Goal: Complete application form: Complete application form

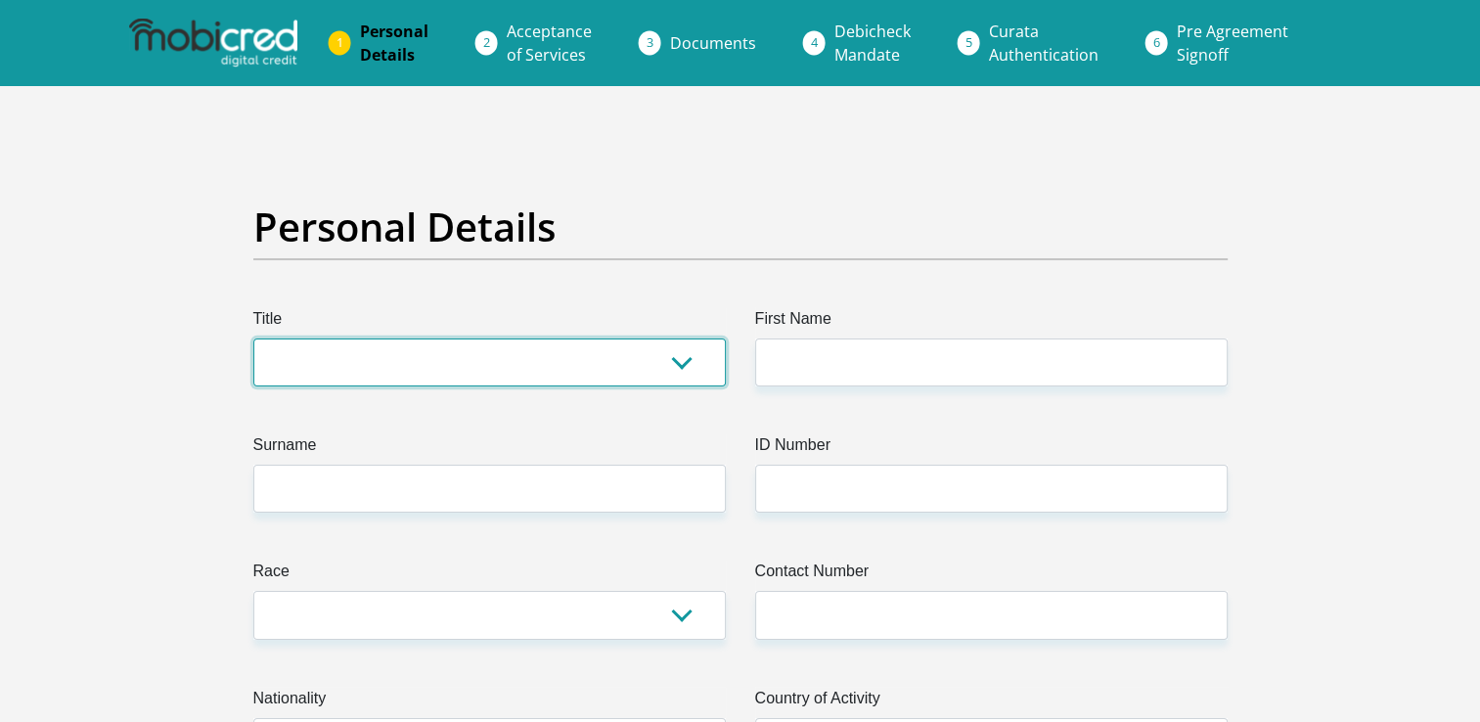
click at [683, 354] on select "Mr Ms Mrs Dr [PERSON_NAME]" at bounding box center [489, 362] width 472 height 48
select select "Ms"
click at [253, 338] on select "Mr Ms Mrs Dr Other" at bounding box center [489, 362] width 472 height 48
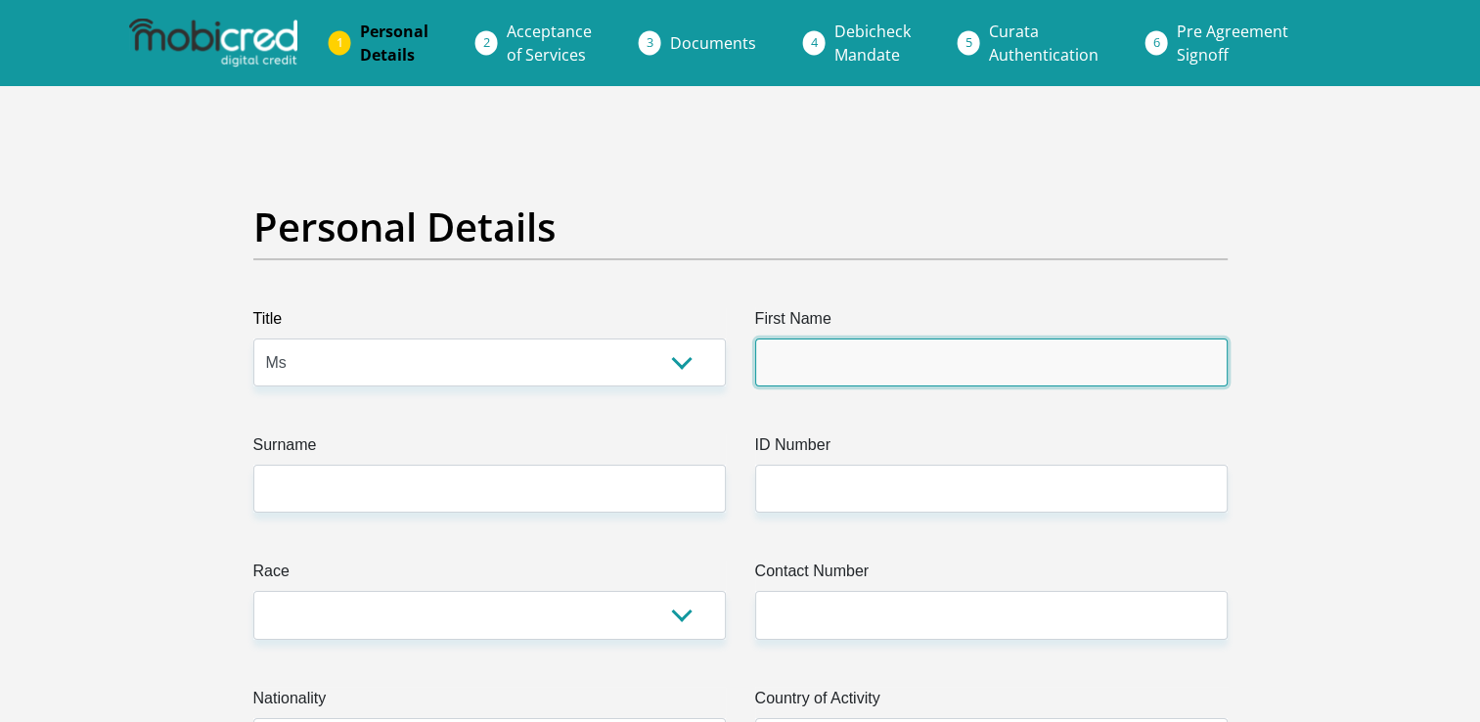
click at [820, 338] on input "First Name" at bounding box center [991, 362] width 472 height 48
type input "Mutshidzi"
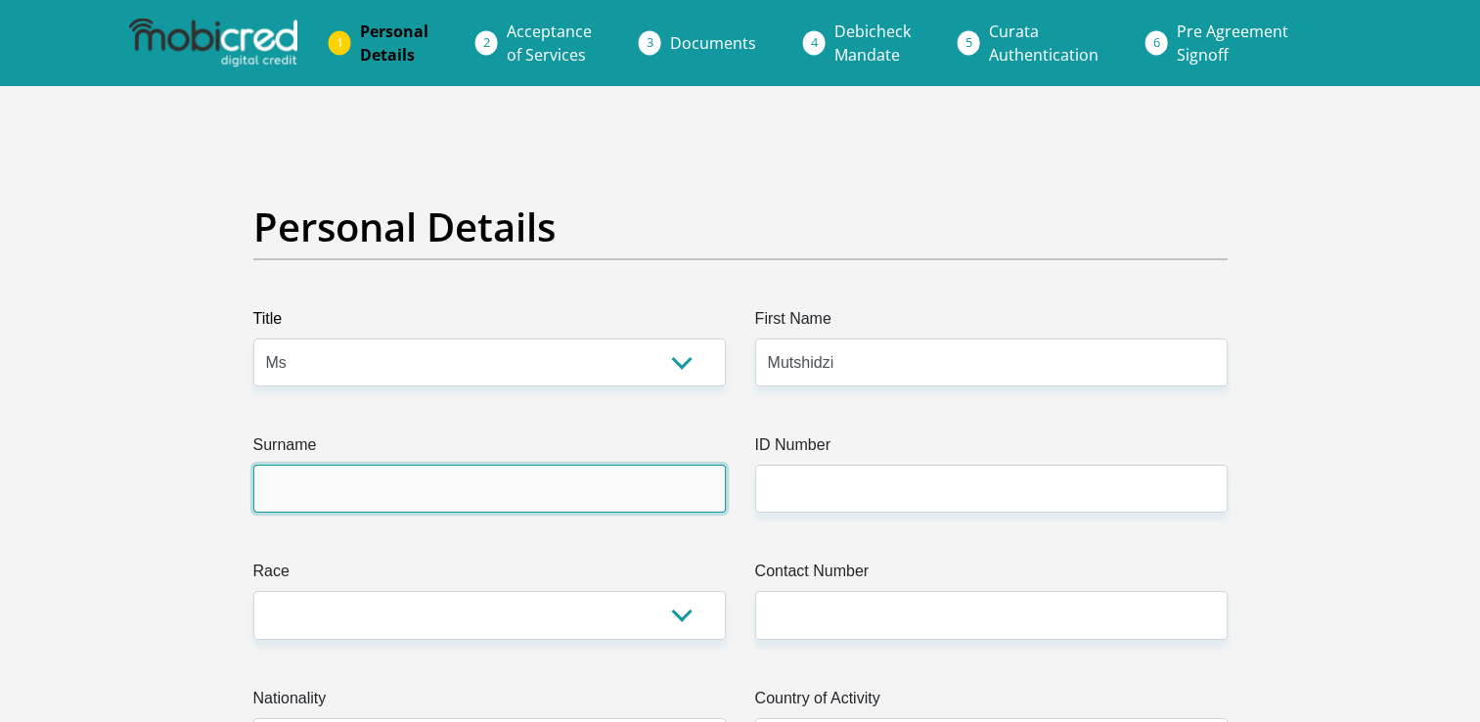
type input "Mulelu"
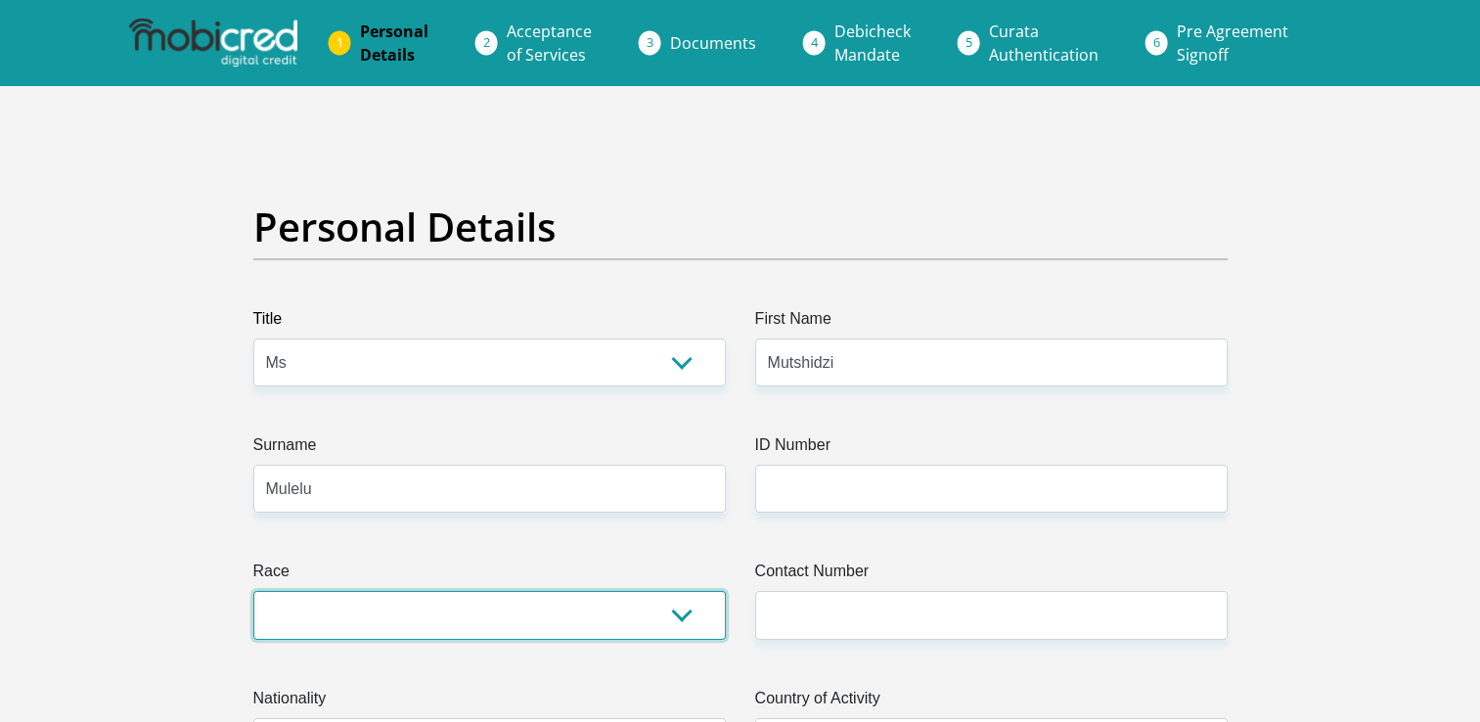
select select "1"
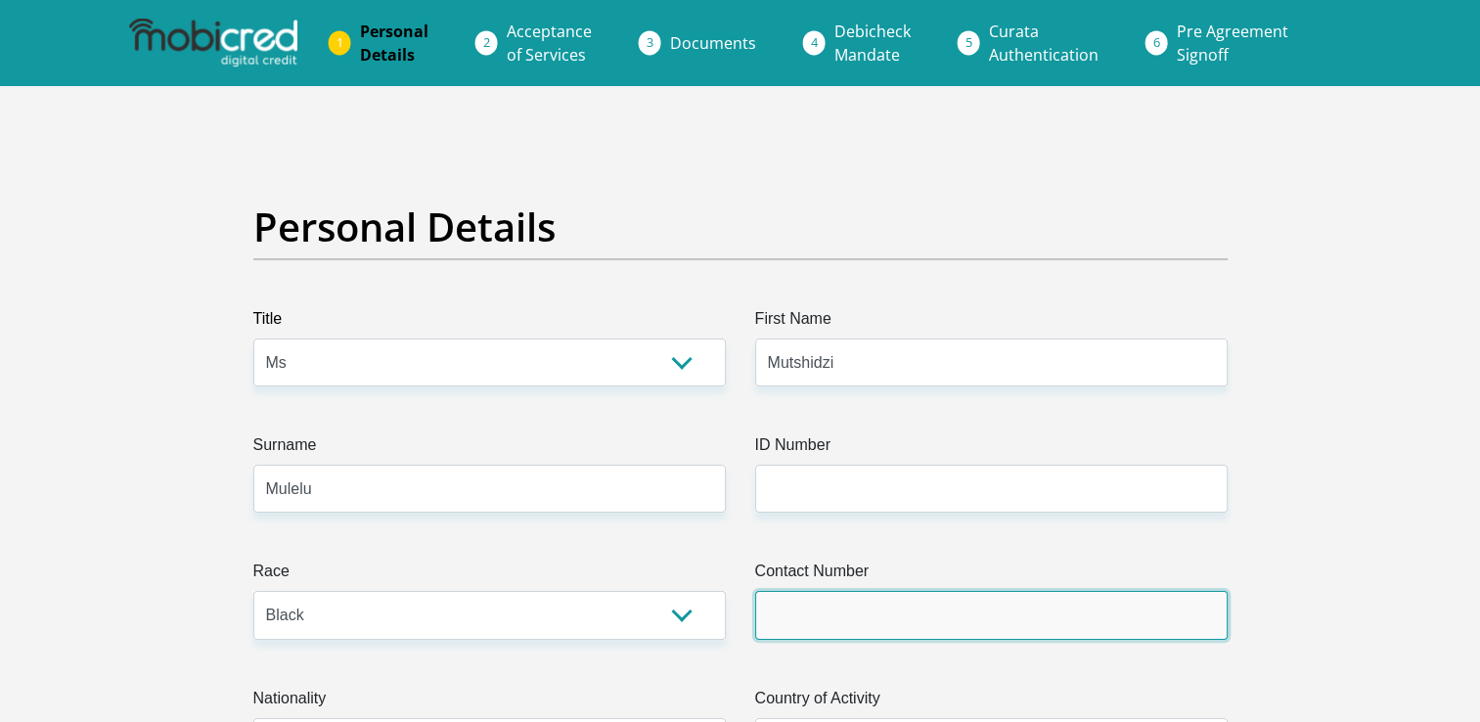
type input "0836051213"
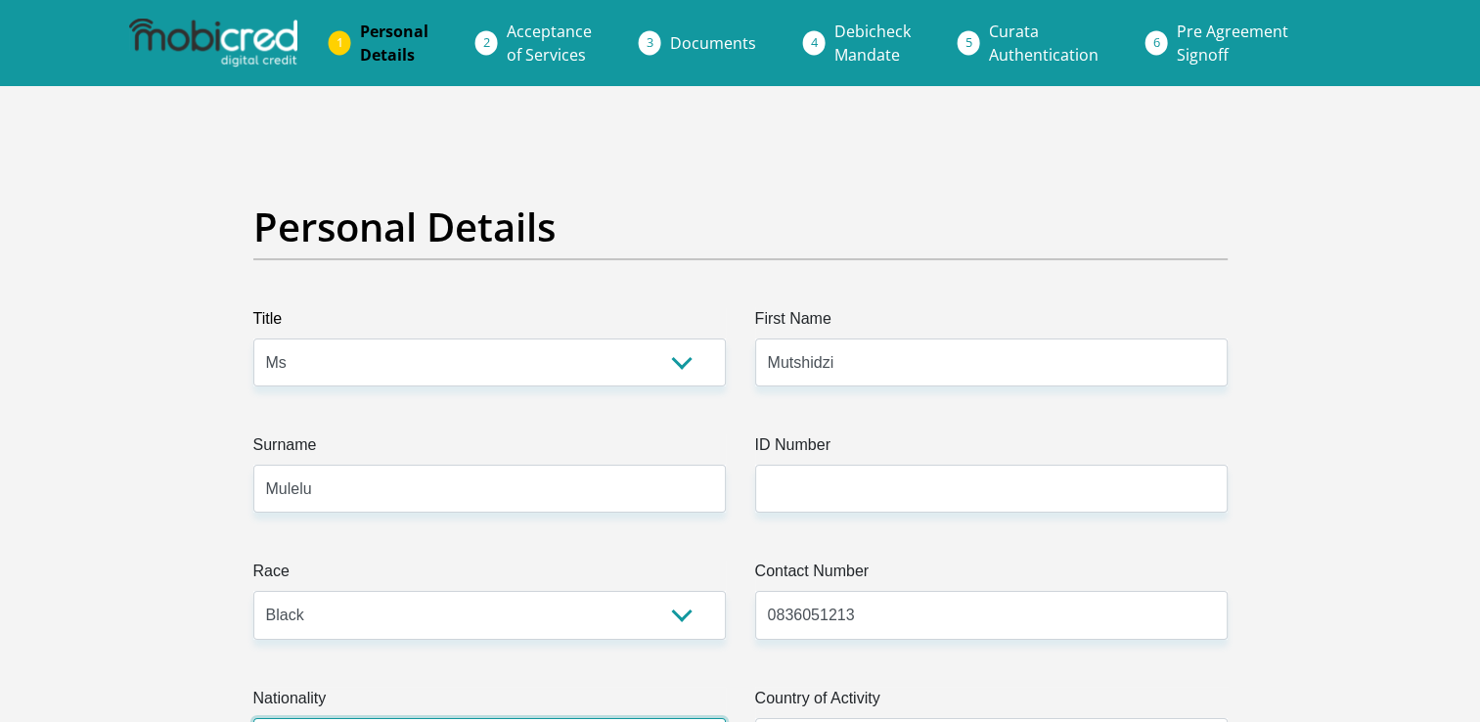
select select "ZAF"
type input "Unit 147 Candlewood Crescent"
type input "589 Trichardt Road"
type input "Ravenswood"
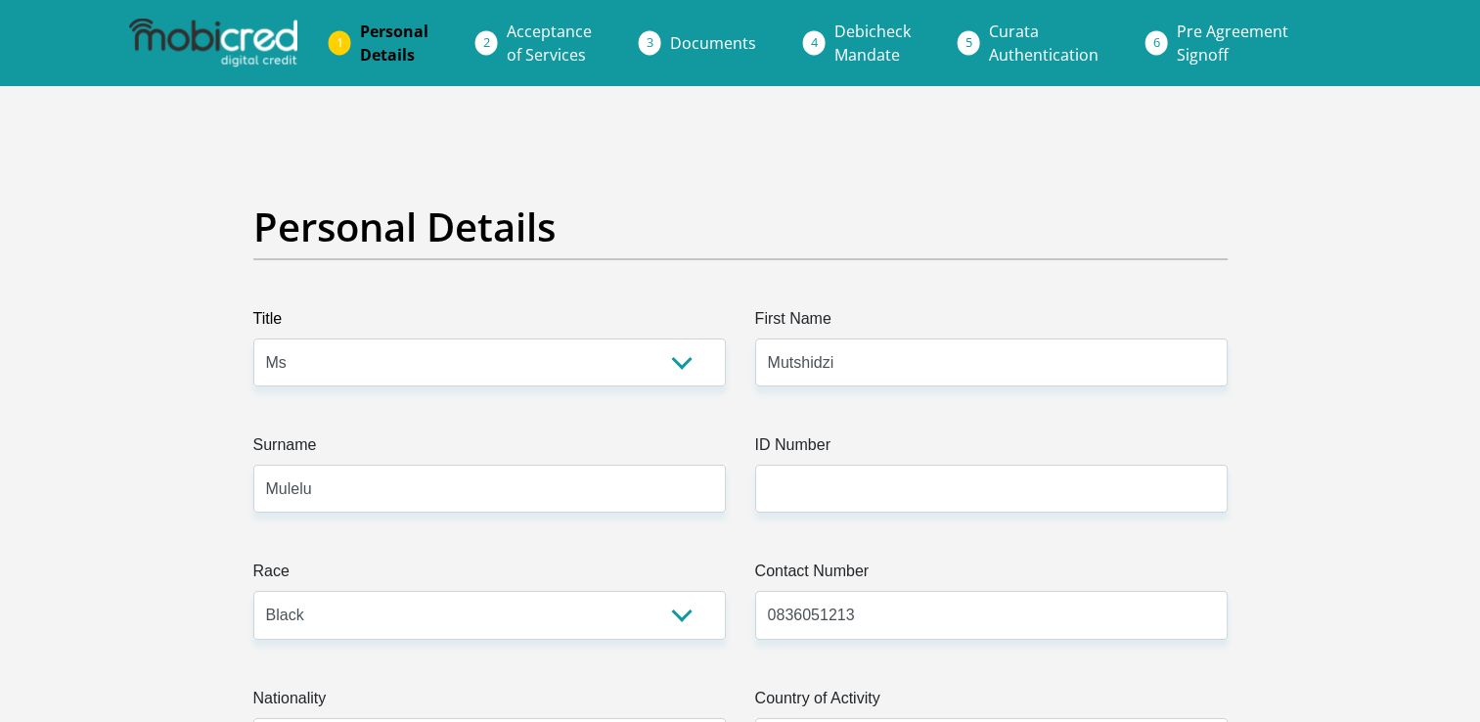
type input "Boksburg"
type input "1459"
select select "Gauteng"
type input "mwp.mulelu@gmail.com"
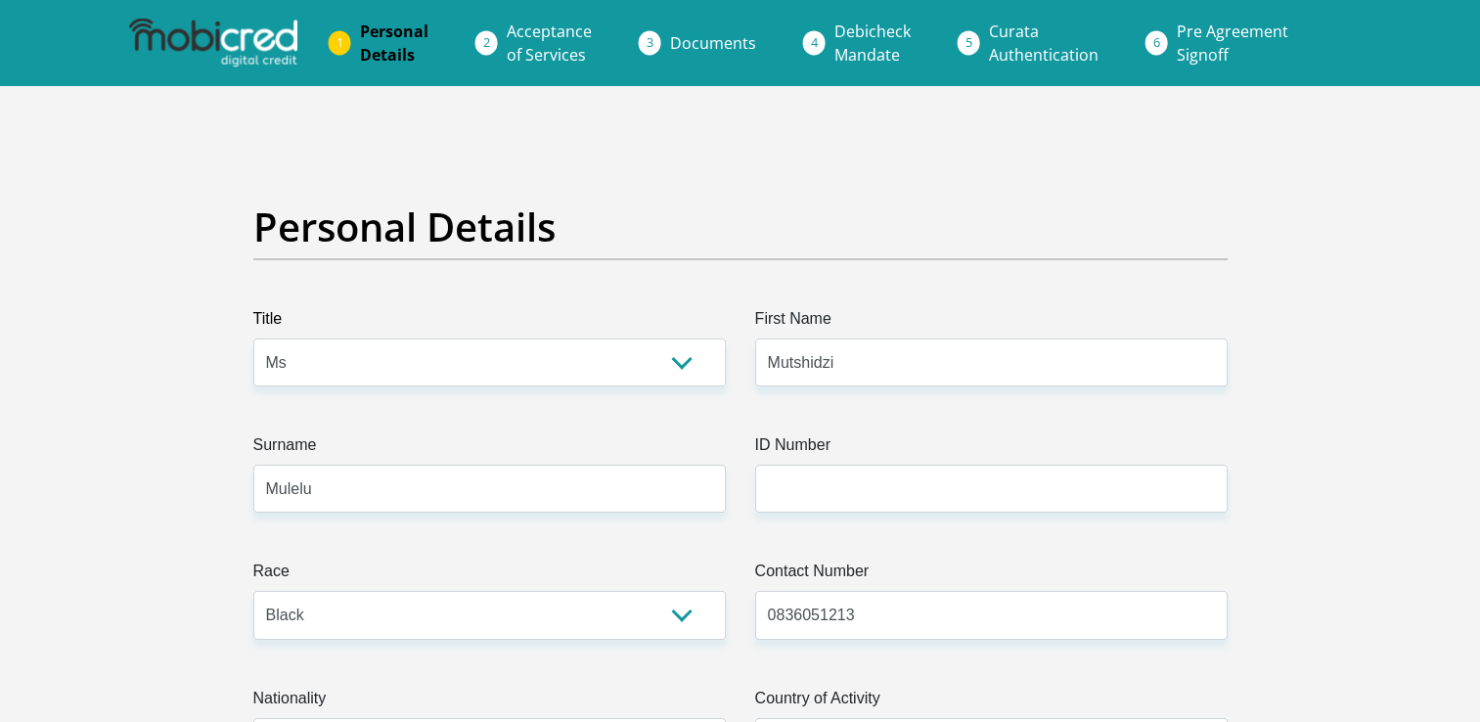
type input "Wangaphophi12"
type input "33000"
type input "27000"
type input "0"
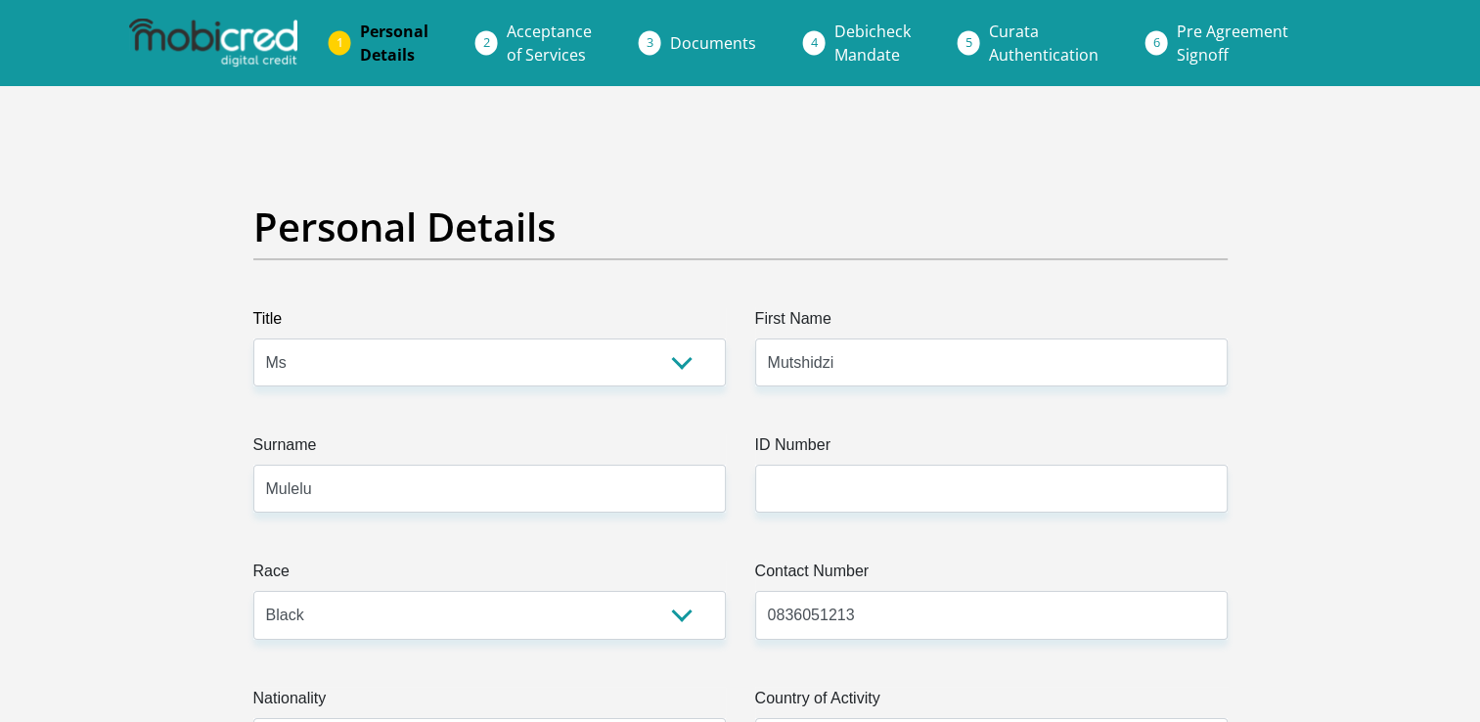
type input "6972"
type input "0"
type input "2000"
type input "0"
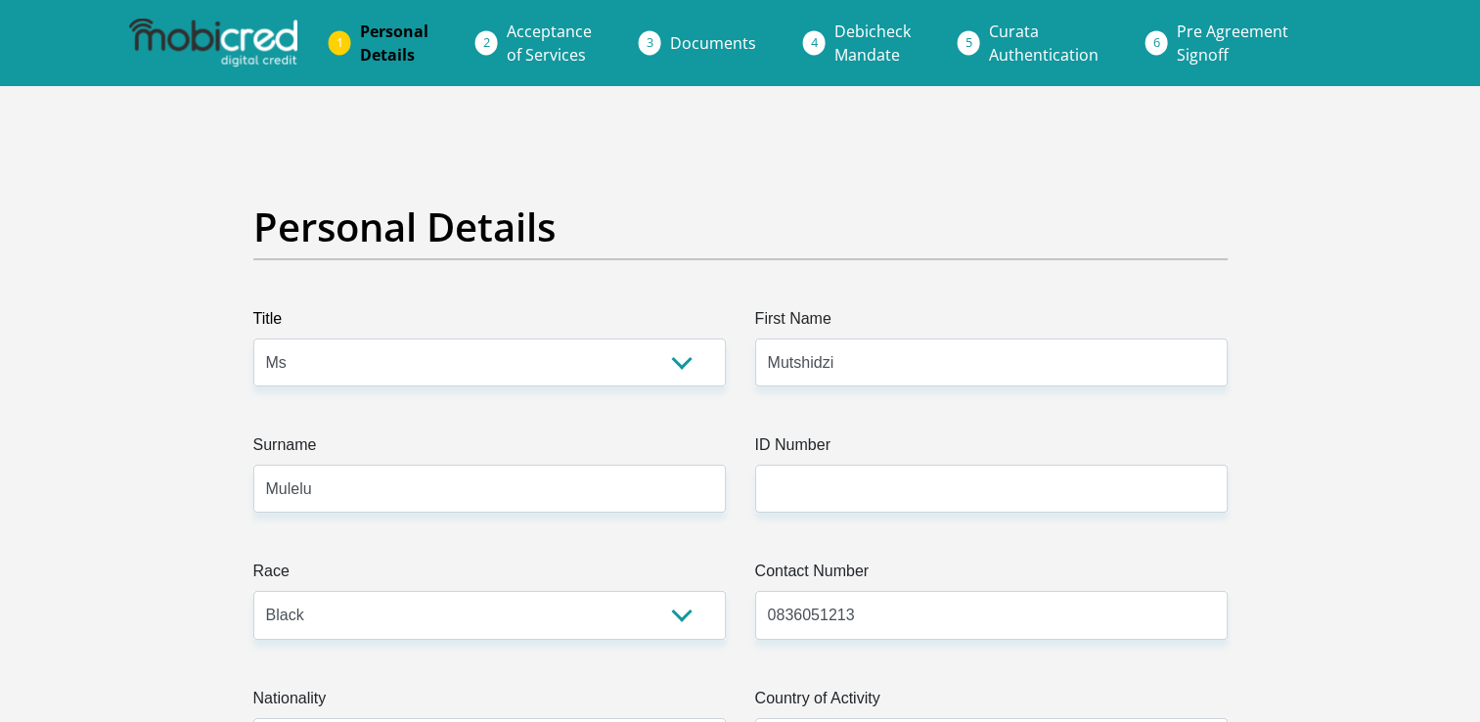
type input "0"
type input "PTLProducts"
type input "0116160150"
type input "Onicah"
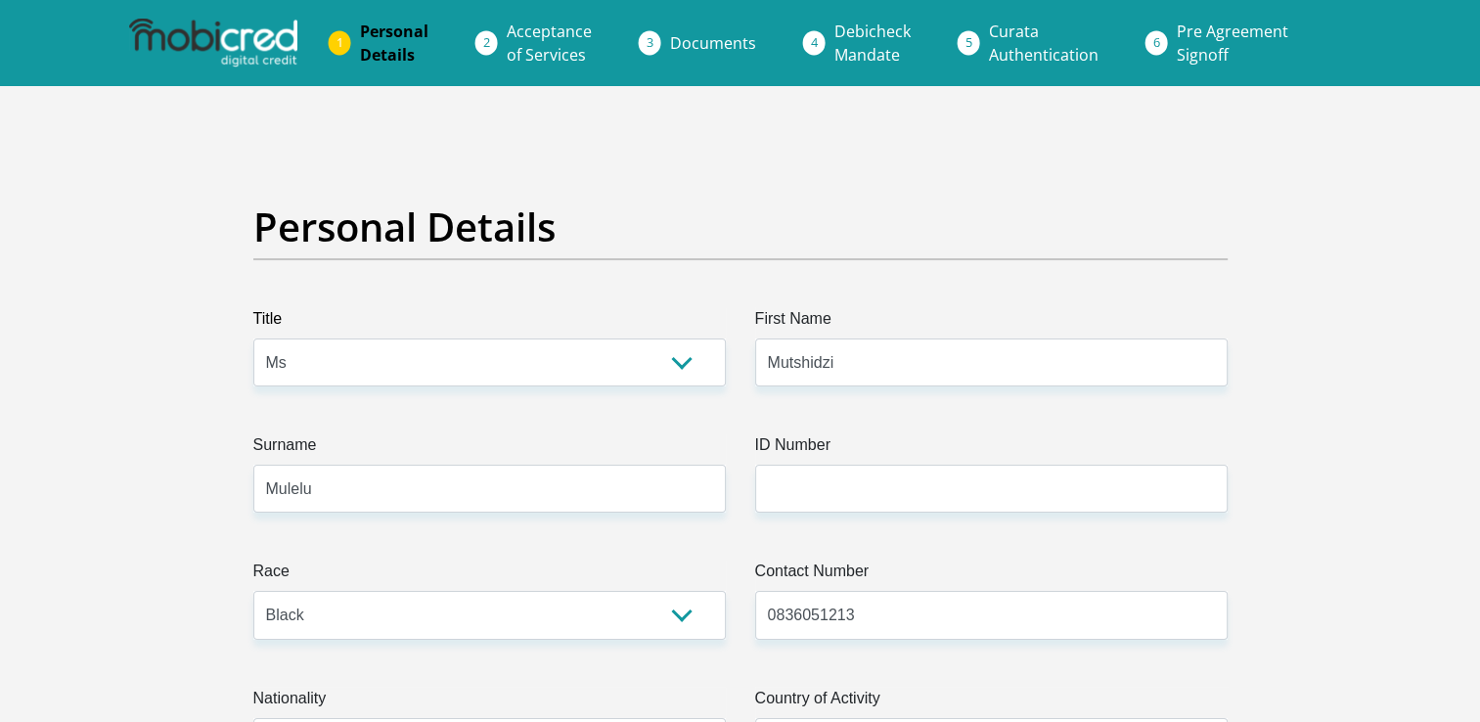
type input "Ledimo"
type input "0836051213"
type input "051001"
type input "STANDARD BANK"
type input "STANDARD BANK SOUTH AFRICA"
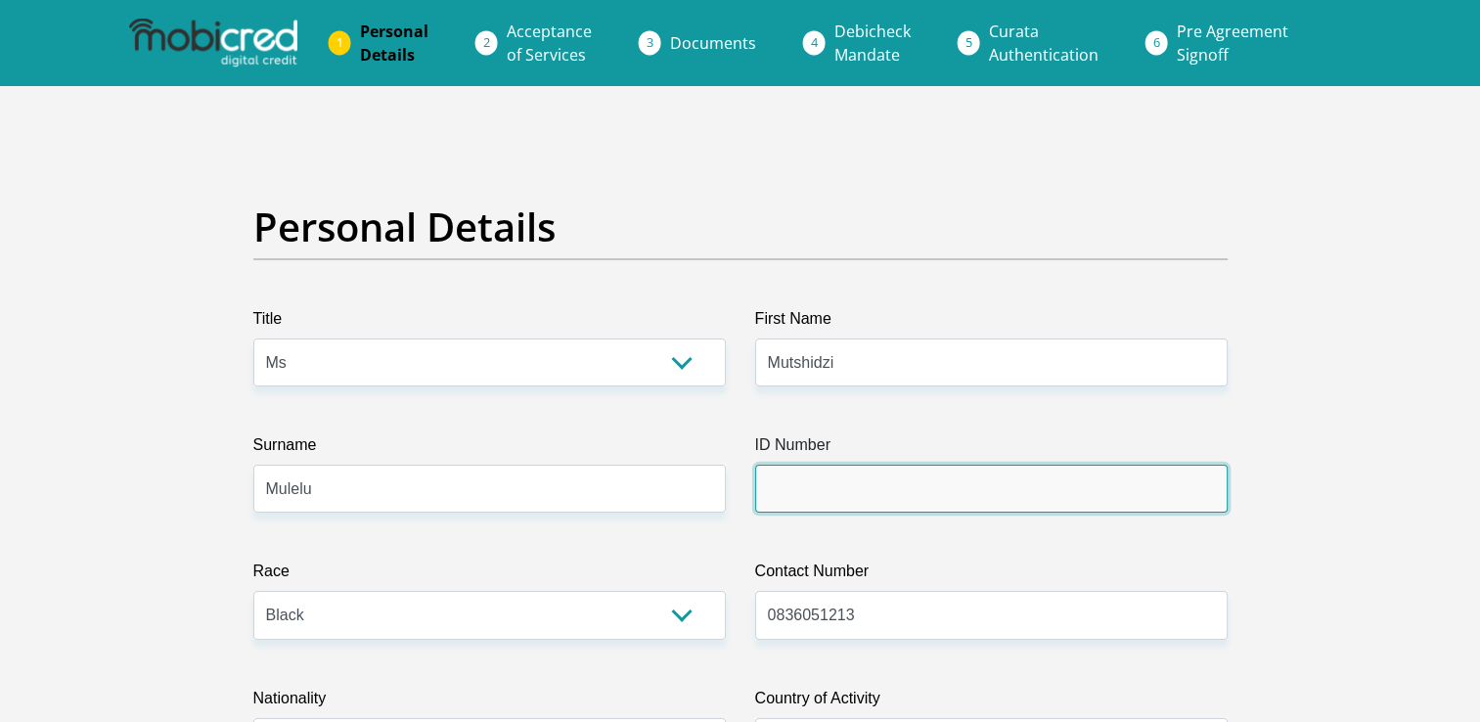
click at [904, 495] on input "ID Number" at bounding box center [991, 489] width 472 height 48
type input "8911190594085"
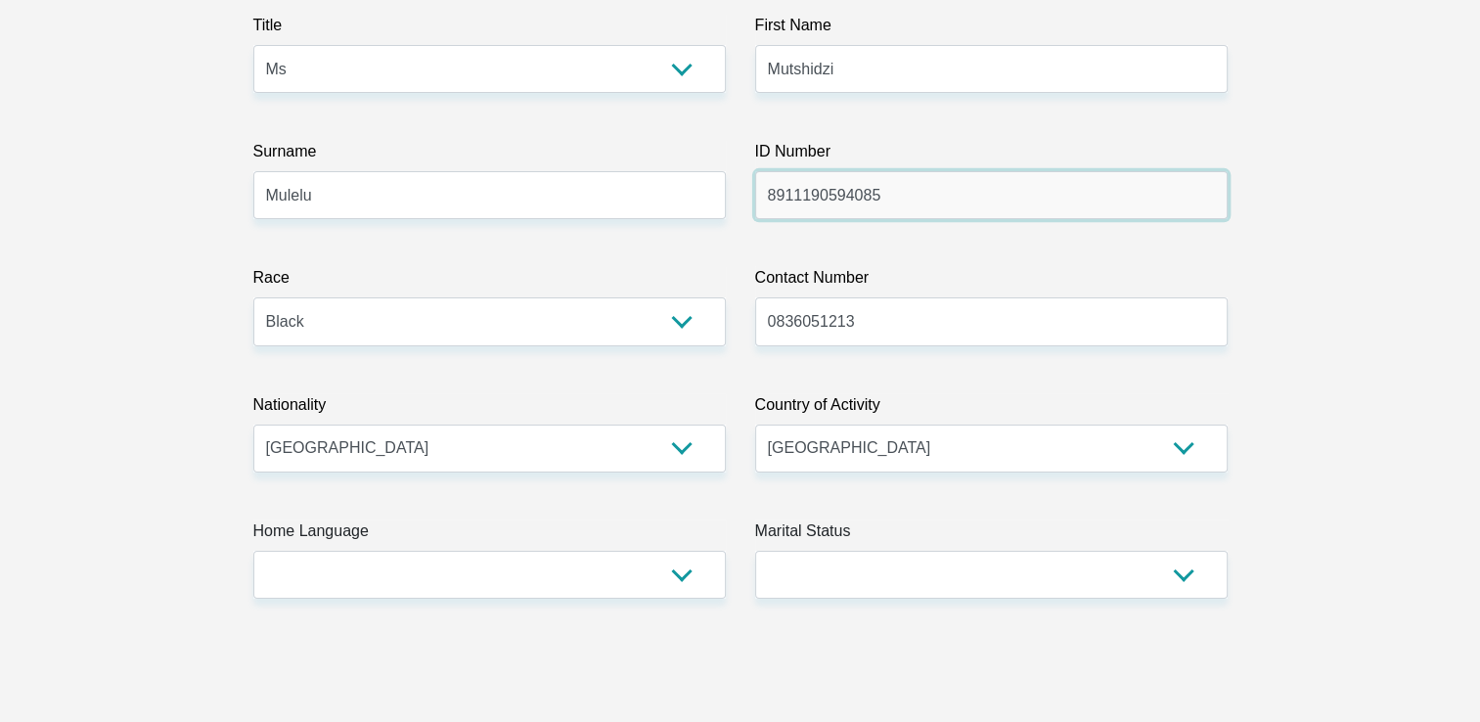
scroll to position [391, 0]
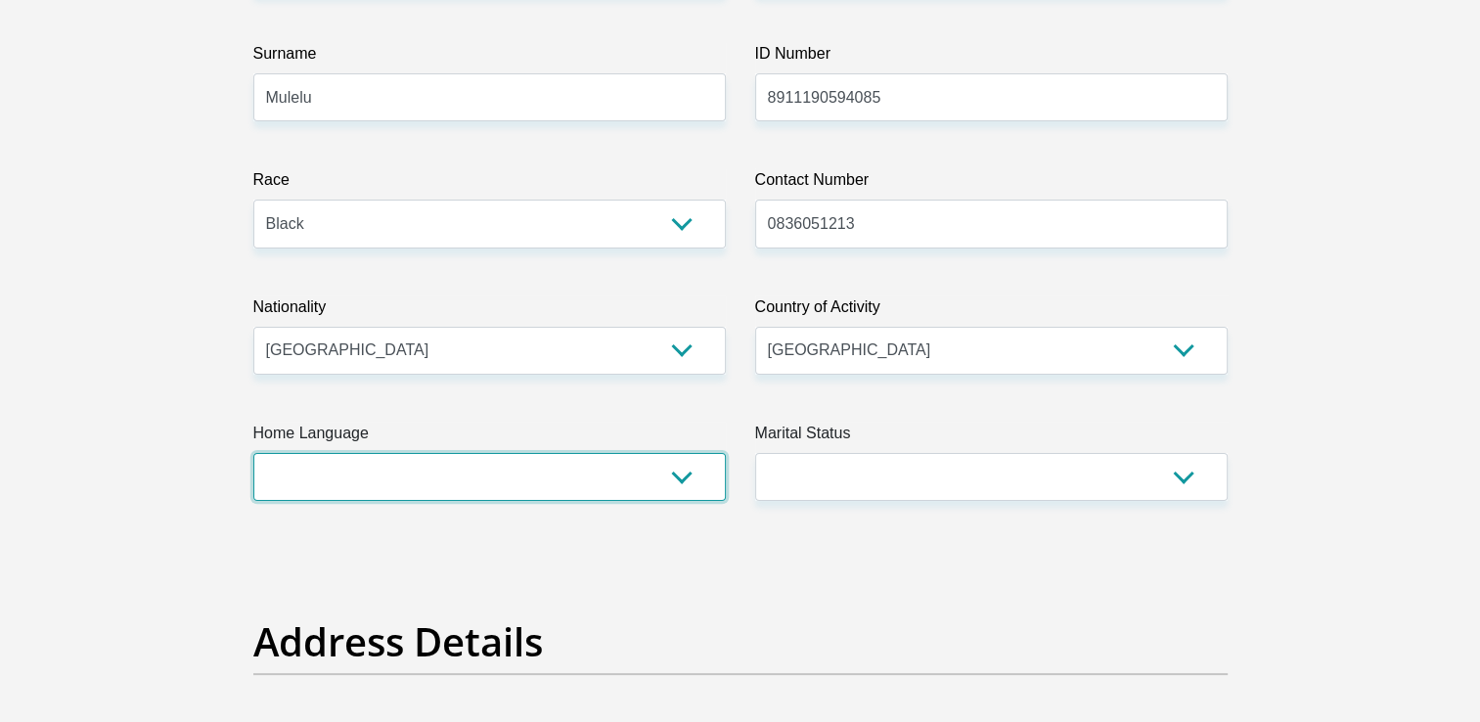
click at [669, 480] on select "Afrikaans English Sepedi South Ndebele Southern Sotho Swati Tsonga Tswana Venda…" at bounding box center [489, 477] width 472 height 48
select select "ven"
click at [253, 453] on select "Afrikaans English Sepedi South Ndebele Southern Sotho Swati Tsonga Tswana Venda…" at bounding box center [489, 477] width 472 height 48
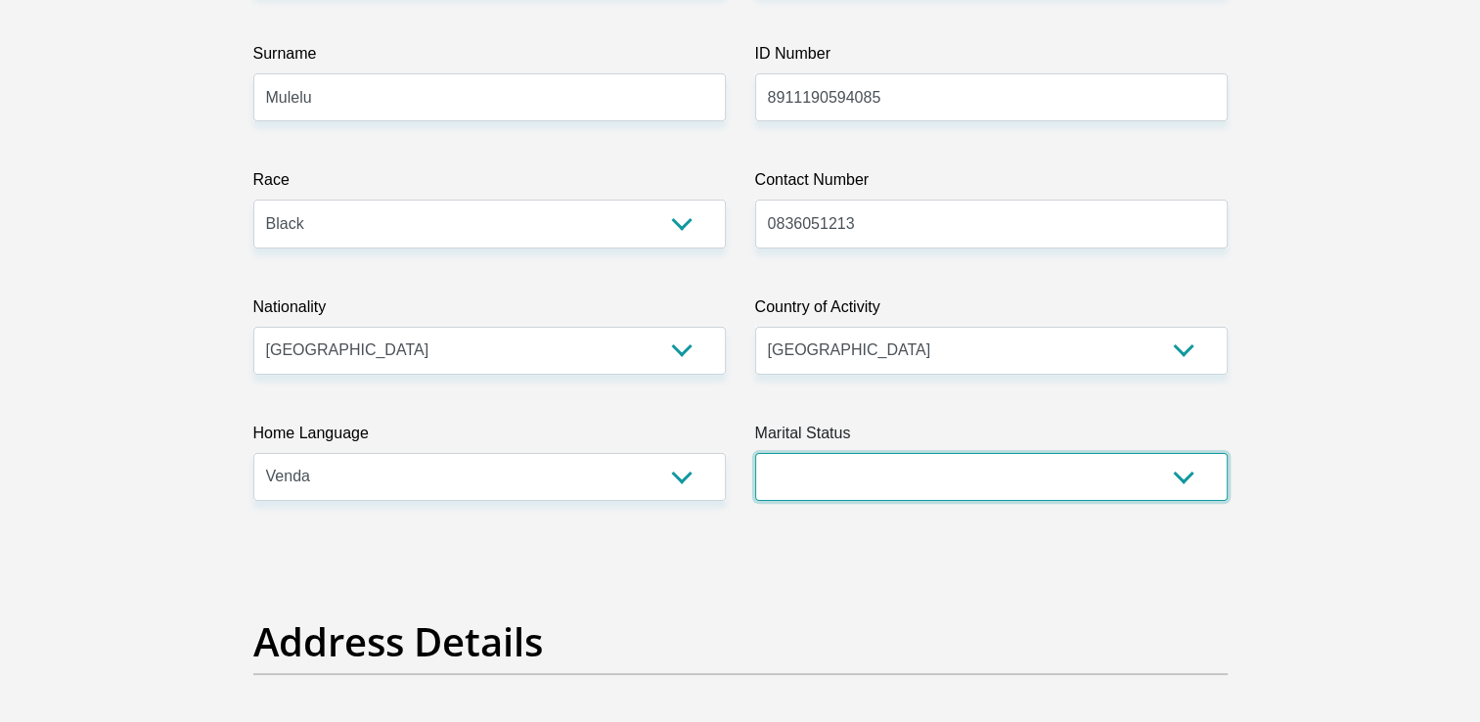
click at [1189, 468] on select "Married ANC Single Divorced Widowed Married COP or Customary Law" at bounding box center [991, 477] width 472 height 48
select select "2"
click at [755, 453] on select "Married ANC Single Divorced Widowed Married COP or Customary Law" at bounding box center [991, 477] width 472 height 48
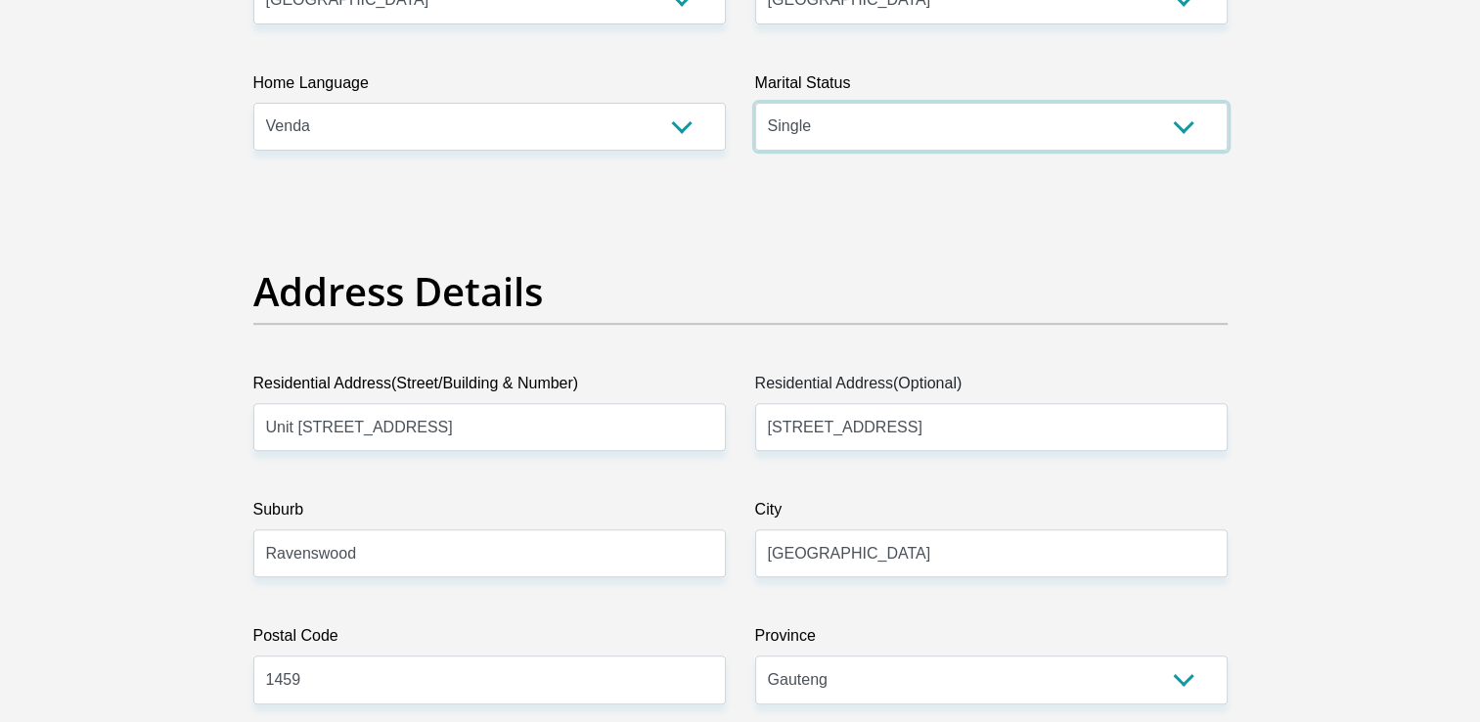
scroll to position [1076, 0]
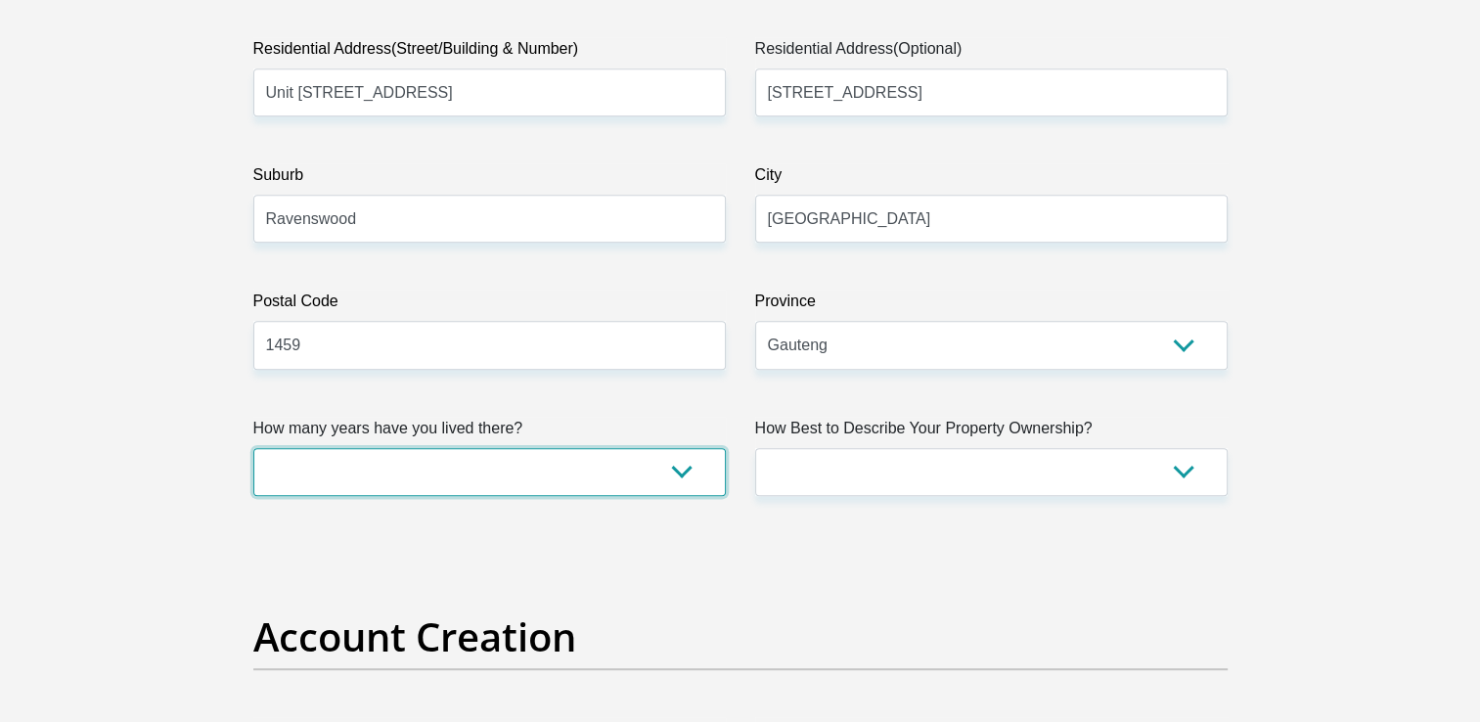
click at [696, 479] on select "less than 1 year 1-3 years 3-5 years 5+ years" at bounding box center [489, 472] width 472 height 48
select select "4"
click at [253, 448] on select "less than 1 year 1-3 years 3-5 years 5+ years" at bounding box center [489, 472] width 472 height 48
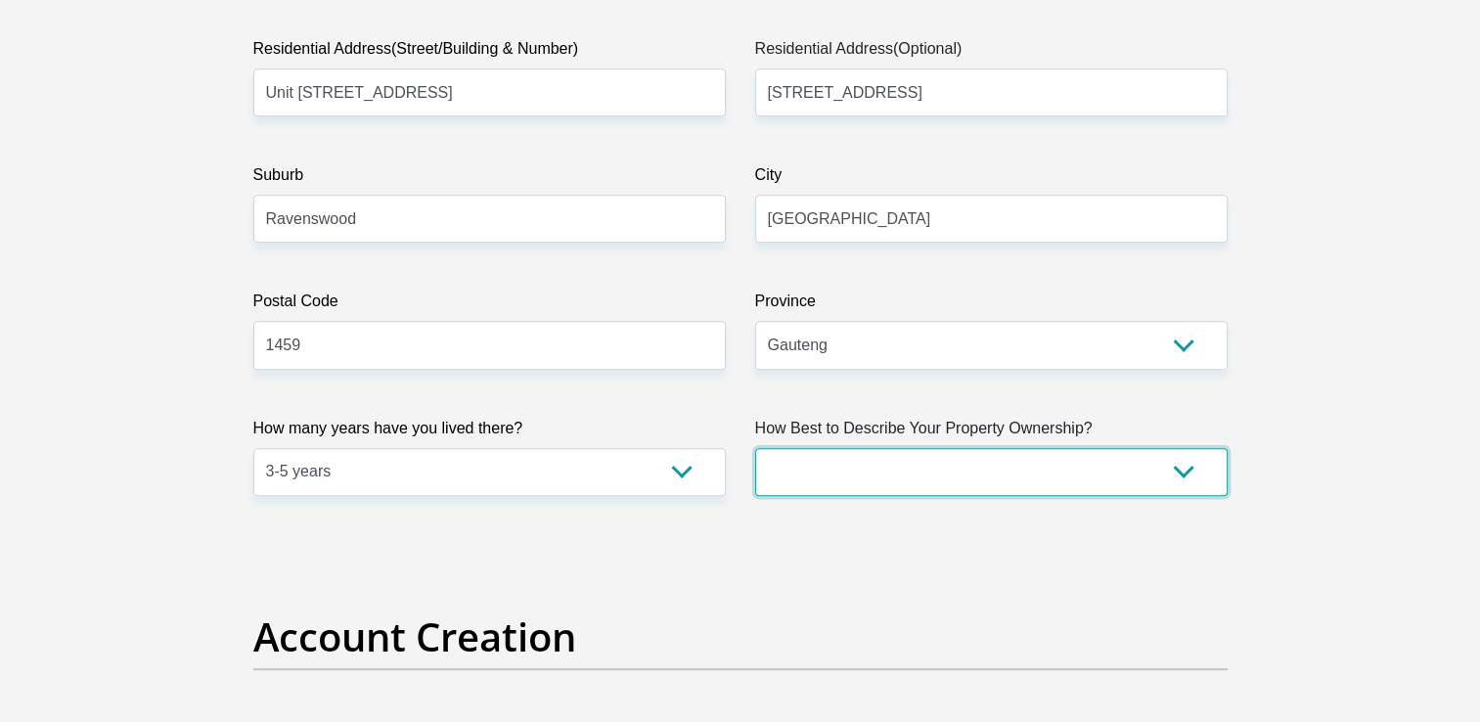
drag, startPoint x: 1196, startPoint y: 475, endPoint x: 1170, endPoint y: 483, distance: 27.5
click at [1194, 475] on select "Owned Rented Family Owned Company Dwelling" at bounding box center [991, 472] width 472 height 48
select select "Rented"
click at [755, 448] on select "Owned Rented Family Owned Company Dwelling" at bounding box center [991, 472] width 472 height 48
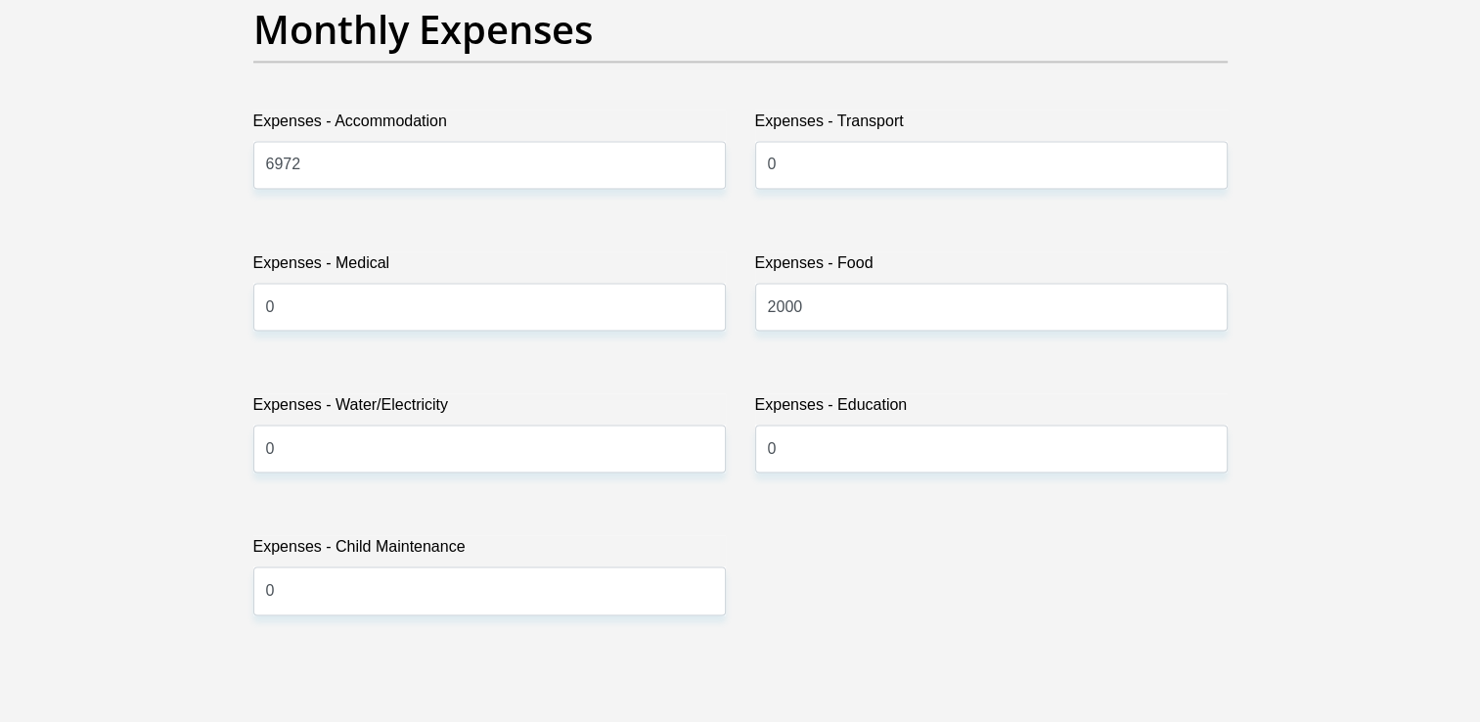
scroll to position [3326, 0]
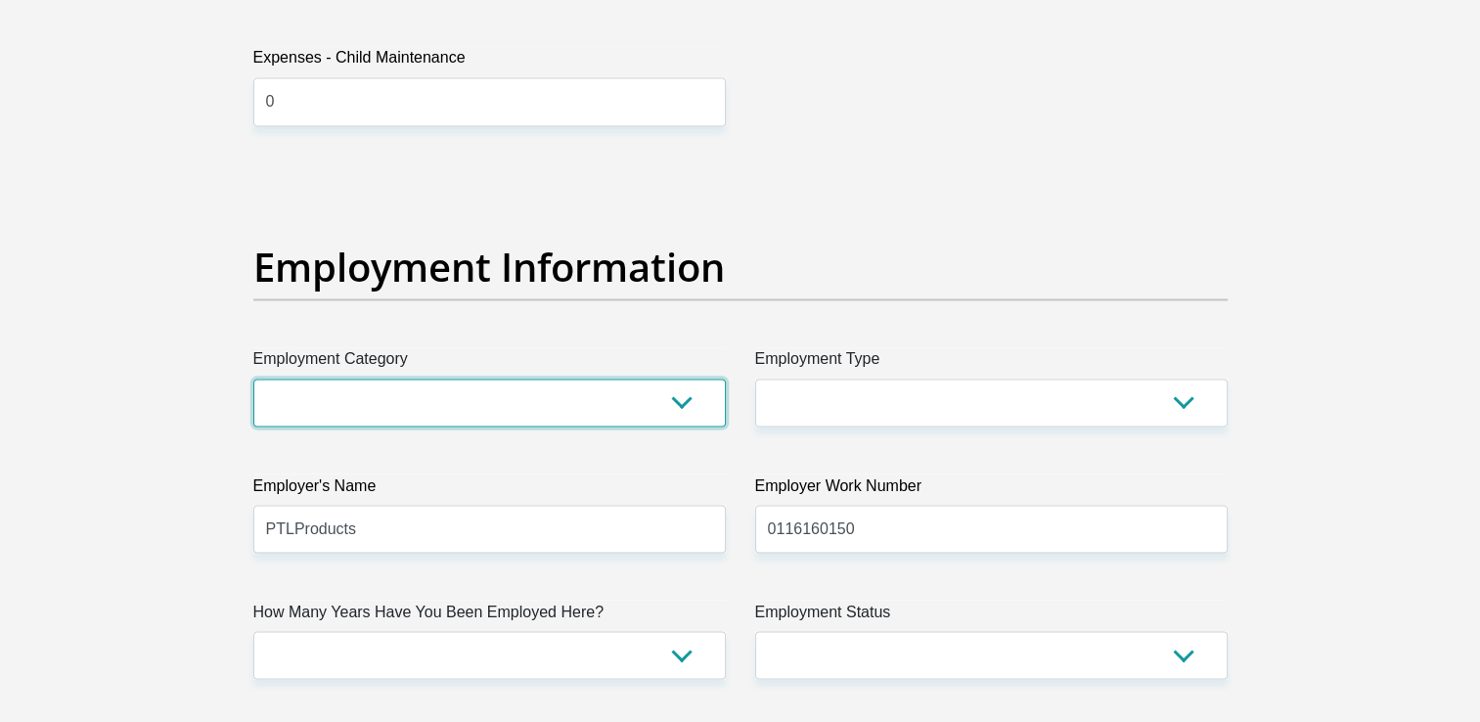
click at [678, 411] on select "AGRICULTURE ALCOHOL & TOBACCO CONSTRUCTION MATERIALS METALLURGY EQUIPMENT FOR R…" at bounding box center [489, 403] width 472 height 48
select select "7"
click at [253, 379] on select "AGRICULTURE ALCOHOL & TOBACCO CONSTRUCTION MATERIALS METALLURGY EQUIPMENT FOR R…" at bounding box center [489, 403] width 472 height 48
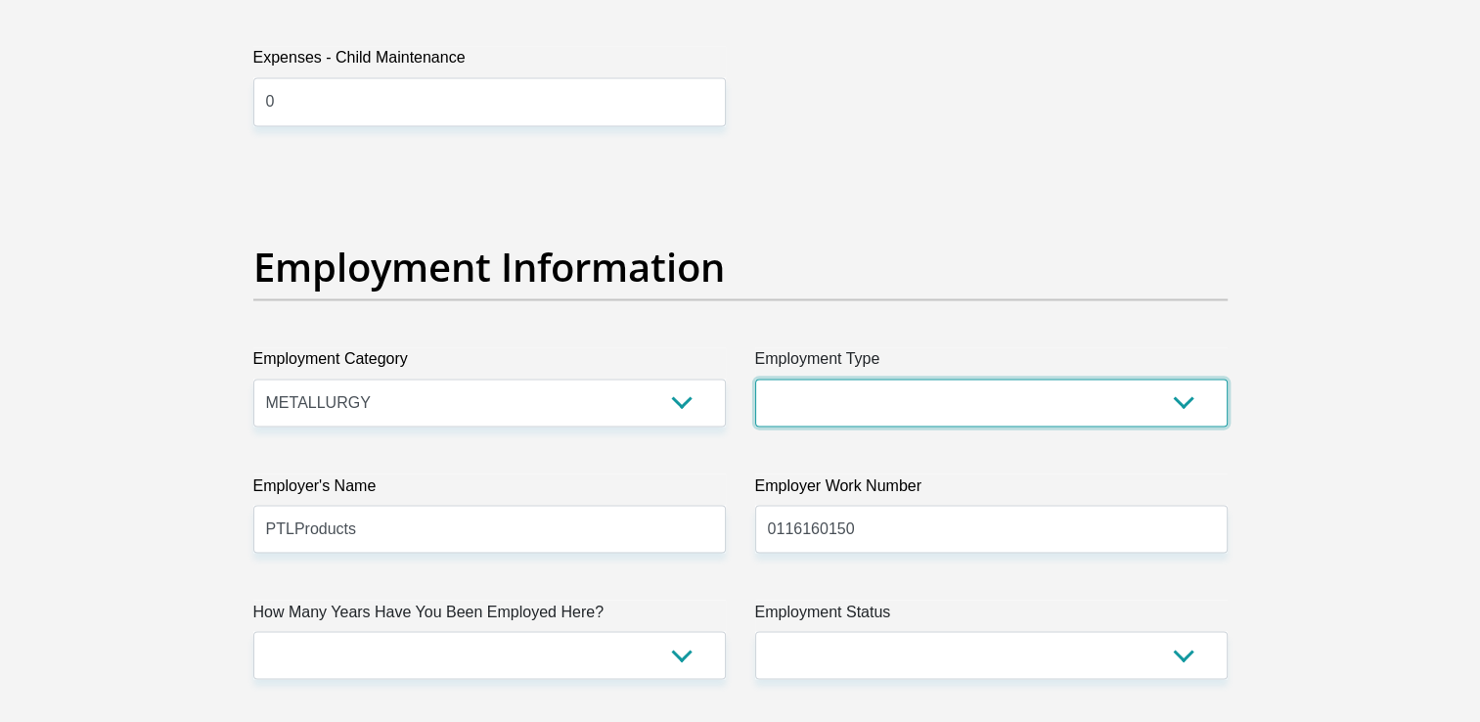
click at [1192, 409] on select "College/Lecturer Craft Seller Creative Driver Executive Farmer Forces - Non Com…" at bounding box center [991, 403] width 472 height 48
select select "Manager"
click at [755, 379] on select "College/Lecturer Craft Seller Creative Driver Executive Farmer Forces - Non Com…" at bounding box center [991, 403] width 472 height 48
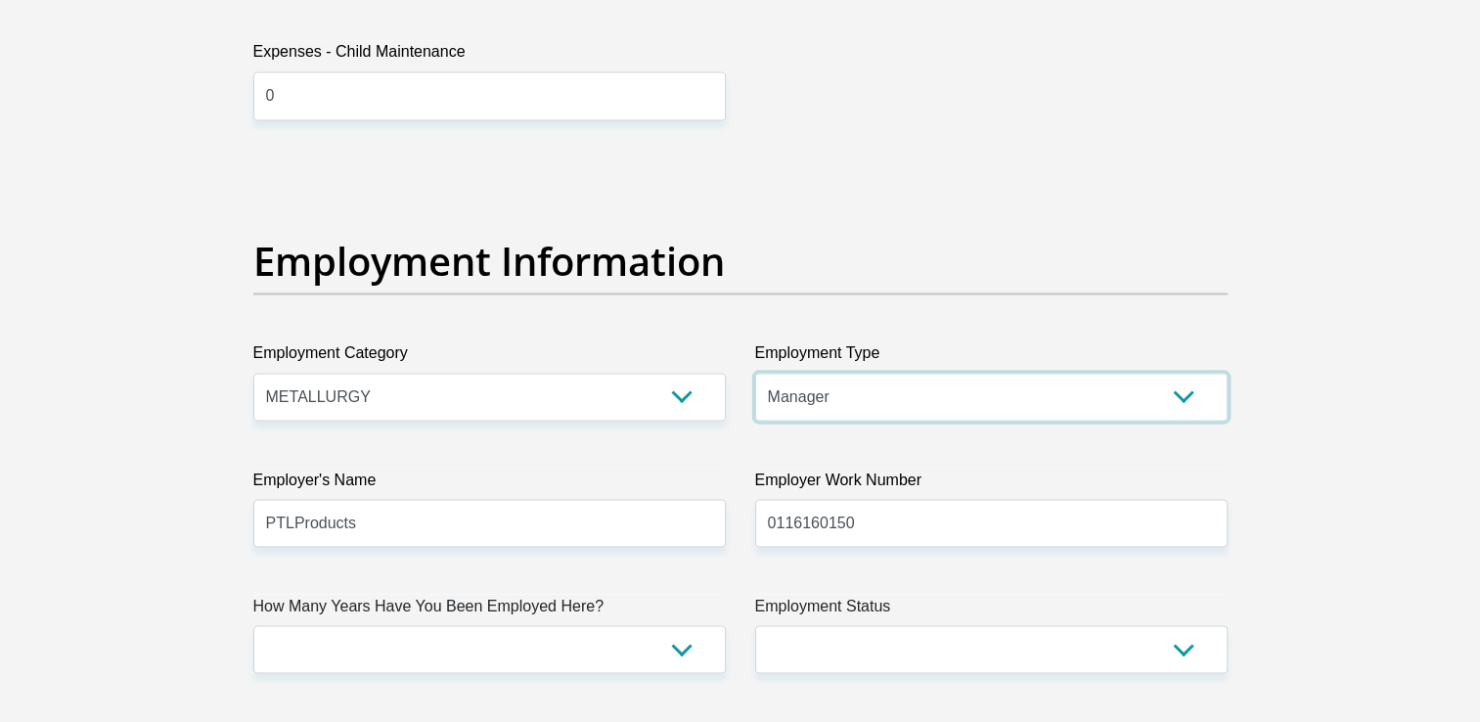
scroll to position [3521, 0]
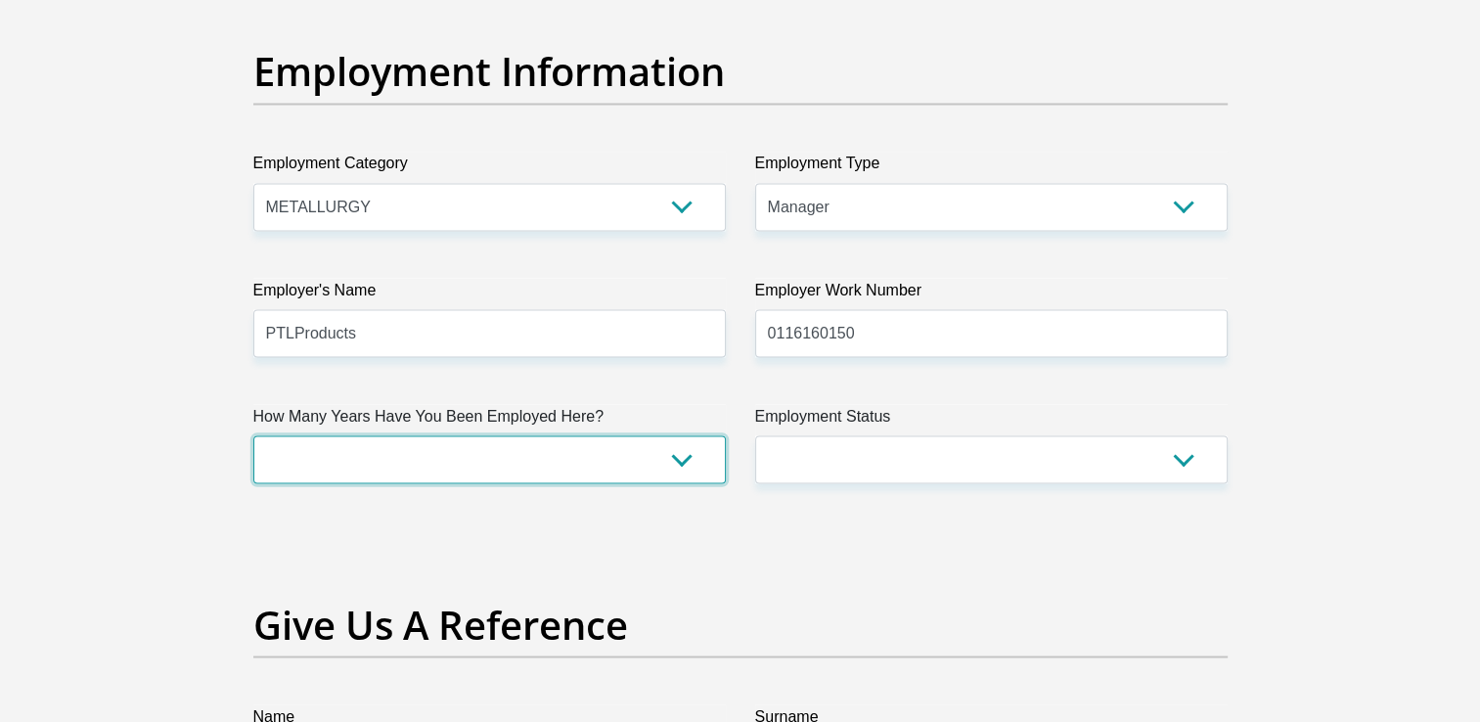
click at [677, 462] on select "less than 1 year 1-3 years 3-5 years 5+ years" at bounding box center [489, 459] width 472 height 48
select select "60"
click at [253, 435] on select "less than 1 year 1-3 years 3-5 years 5+ years" at bounding box center [489, 459] width 472 height 48
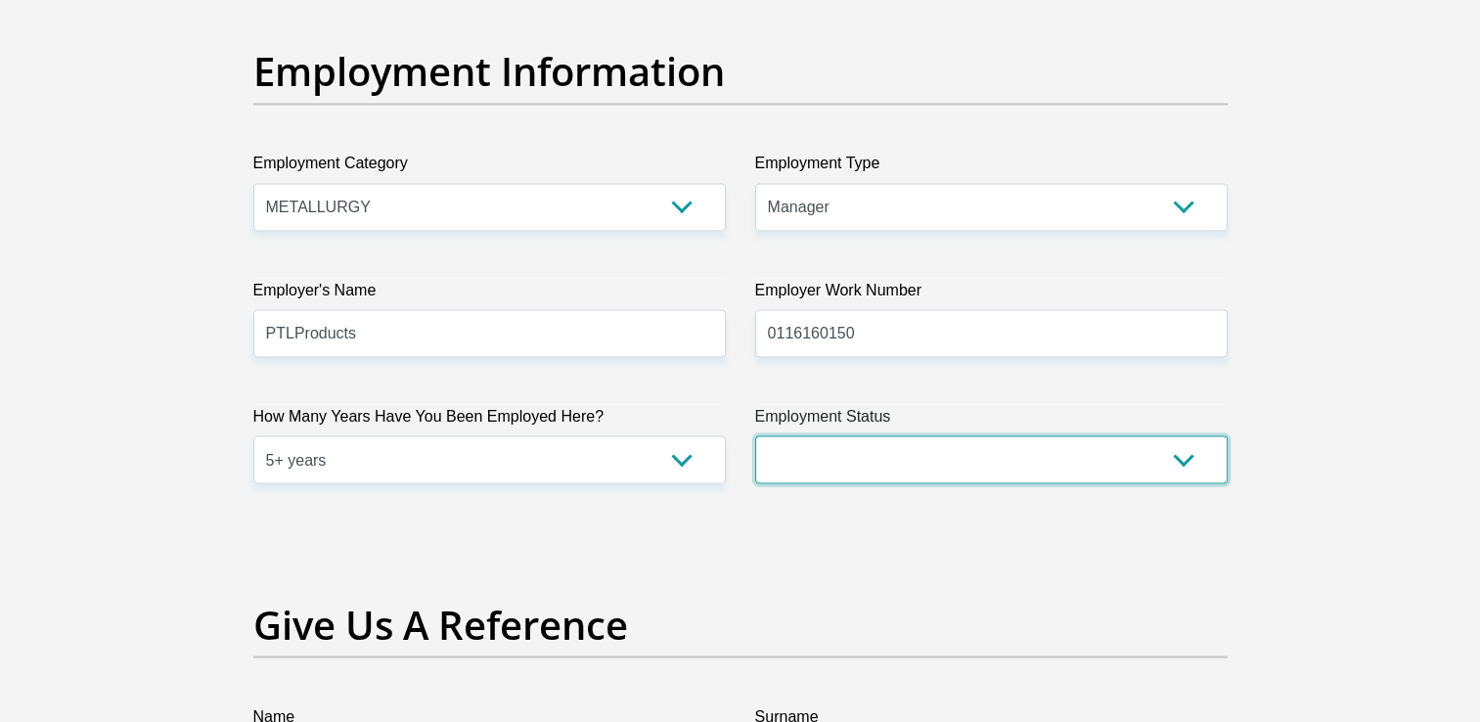
click at [1197, 460] on select "Permanent/Full-time Part-time/Casual Contract Worker Self-Employed Housewife Re…" at bounding box center [991, 459] width 472 height 48
select select "1"
click at [755, 435] on select "Permanent/Full-time Part-time/Casual Contract Worker Self-Employed Housewife Re…" at bounding box center [991, 459] width 472 height 48
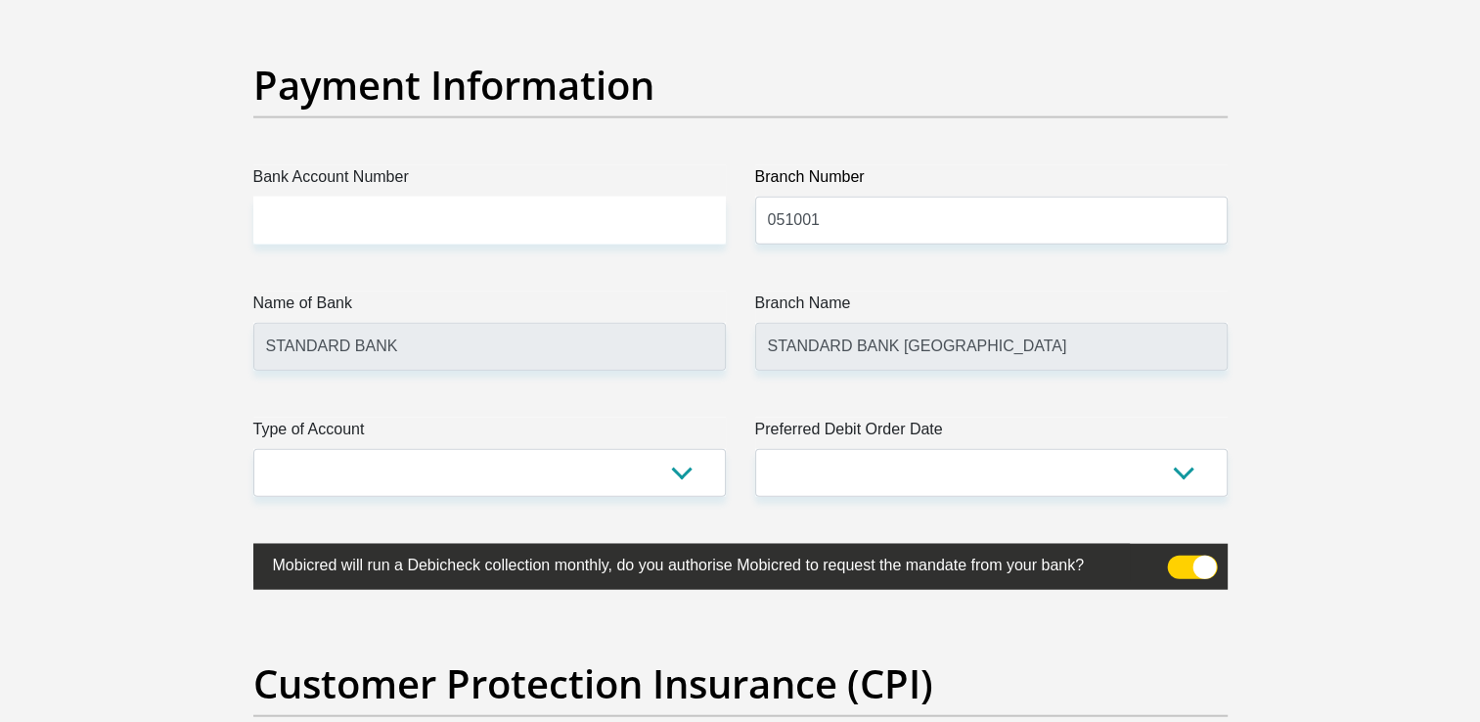
scroll to position [4500, 0]
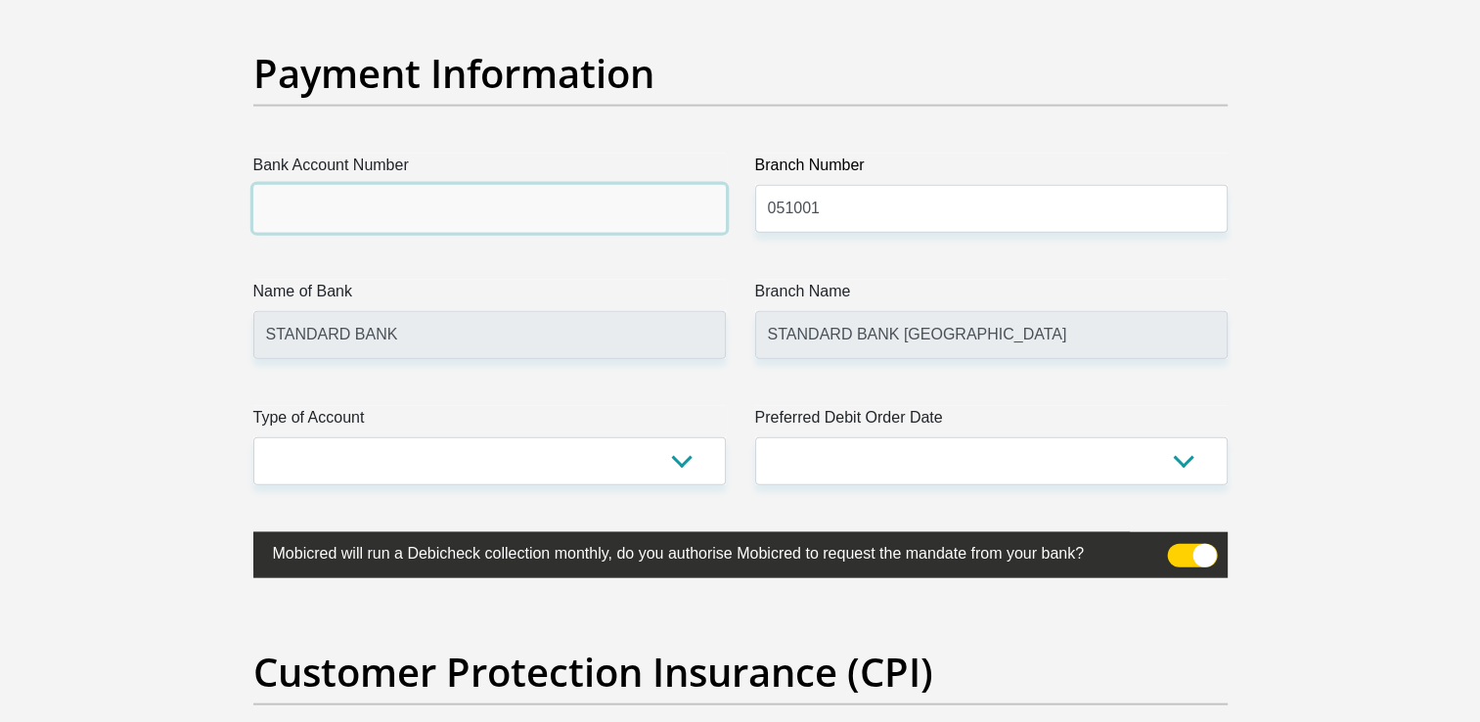
click at [516, 228] on input "Bank Account Number" at bounding box center [489, 209] width 472 height 48
type input "371154677"
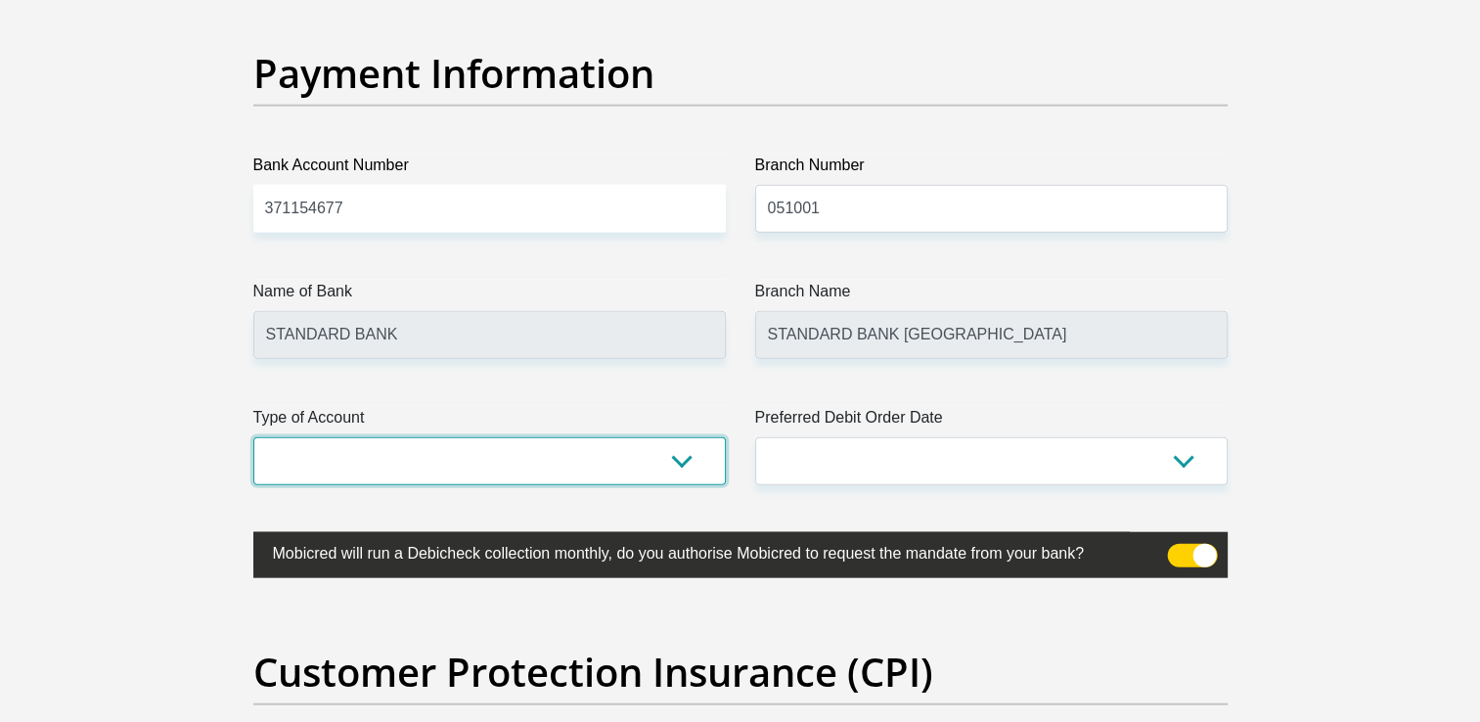
click at [659, 462] on select "Cheque Savings" at bounding box center [489, 461] width 472 height 48
select select "CUR"
click at [253, 437] on select "Cheque Savings" at bounding box center [489, 461] width 472 height 48
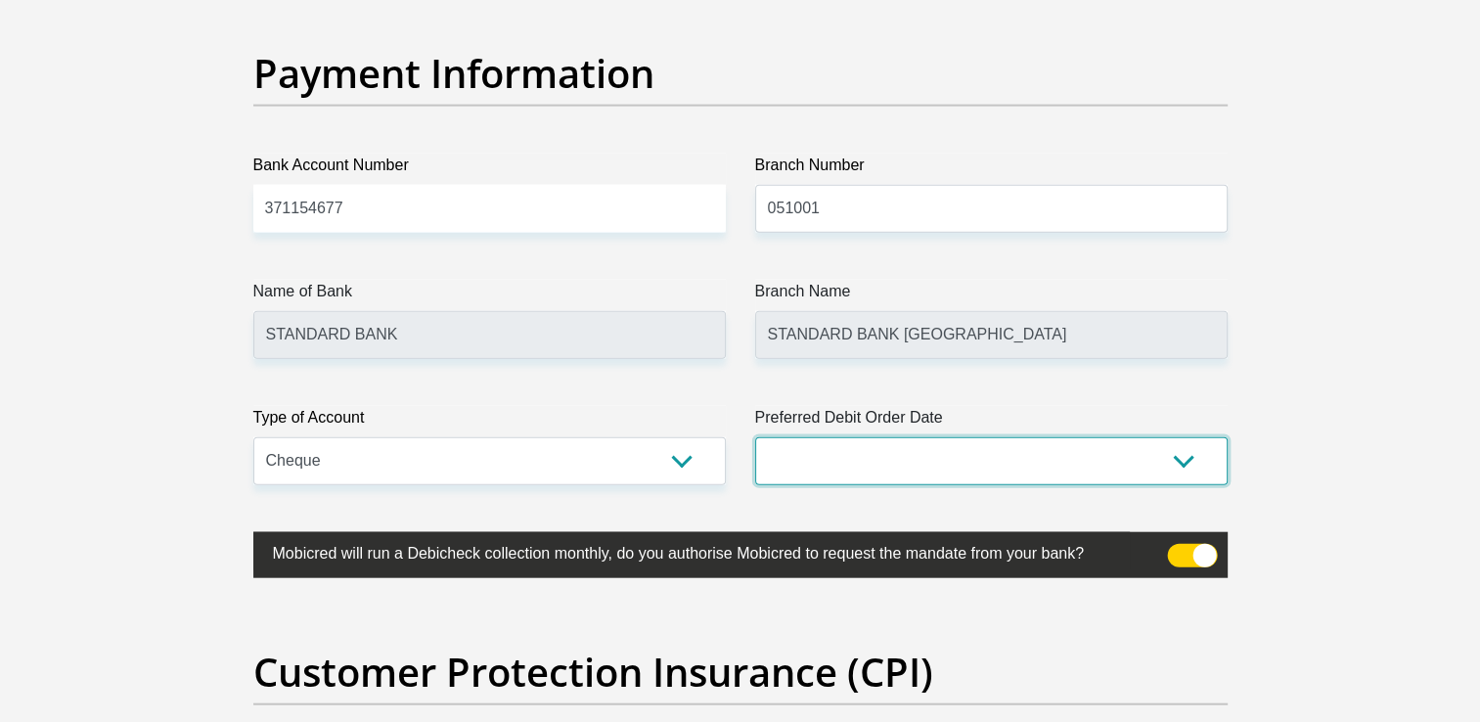
click at [1177, 452] on select "1st 2nd 3rd 4th 5th 7th 18th 19th 20th 21st 22nd 23rd 24th 25th 26th 27th 28th …" at bounding box center [991, 461] width 472 height 48
select select "1"
click at [755, 437] on select "1st 2nd 3rd 4th 5th 7th 18th 19th 20th 21st 22nd 23rd 24th 25th 26th 27th 28th …" at bounding box center [991, 461] width 472 height 48
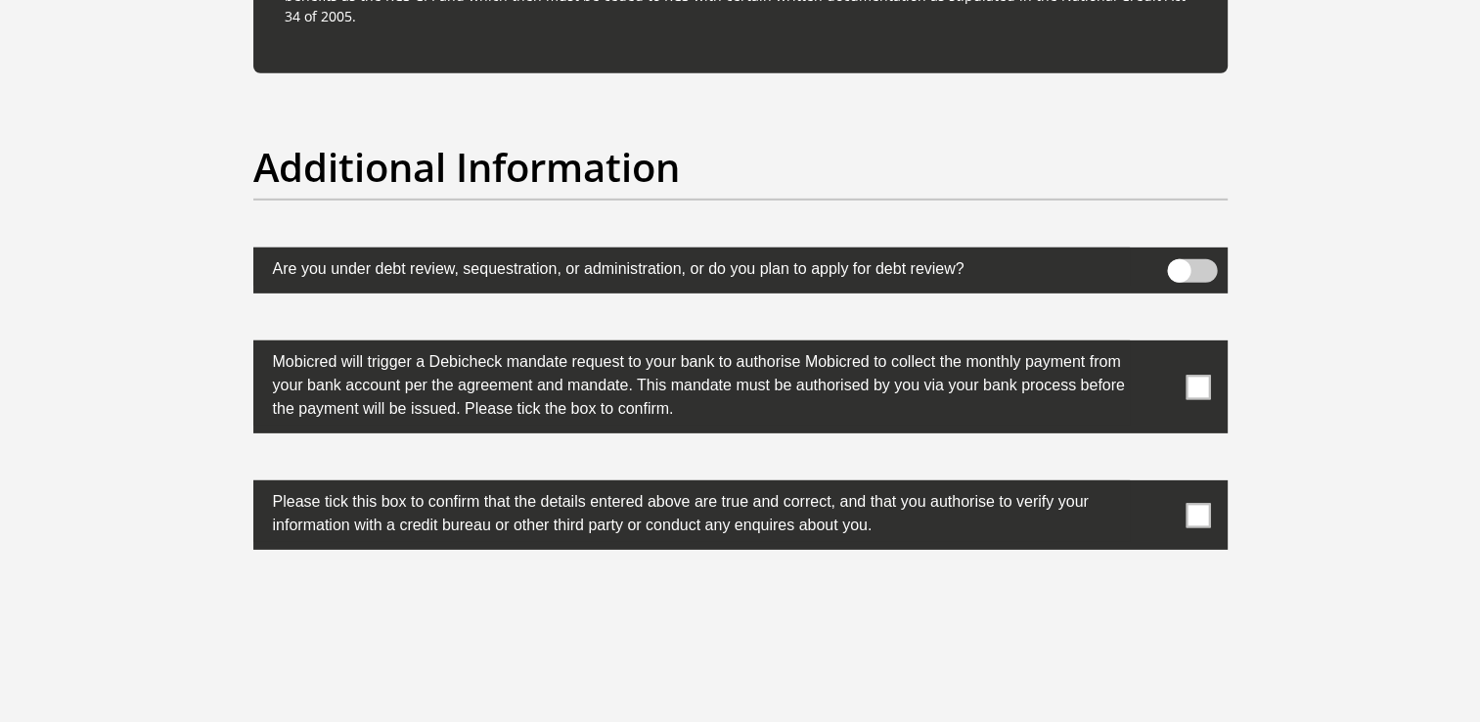
scroll to position [6260, 0]
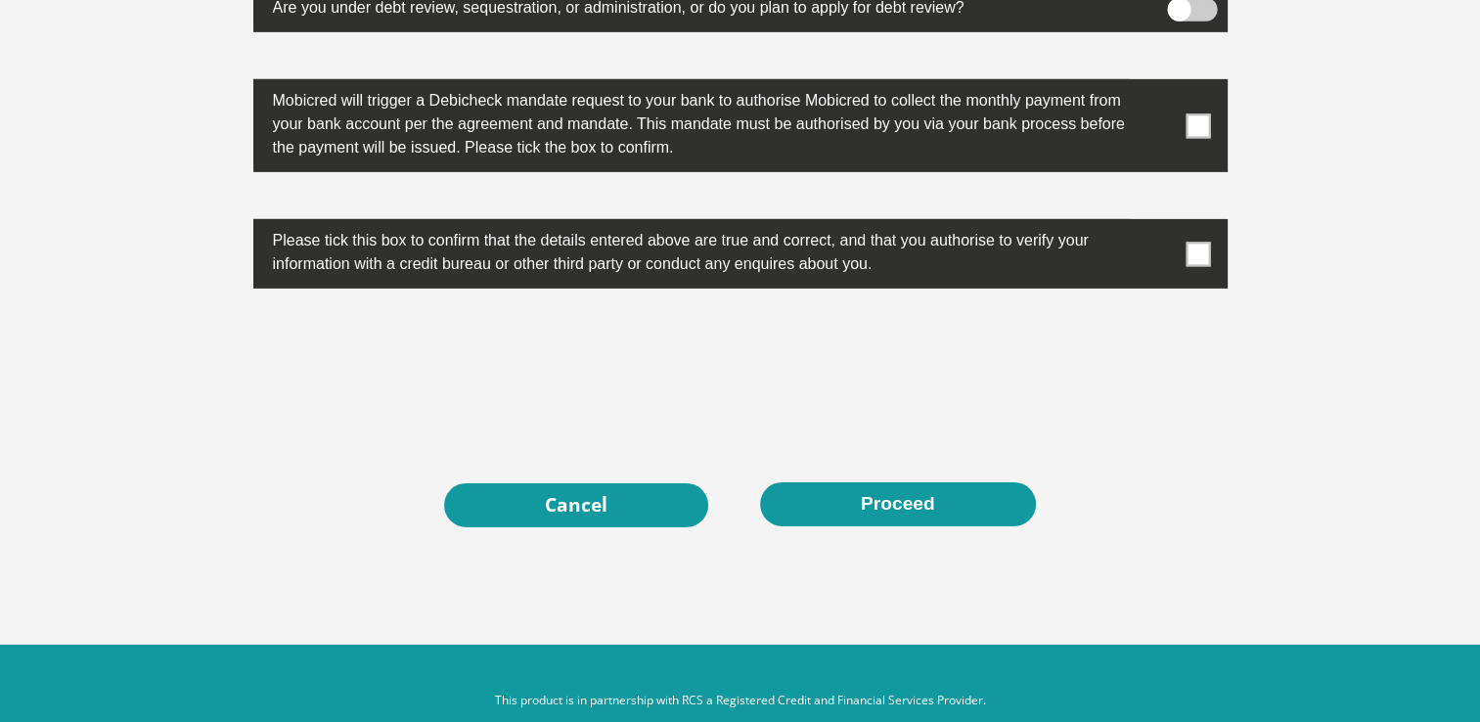
click at [1201, 125] on span at bounding box center [1198, 125] width 24 height 24
click at [1159, 84] on input "checkbox" at bounding box center [1159, 84] width 0 height 0
click at [1190, 243] on span at bounding box center [1198, 254] width 24 height 24
click at [1159, 224] on input "checkbox" at bounding box center [1159, 224] width 0 height 0
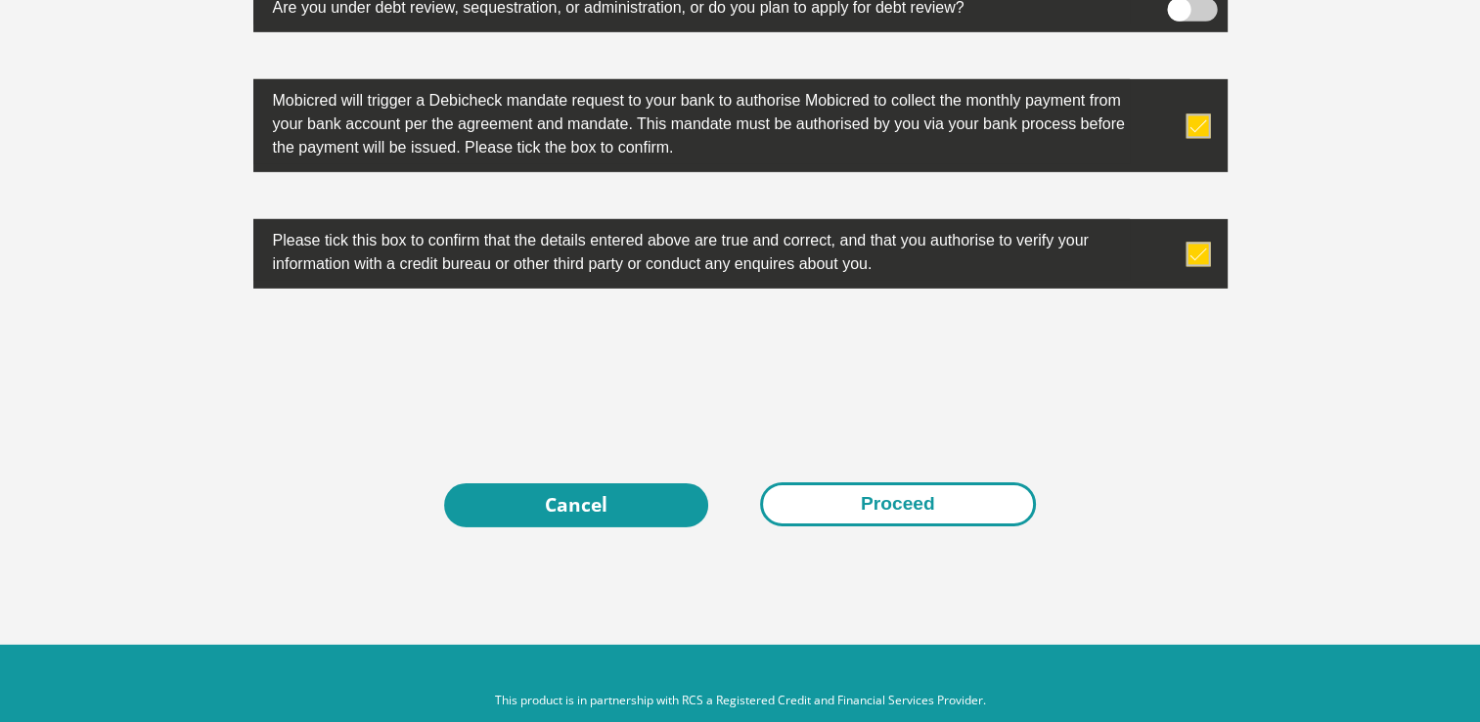
click at [887, 507] on button "Proceed" at bounding box center [898, 504] width 276 height 44
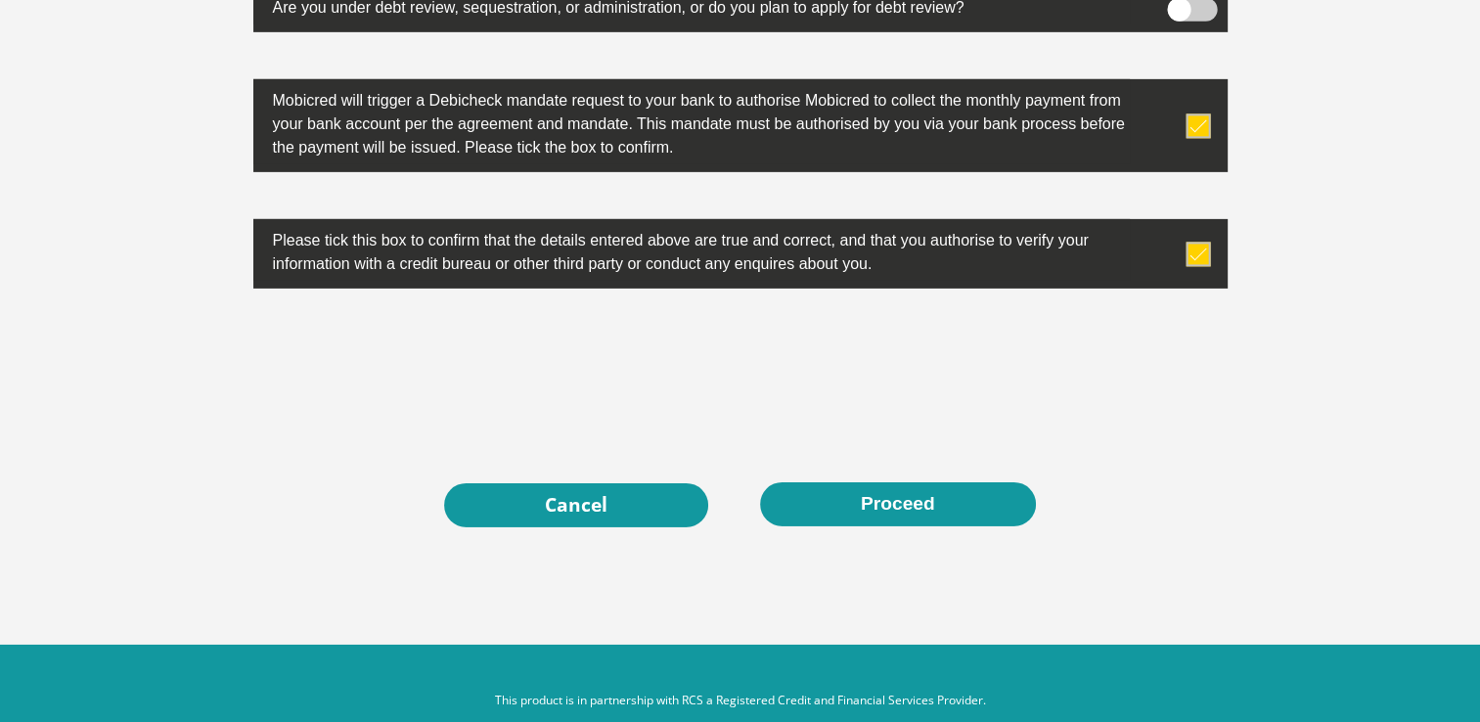
scroll to position [0, 0]
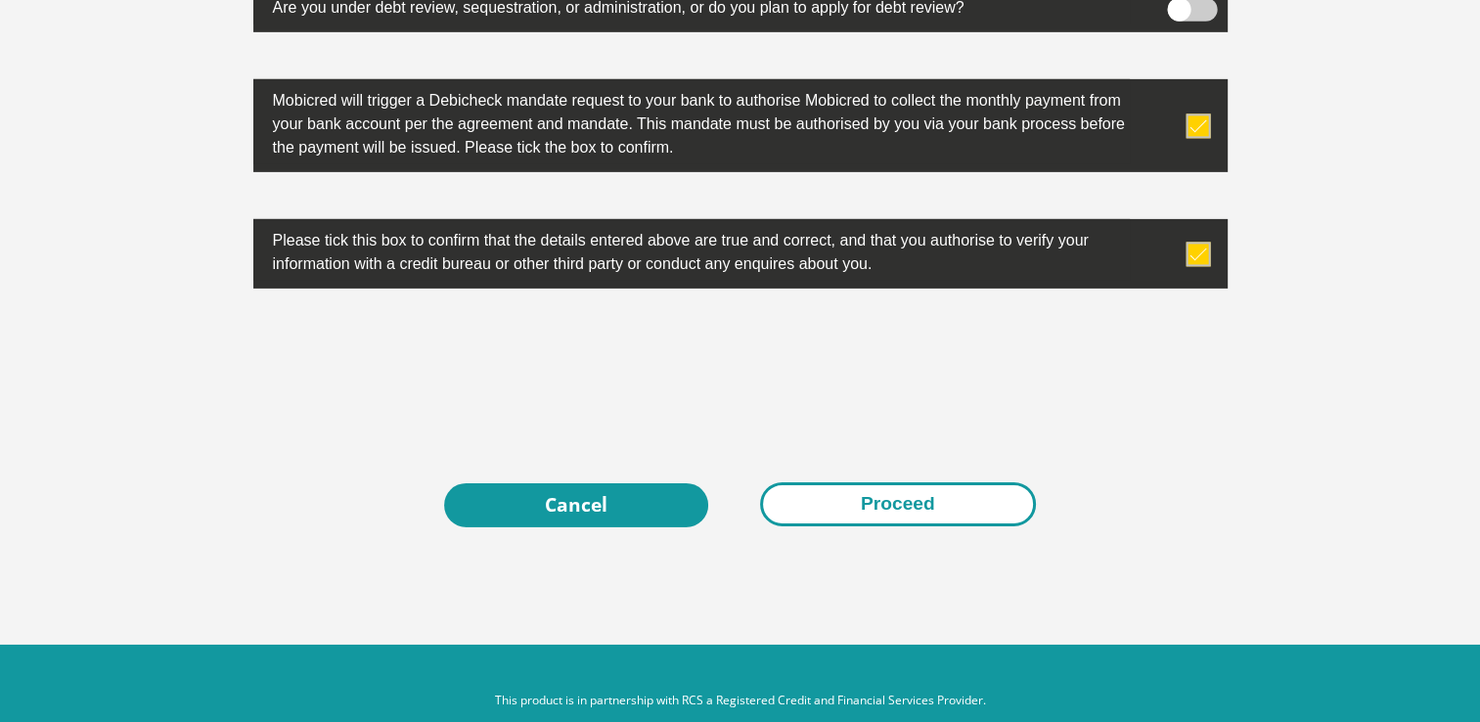
click at [874, 496] on button "Proceed" at bounding box center [898, 504] width 276 height 44
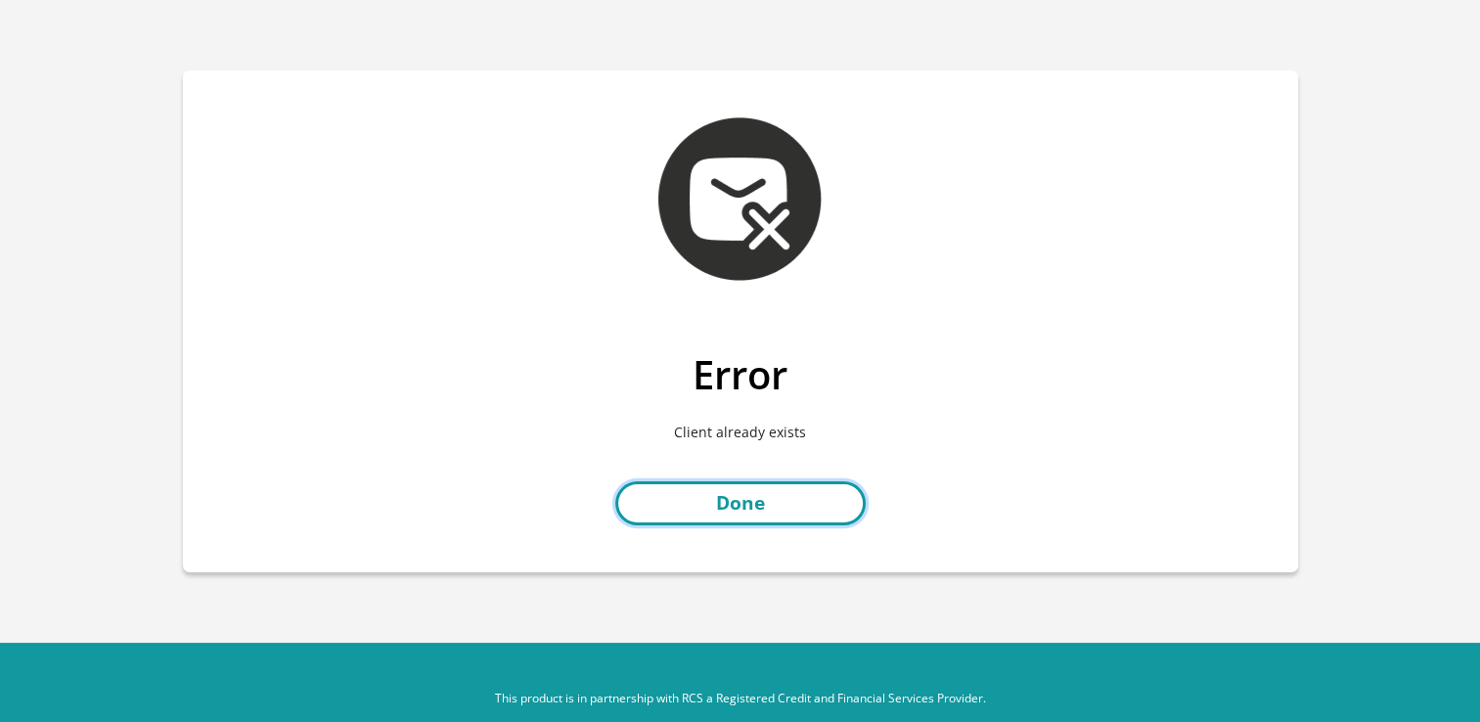
click at [795, 482] on link "Done" at bounding box center [740, 503] width 250 height 44
click at [725, 496] on link "Done" at bounding box center [740, 503] width 250 height 44
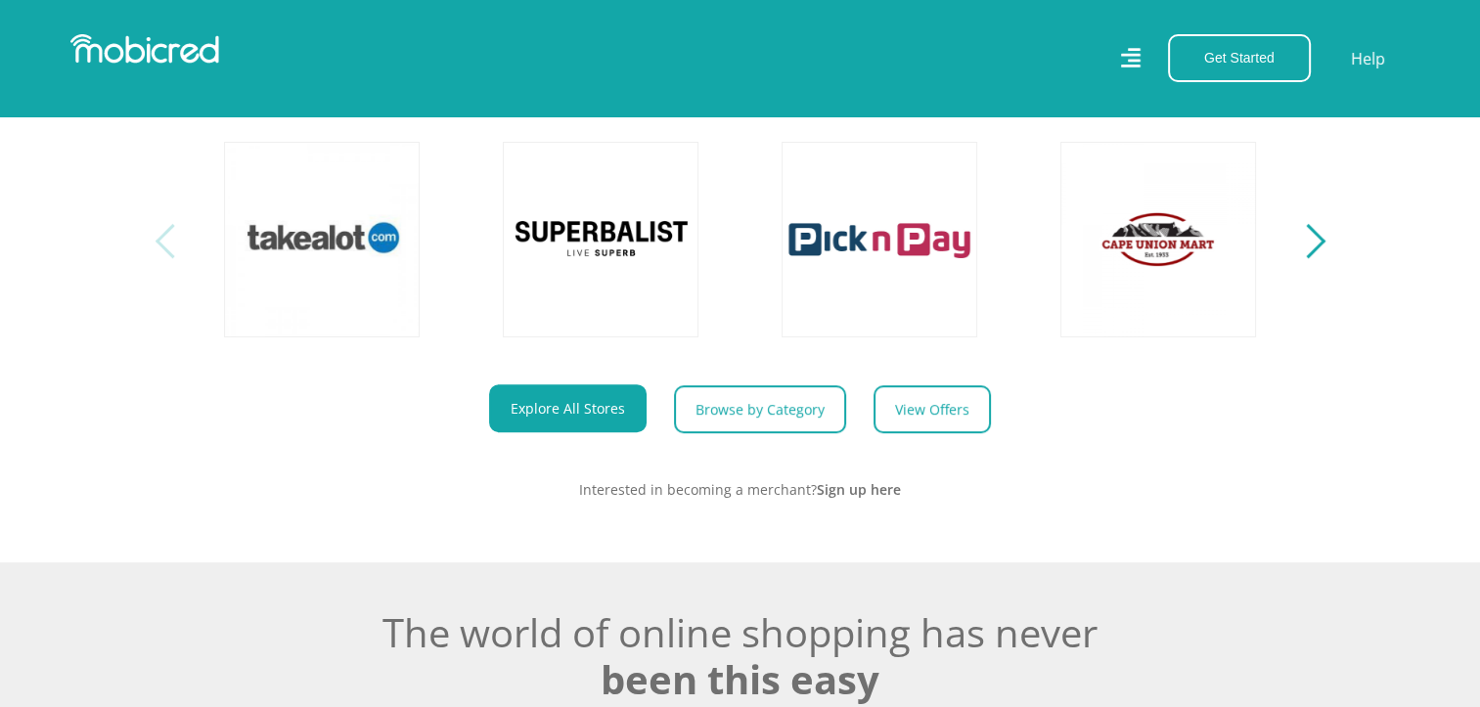
scroll to position [1076, 0]
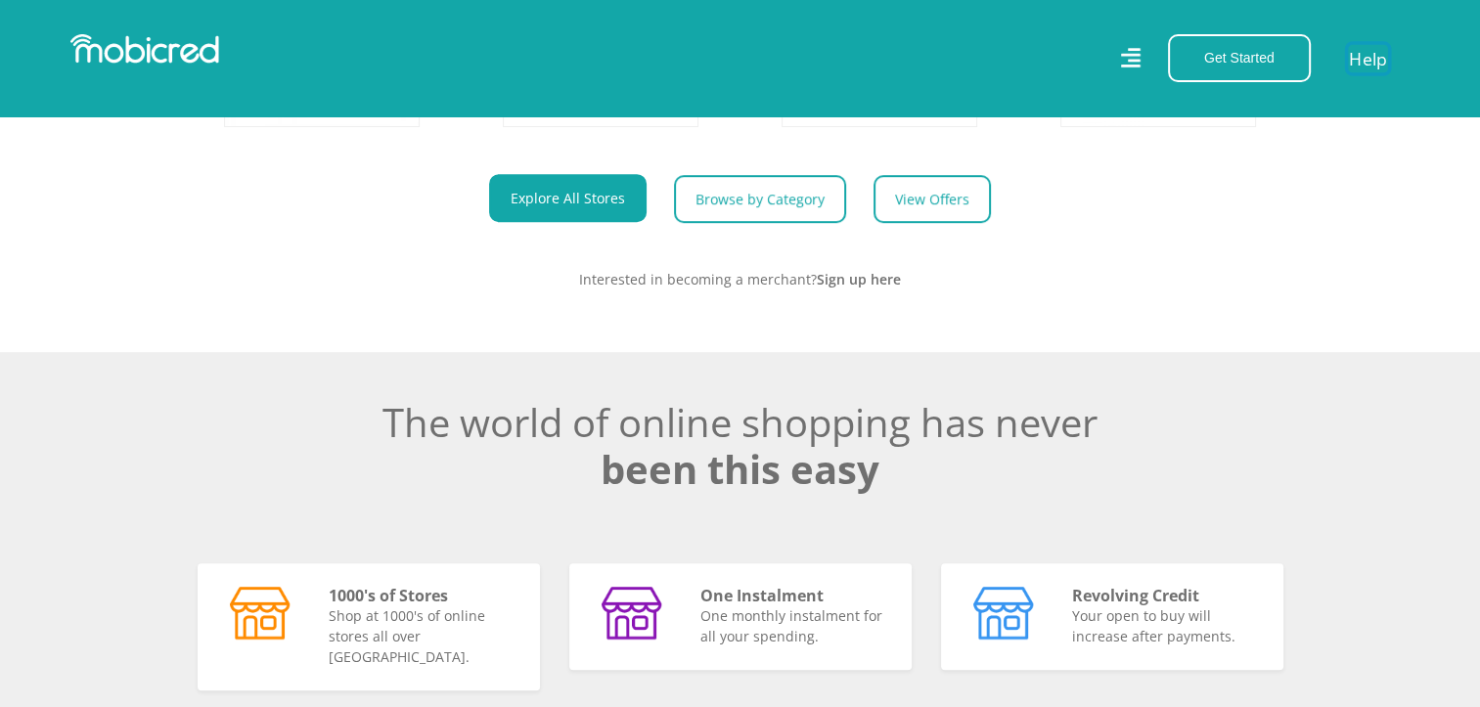
click at [1362, 53] on link "Help" at bounding box center [1368, 58] width 40 height 28
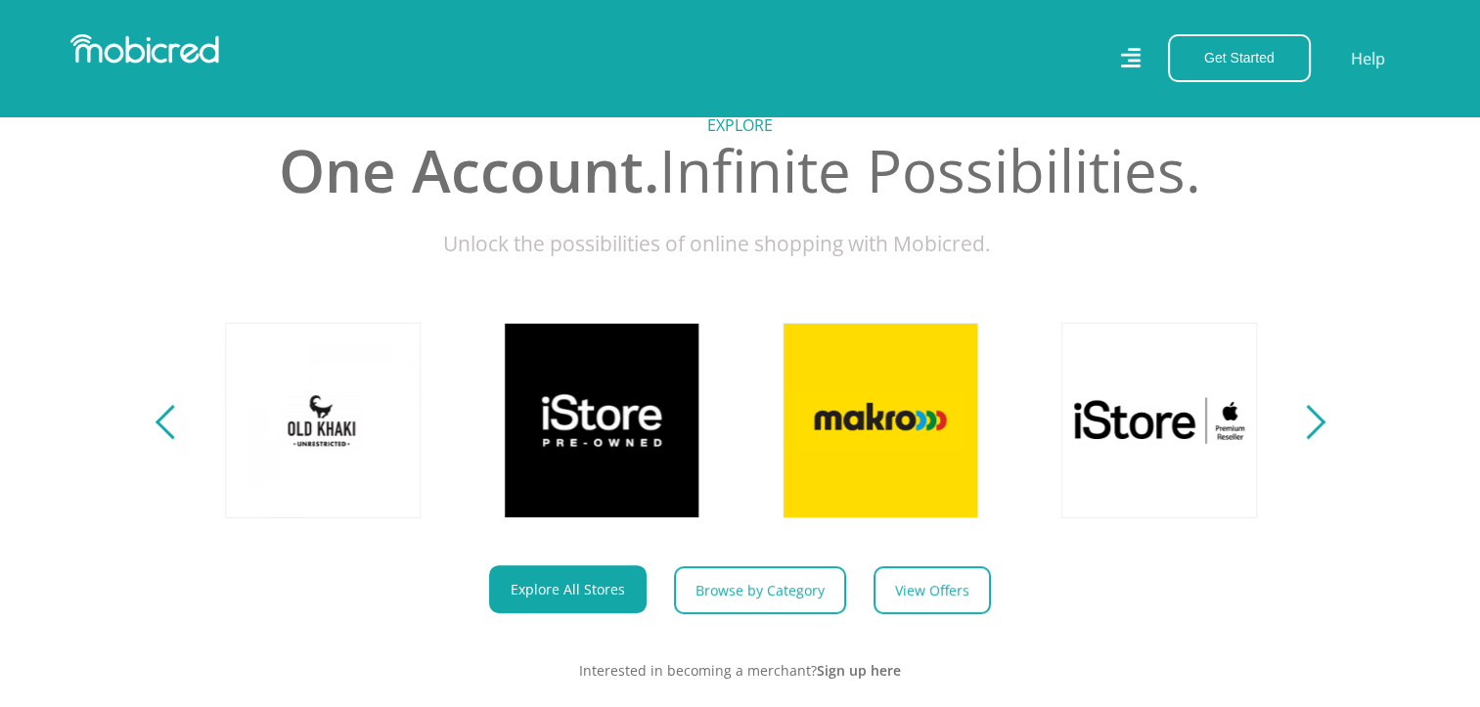
scroll to position [880, 0]
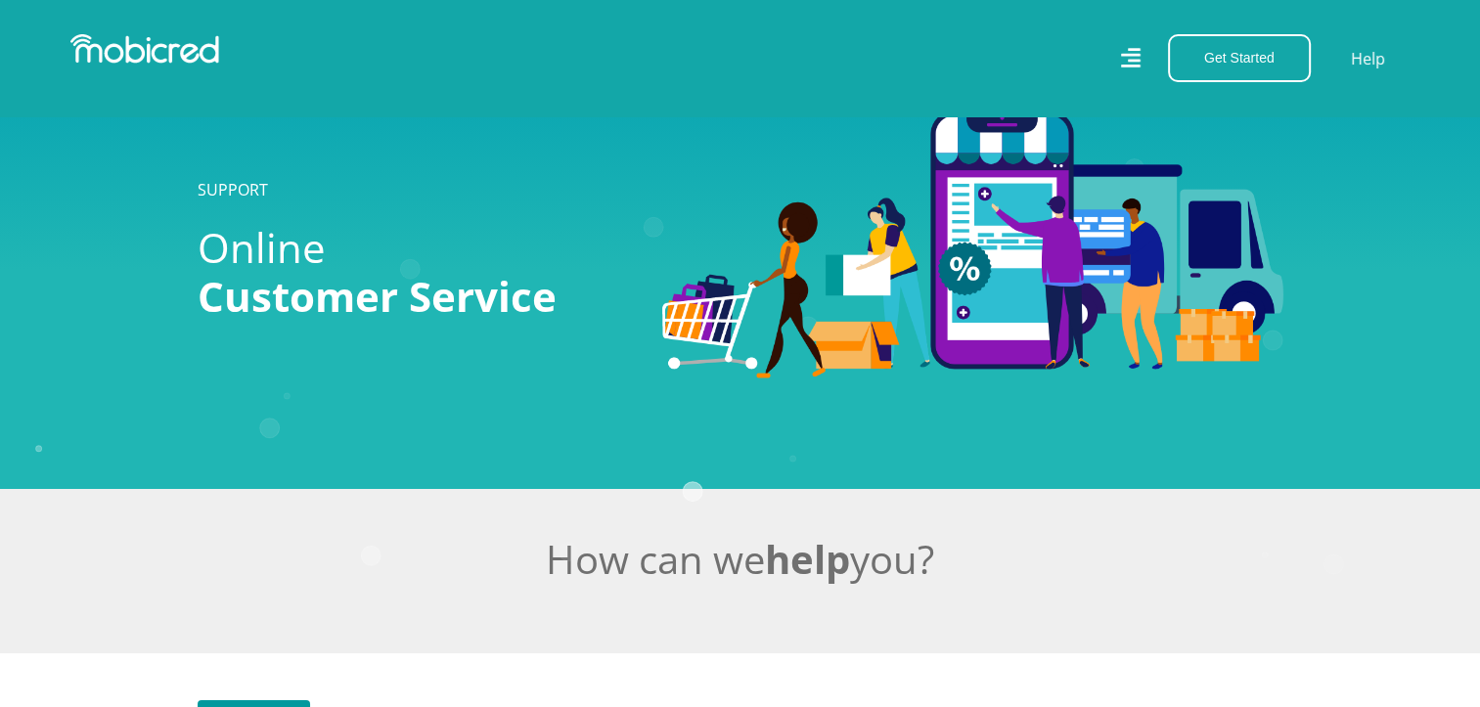
scroll to position [587, 0]
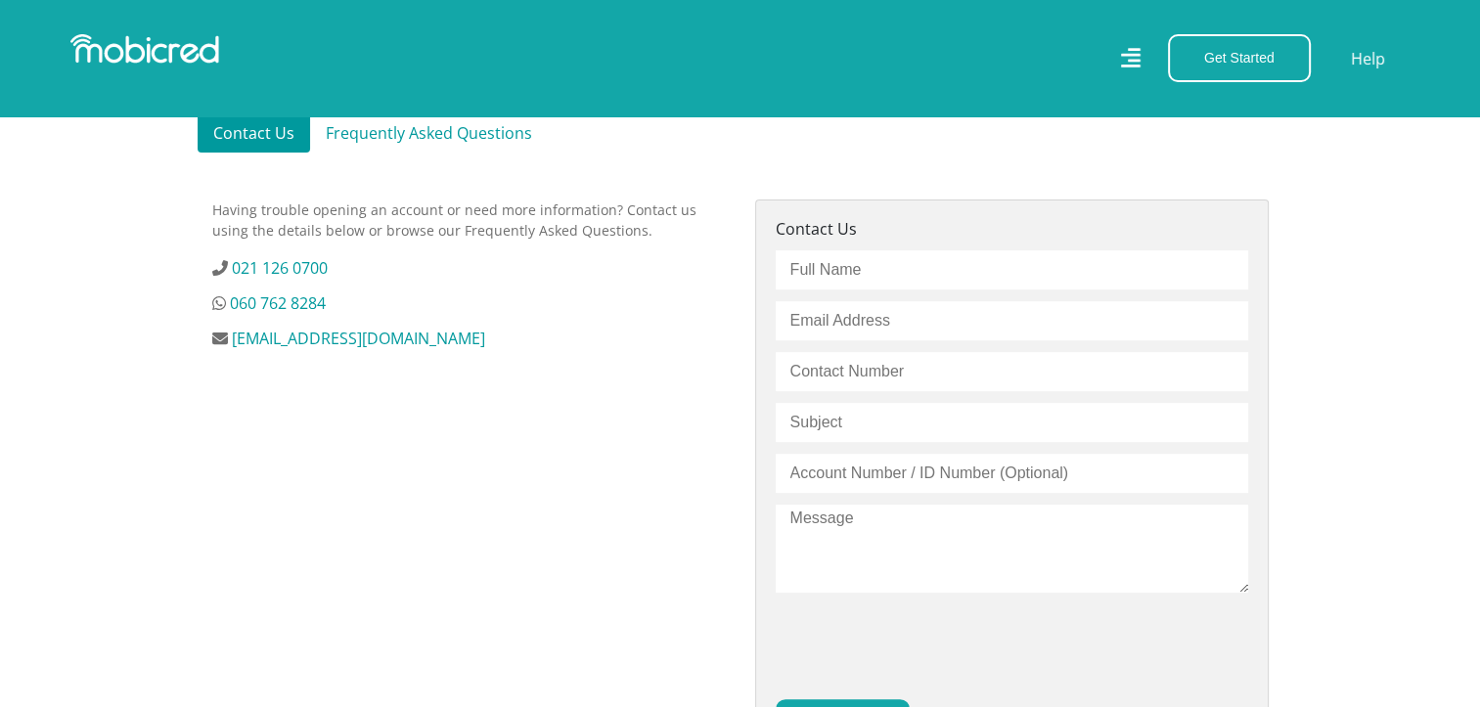
click at [485, 134] on link "Frequently Asked Questions" at bounding box center [429, 132] width 238 height 39
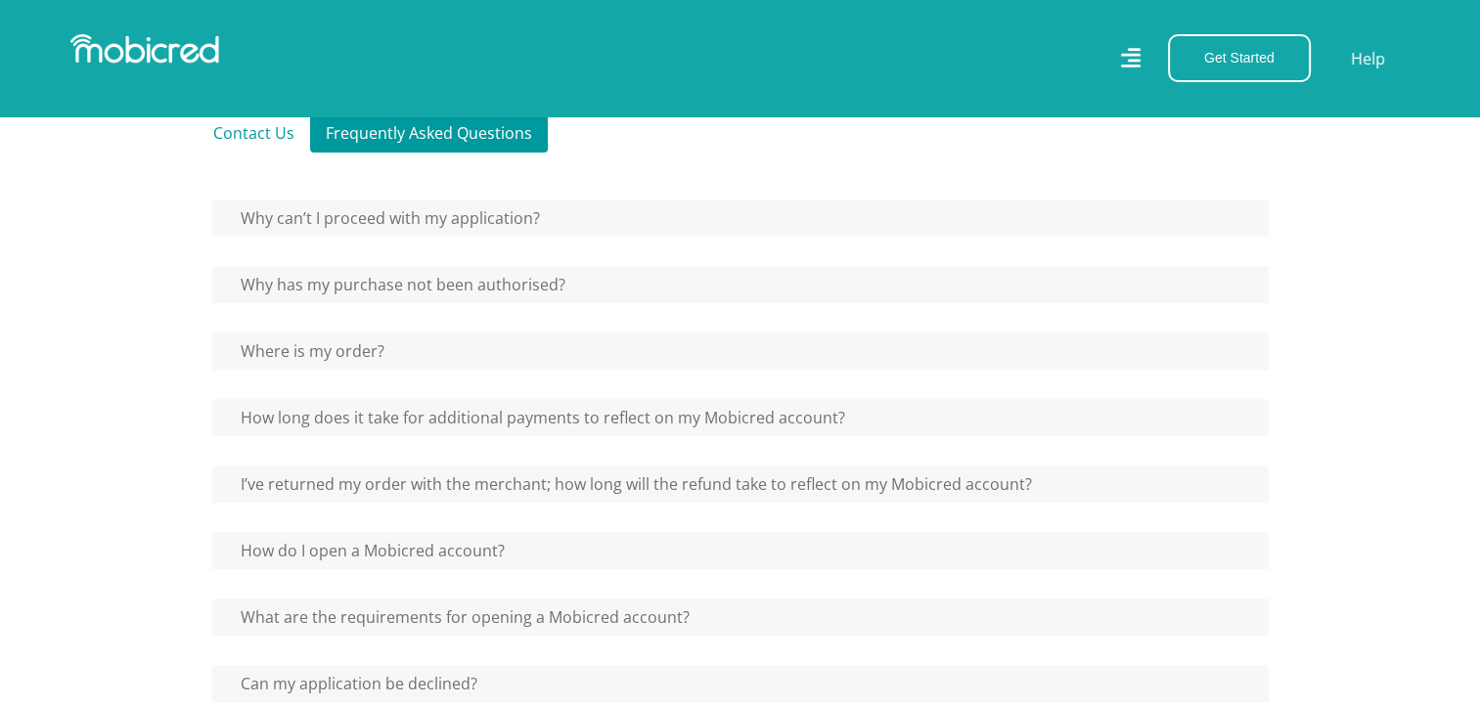
click at [1138, 209] on h5 "Why can’t I proceed with my application?" at bounding box center [740, 218] width 1056 height 37
click at [467, 221] on button "Why can’t I proceed with my application?" at bounding box center [382, 218] width 340 height 37
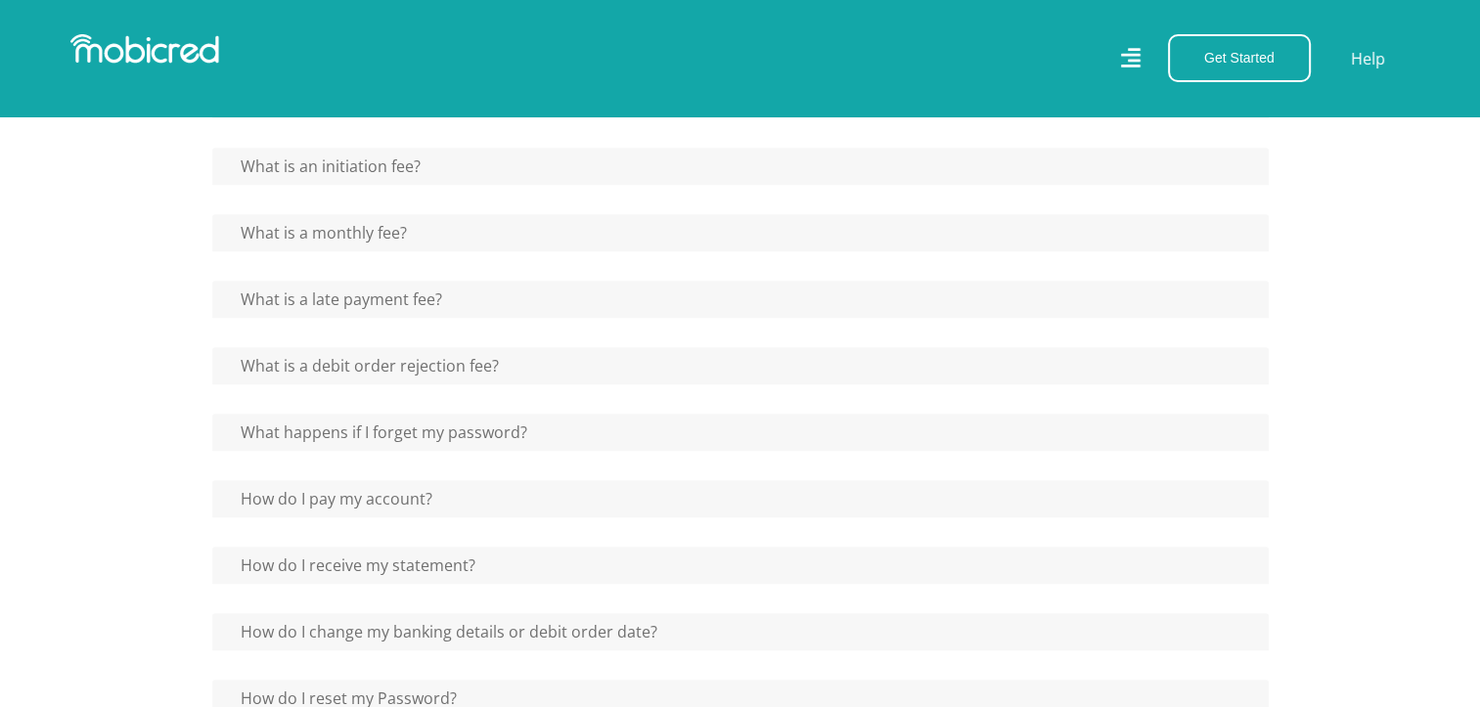
scroll to position [1369, 0]
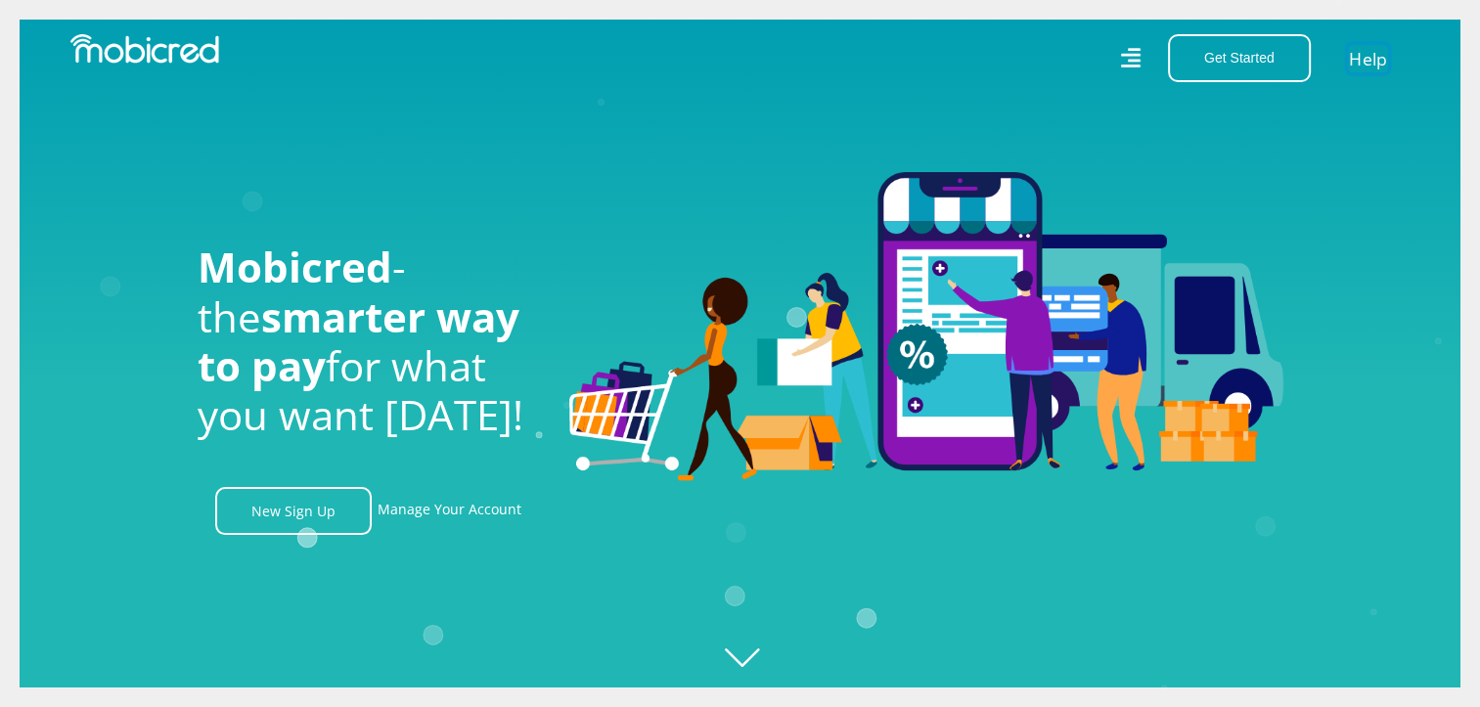
click at [1354, 49] on link "Help" at bounding box center [1368, 58] width 40 height 28
click at [438, 517] on link "Manage Your Account" at bounding box center [450, 511] width 144 height 48
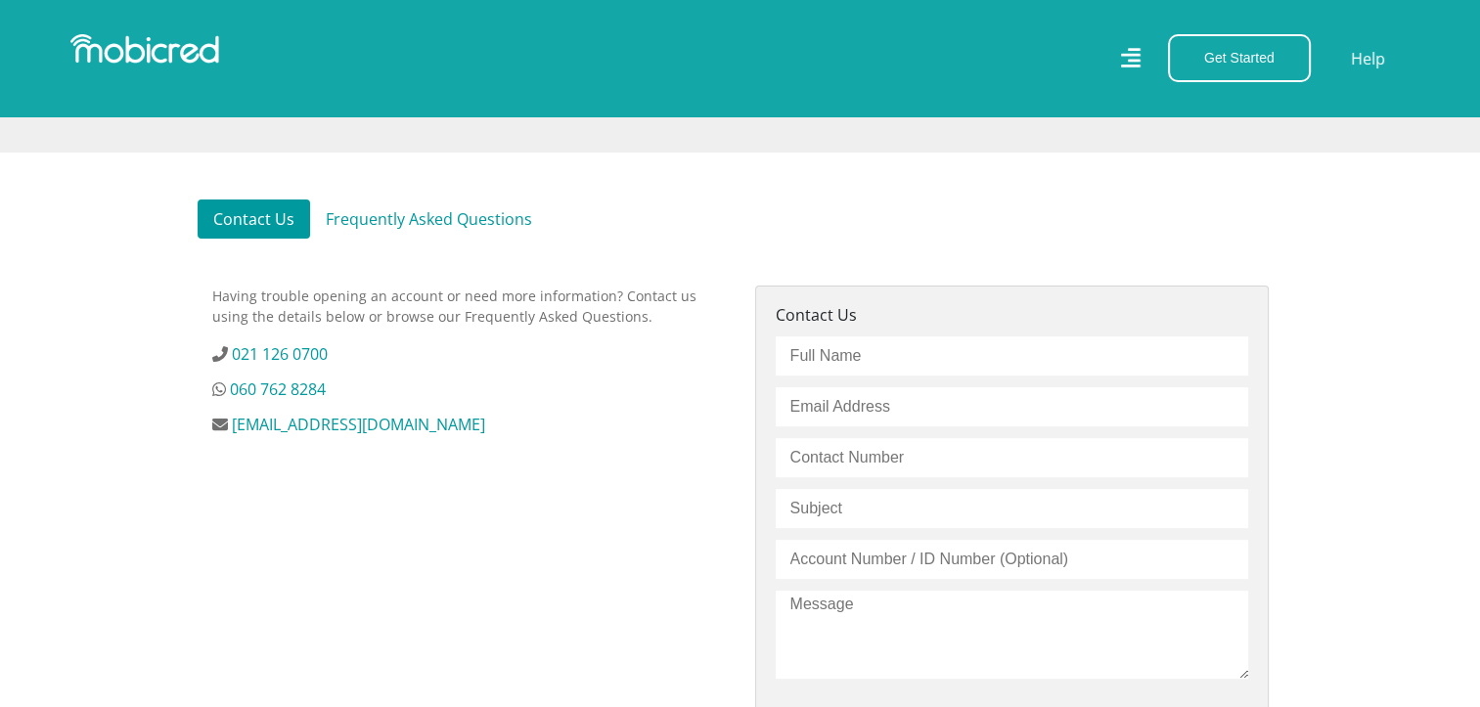
scroll to position [489, 0]
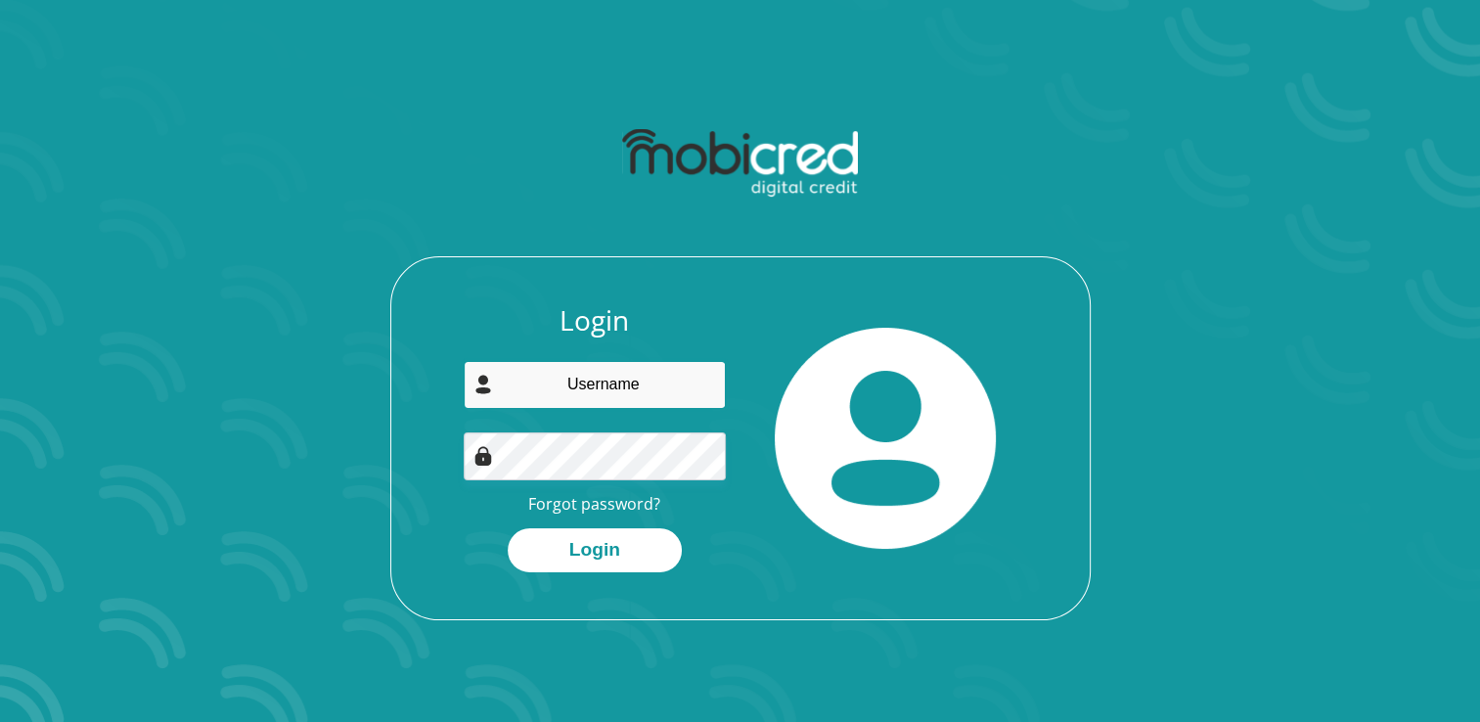
click at [615, 397] on input "email" at bounding box center [595, 385] width 262 height 48
type input "mwp.mulelu@gmail.com"
click at [611, 500] on link "Forgot password?" at bounding box center [594, 504] width 132 height 22
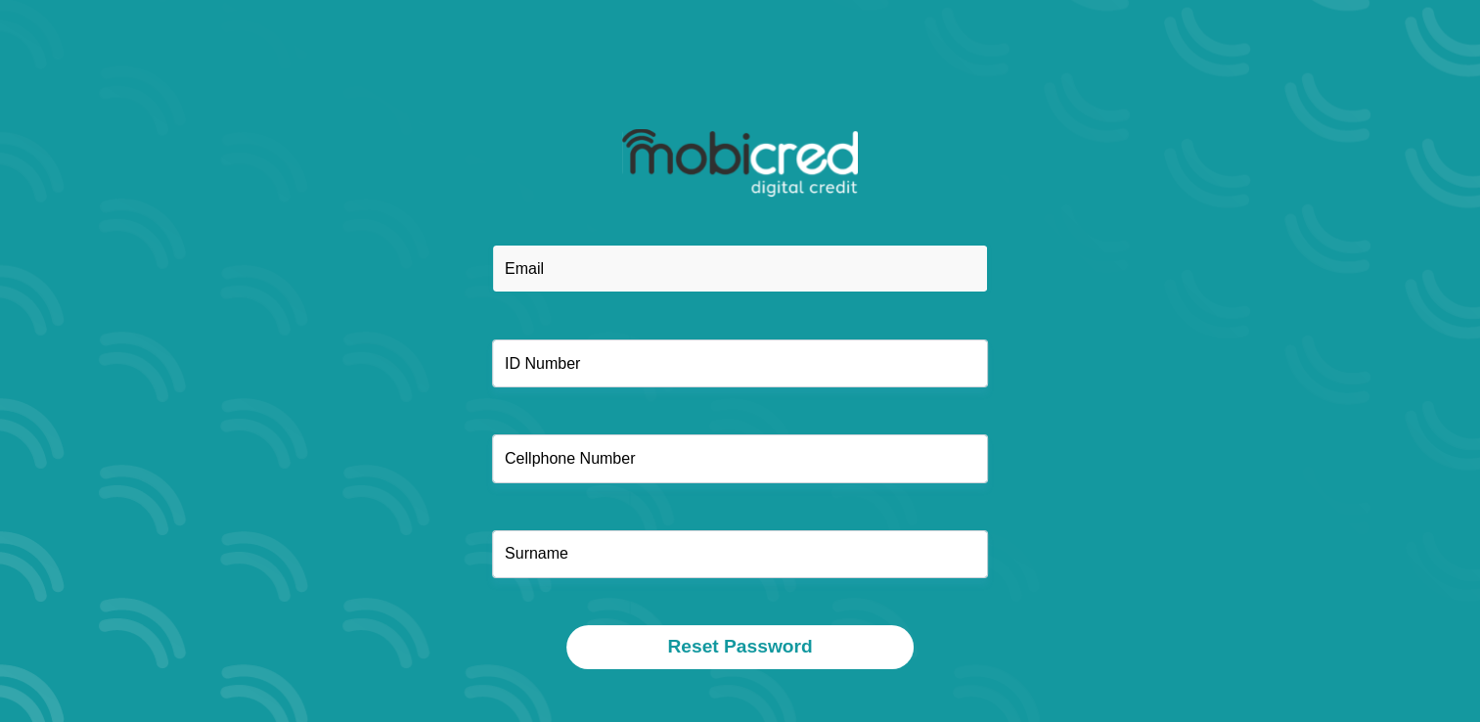
click at [637, 268] on input "email" at bounding box center [740, 269] width 496 height 48
type input "[EMAIL_ADDRESS][DOMAIN_NAME]"
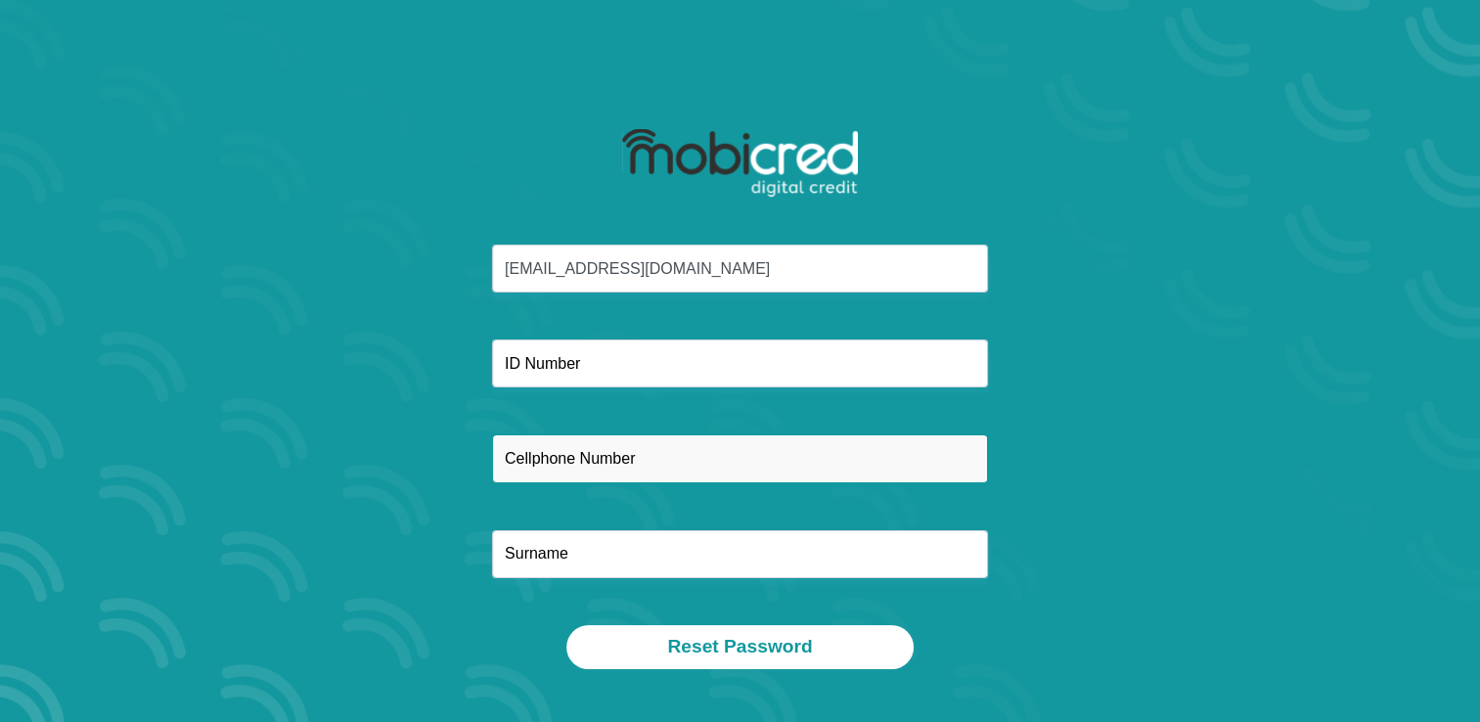
type input "0836051213"
type input "Ledimo"
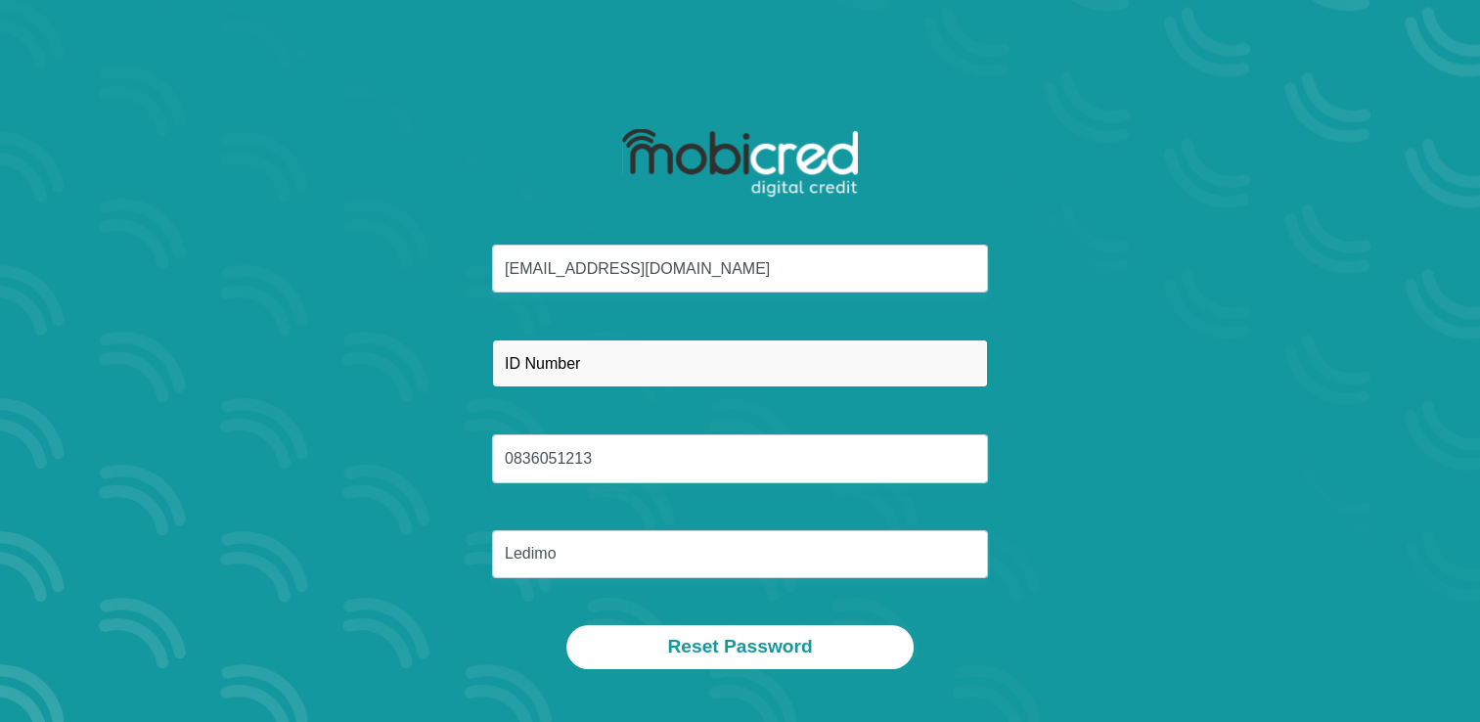
click at [632, 364] on input "text" at bounding box center [740, 363] width 496 height 48
type input "8911190594085"
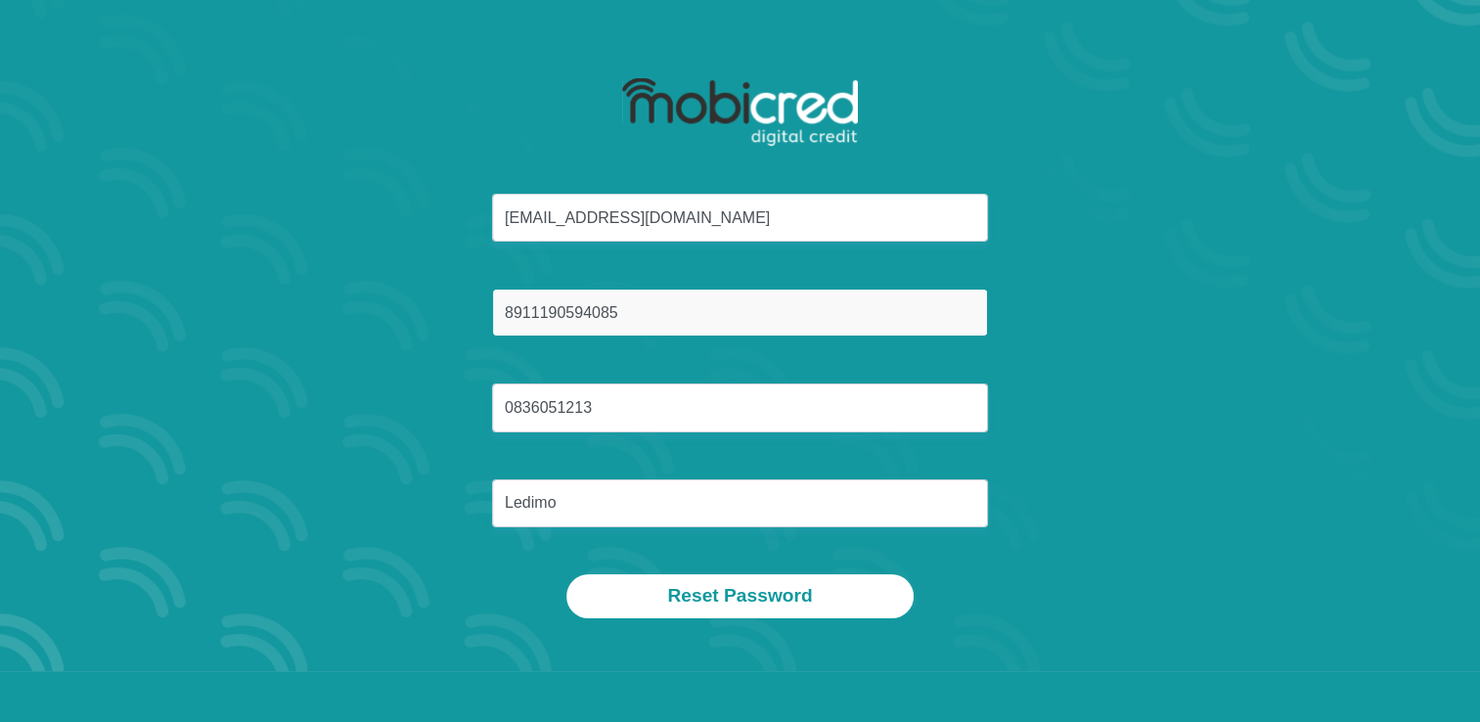
scroll to position [98, 0]
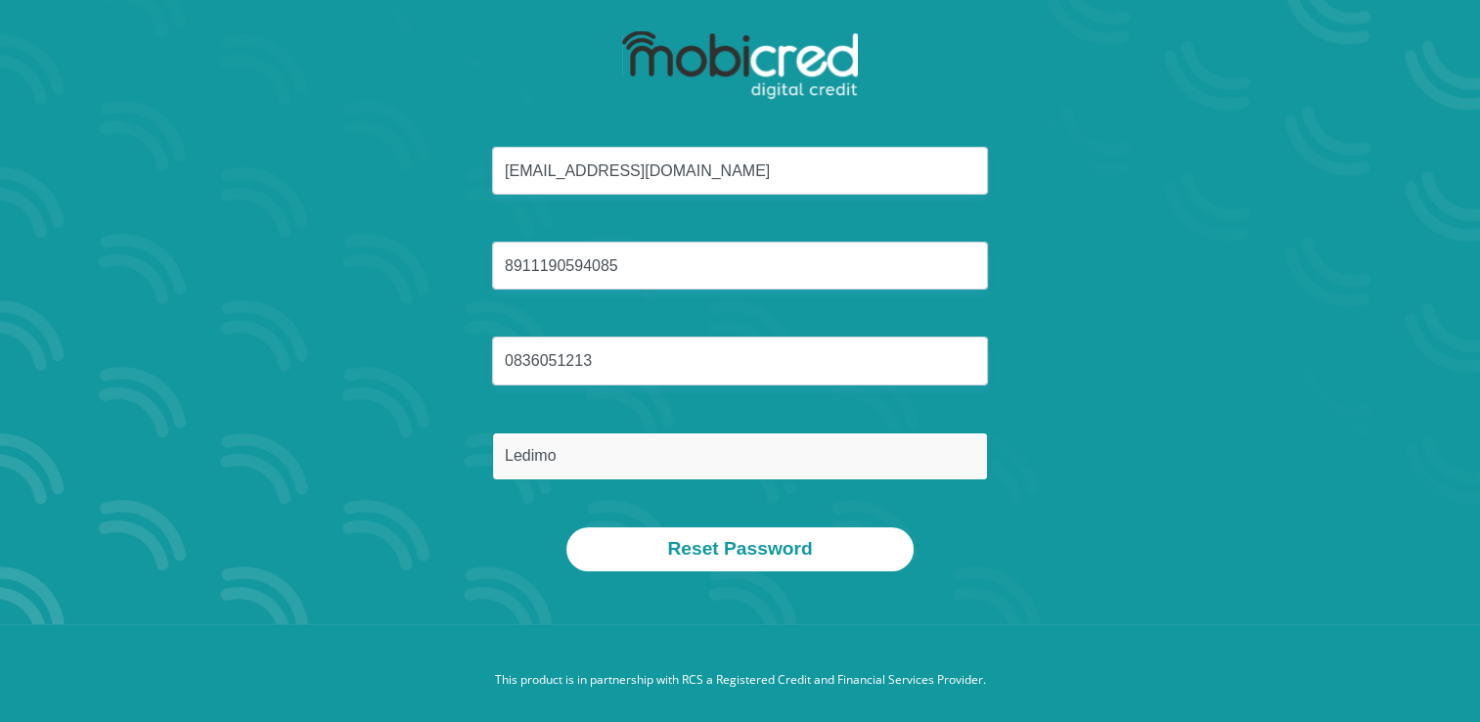
drag, startPoint x: 594, startPoint y: 443, endPoint x: 371, endPoint y: 458, distance: 223.5
click at [371, 458] on div "mwp.mulelu@gmail.com 8911190594085 0836051213 Ledimo" at bounding box center [740, 337] width 1051 height 381
type input "Mulelu"
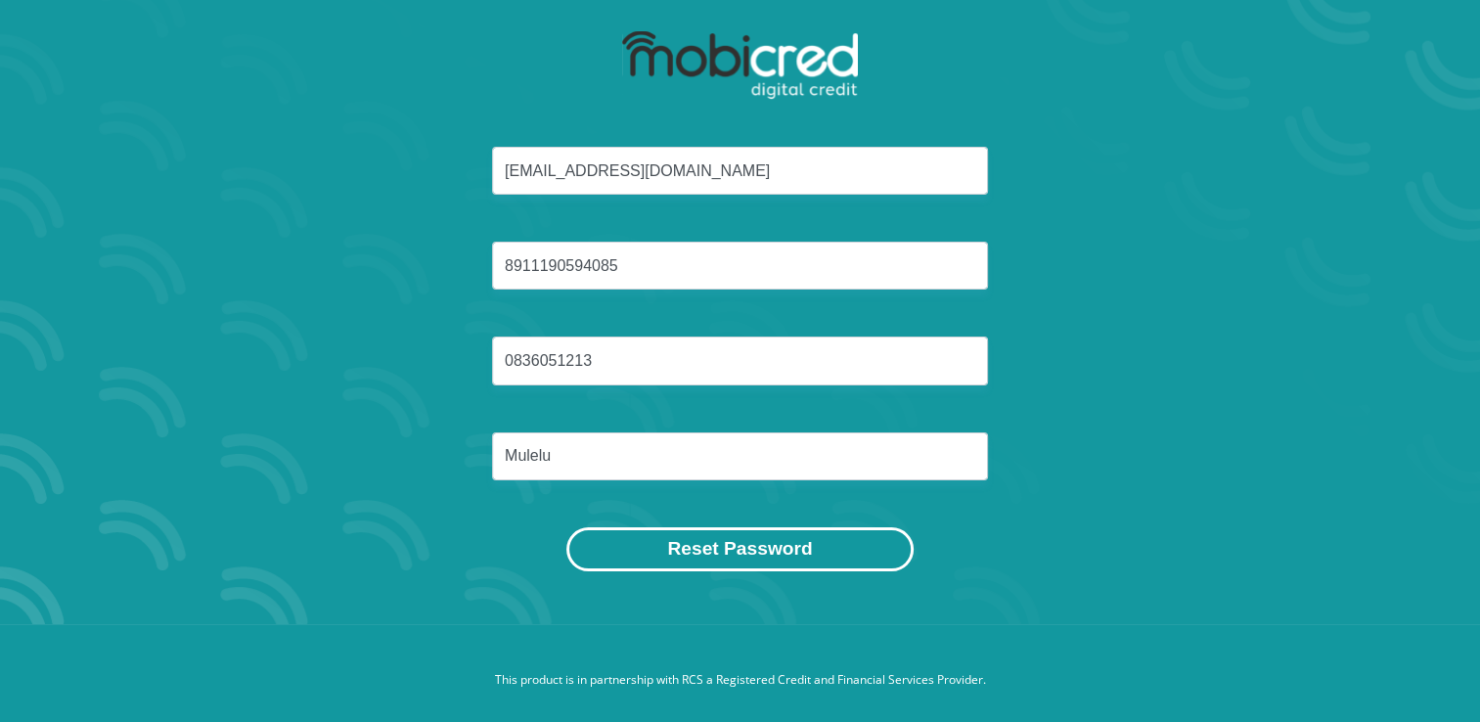
click at [722, 546] on button "Reset Password" at bounding box center [739, 549] width 346 height 44
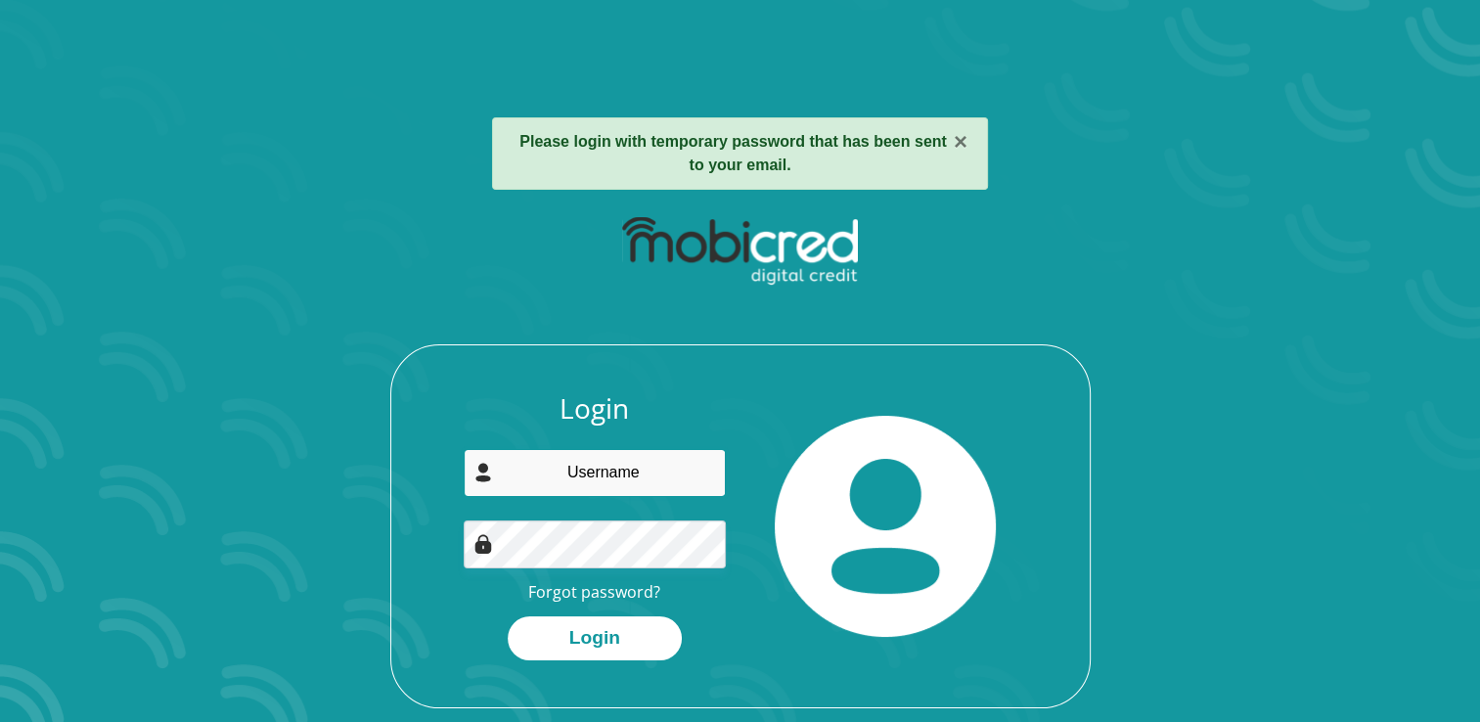
click at [609, 472] on input "email" at bounding box center [595, 473] width 262 height 48
type input "mwp.mulelu@gmail.com"
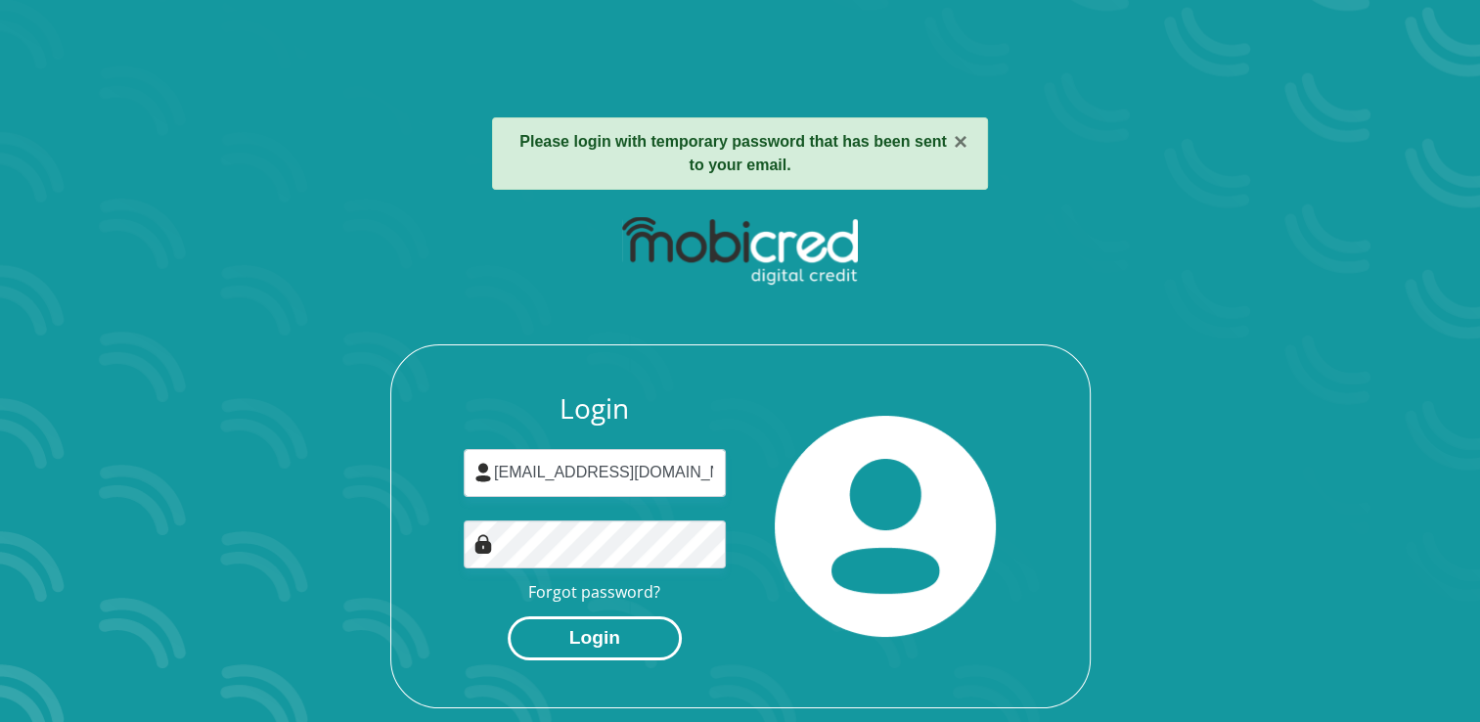
click at [537, 629] on button "Login" at bounding box center [595, 638] width 174 height 44
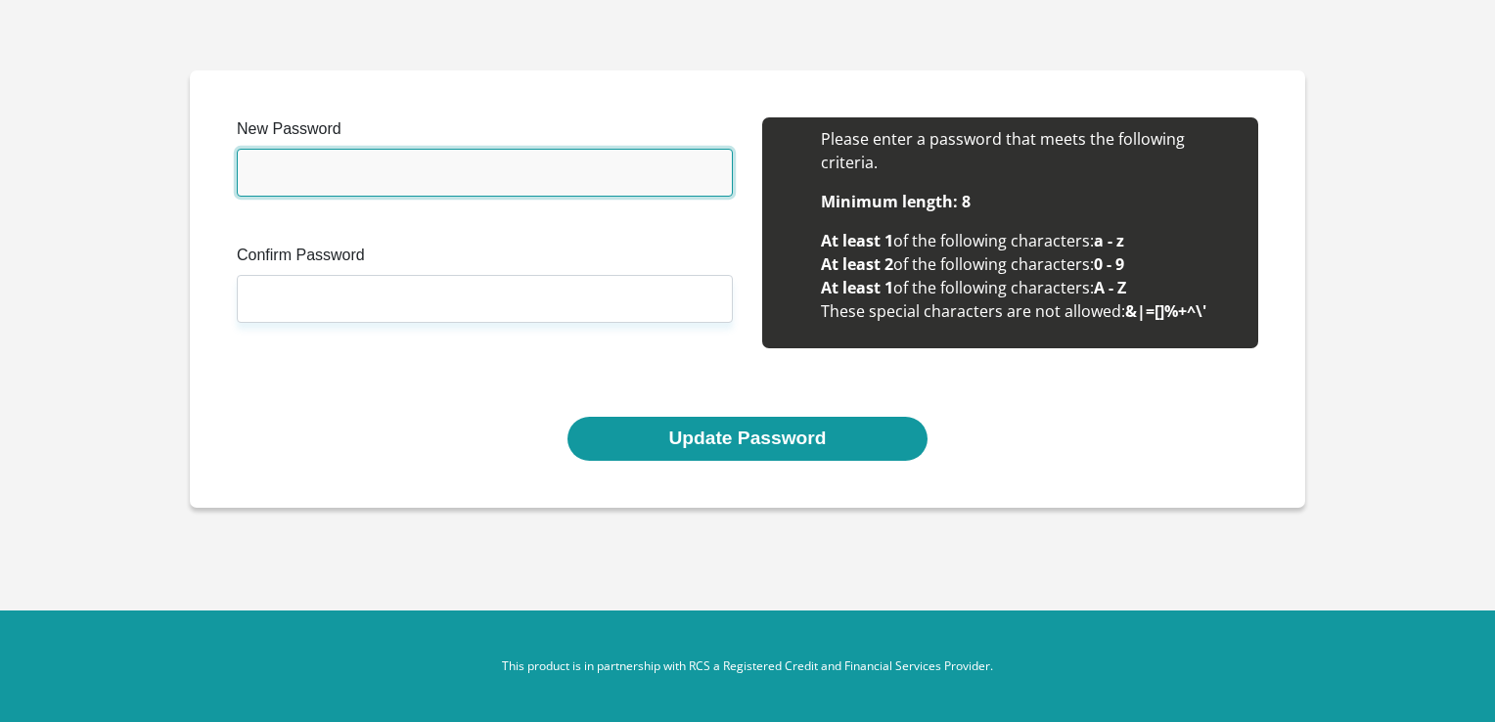
click at [378, 155] on input "New Password" at bounding box center [485, 173] width 496 height 48
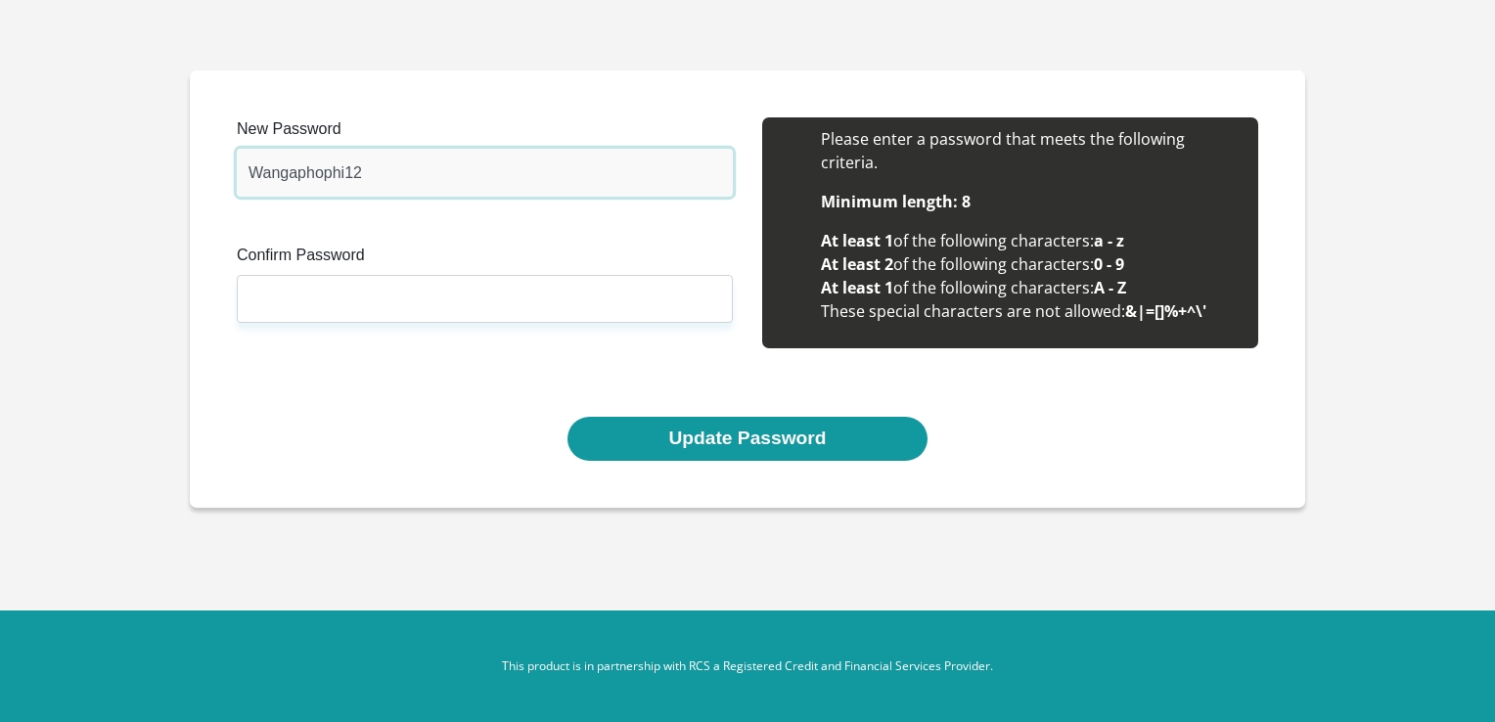
type input "Wangaphophi12"
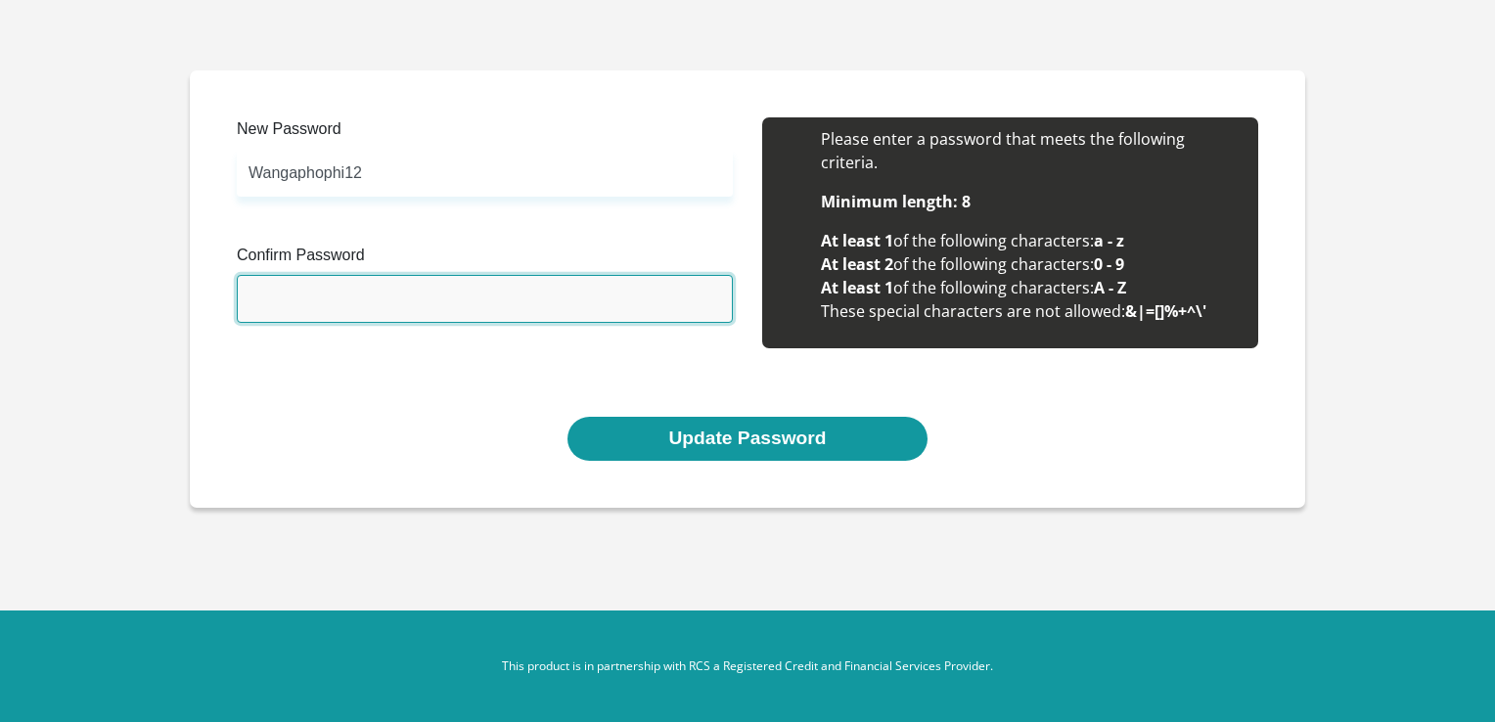
click at [336, 291] on input "Confirm Password" at bounding box center [485, 299] width 496 height 48
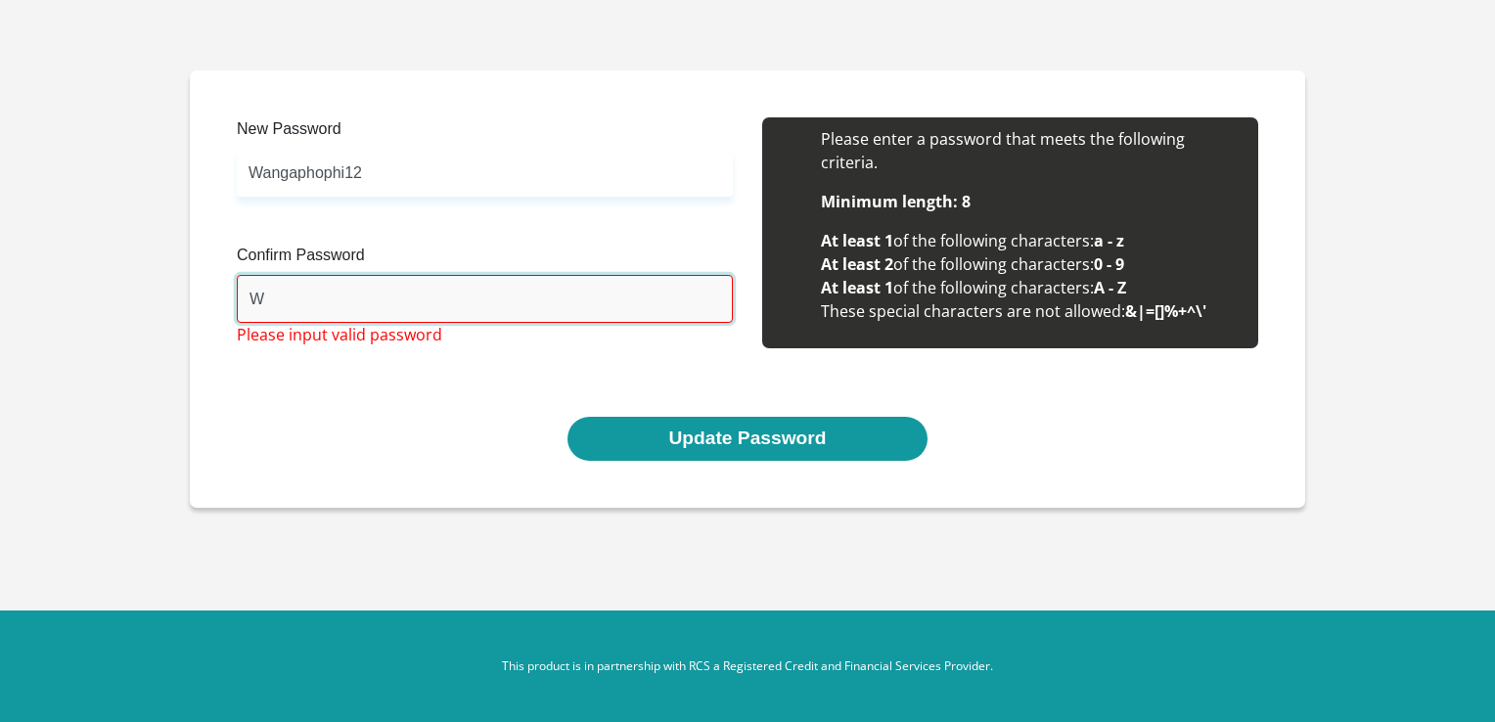
click at [600, 287] on input "W" at bounding box center [485, 299] width 496 height 48
type input "Wangaphophi12"
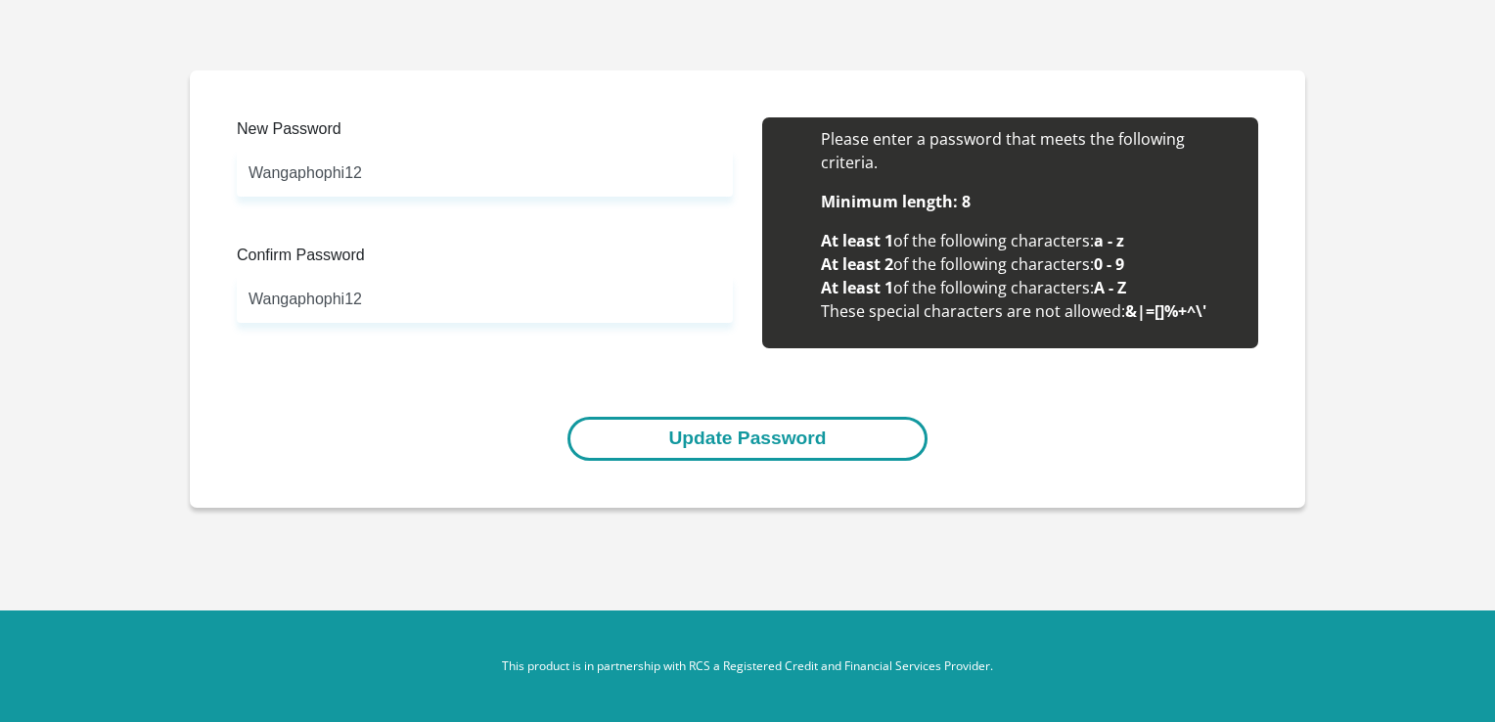
click at [695, 446] on button "Update Password" at bounding box center [746, 439] width 359 height 44
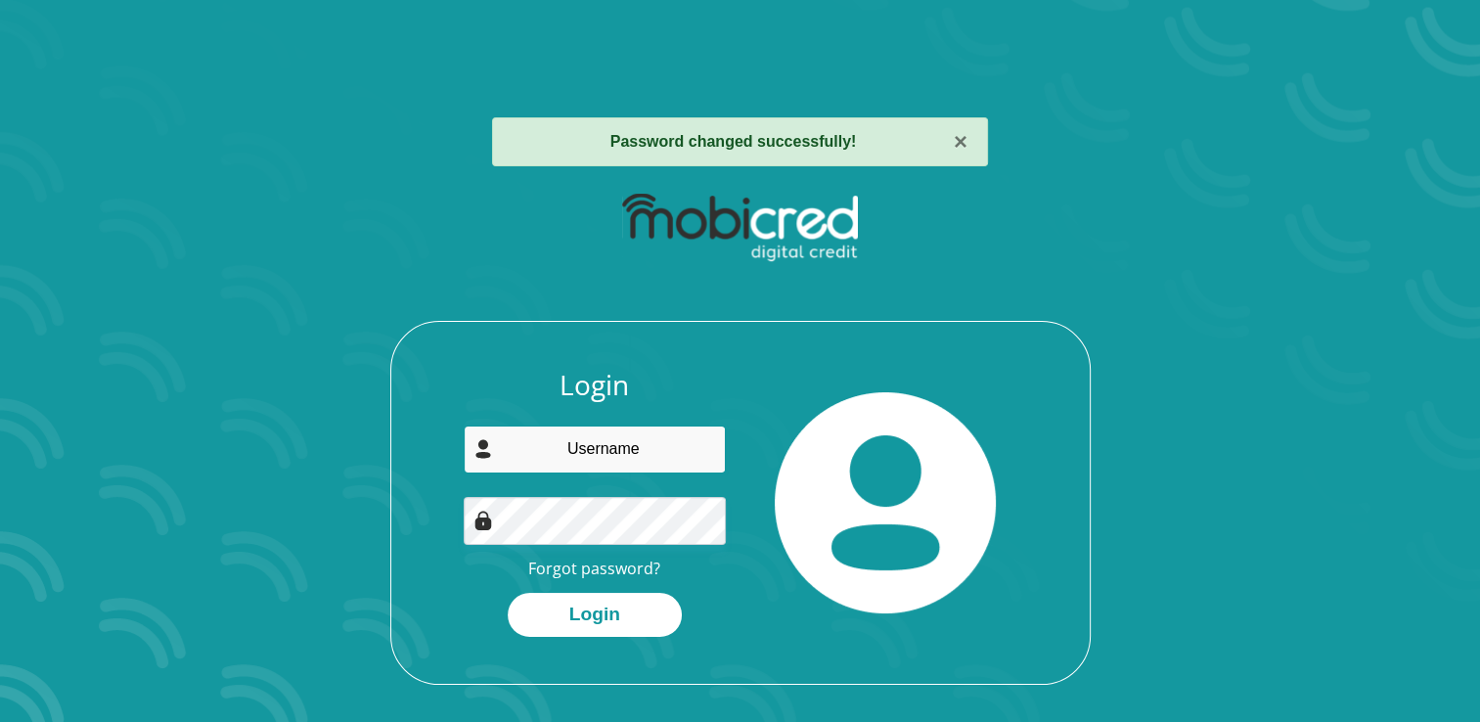
click at [571, 438] on input "email" at bounding box center [595, 450] width 262 height 48
type input "[EMAIL_ADDRESS][DOMAIN_NAME]"
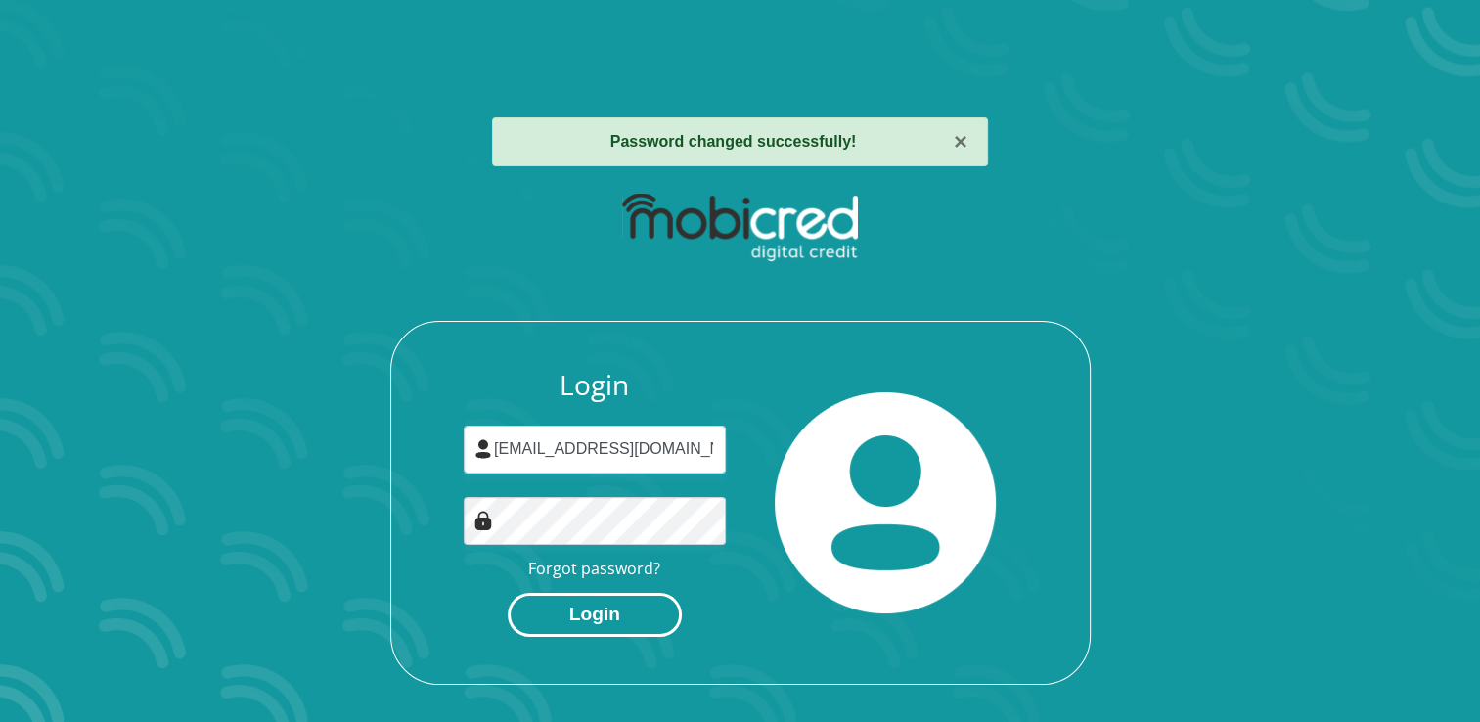
click at [614, 621] on button "Login" at bounding box center [595, 615] width 174 height 44
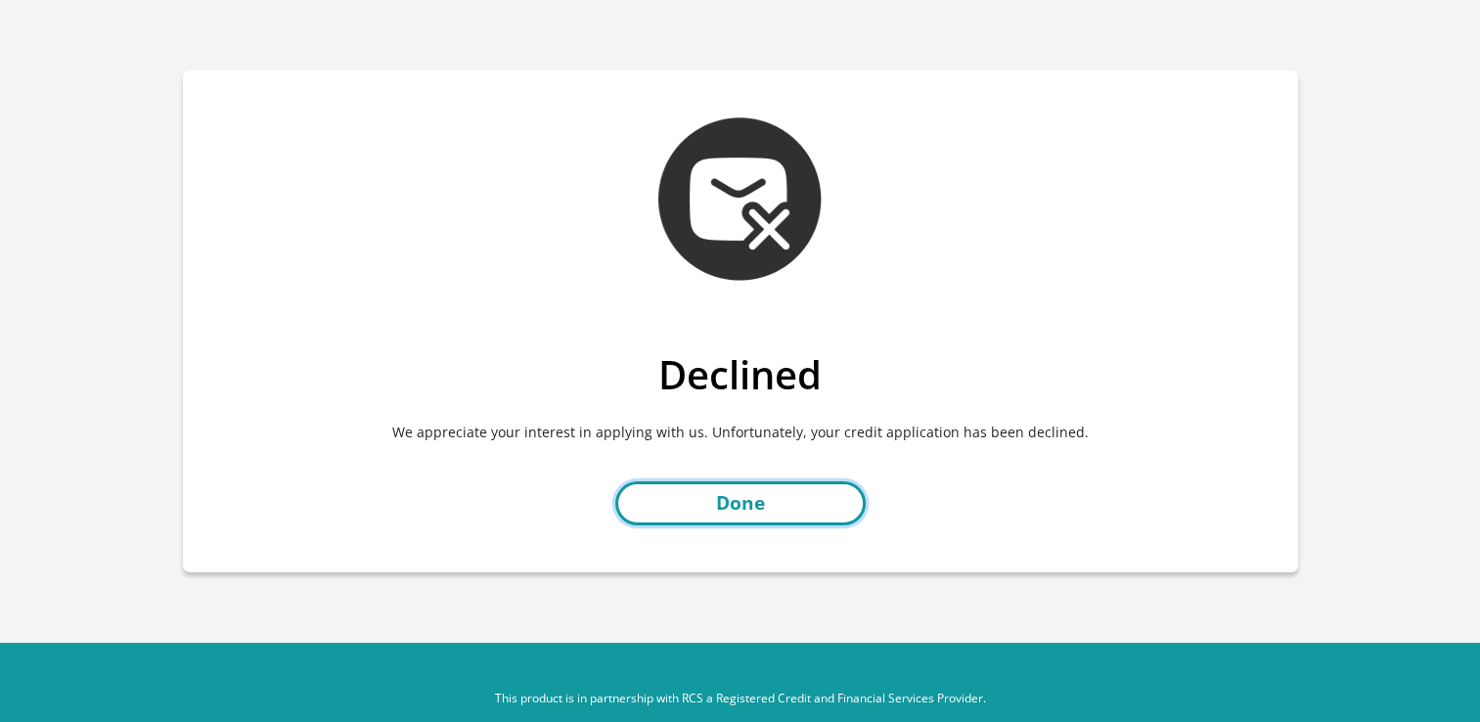
click at [720, 515] on link "Done" at bounding box center [740, 503] width 250 height 44
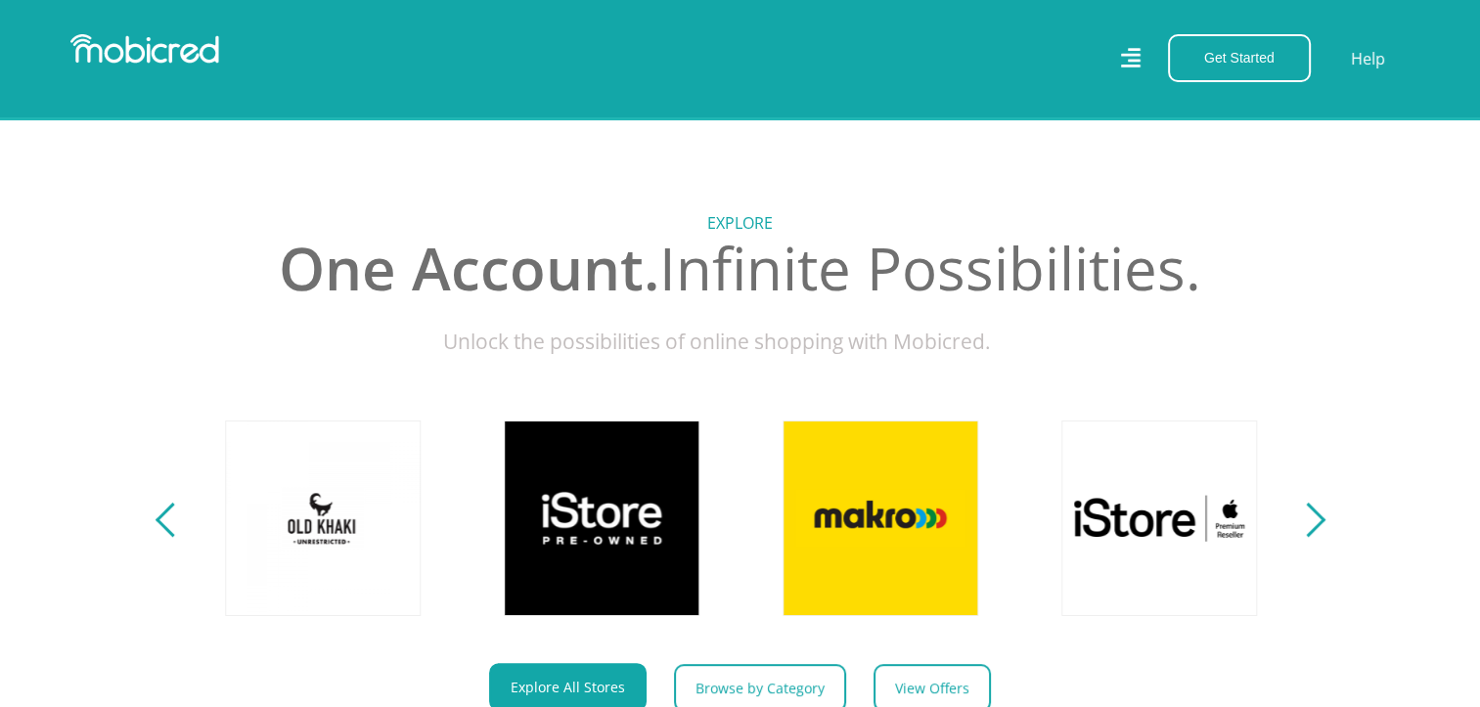
scroll to position [196, 0]
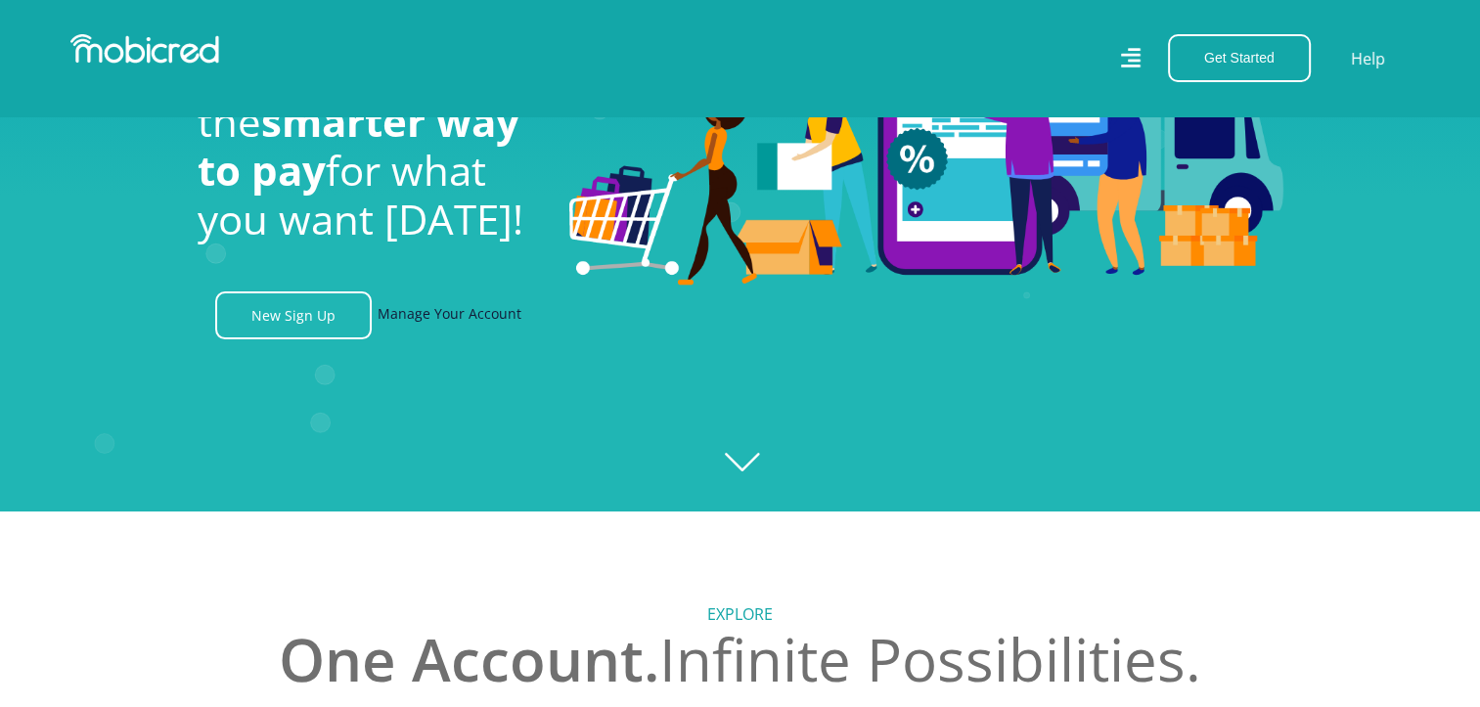
click at [472, 327] on link "Manage Your Account" at bounding box center [450, 316] width 144 height 48
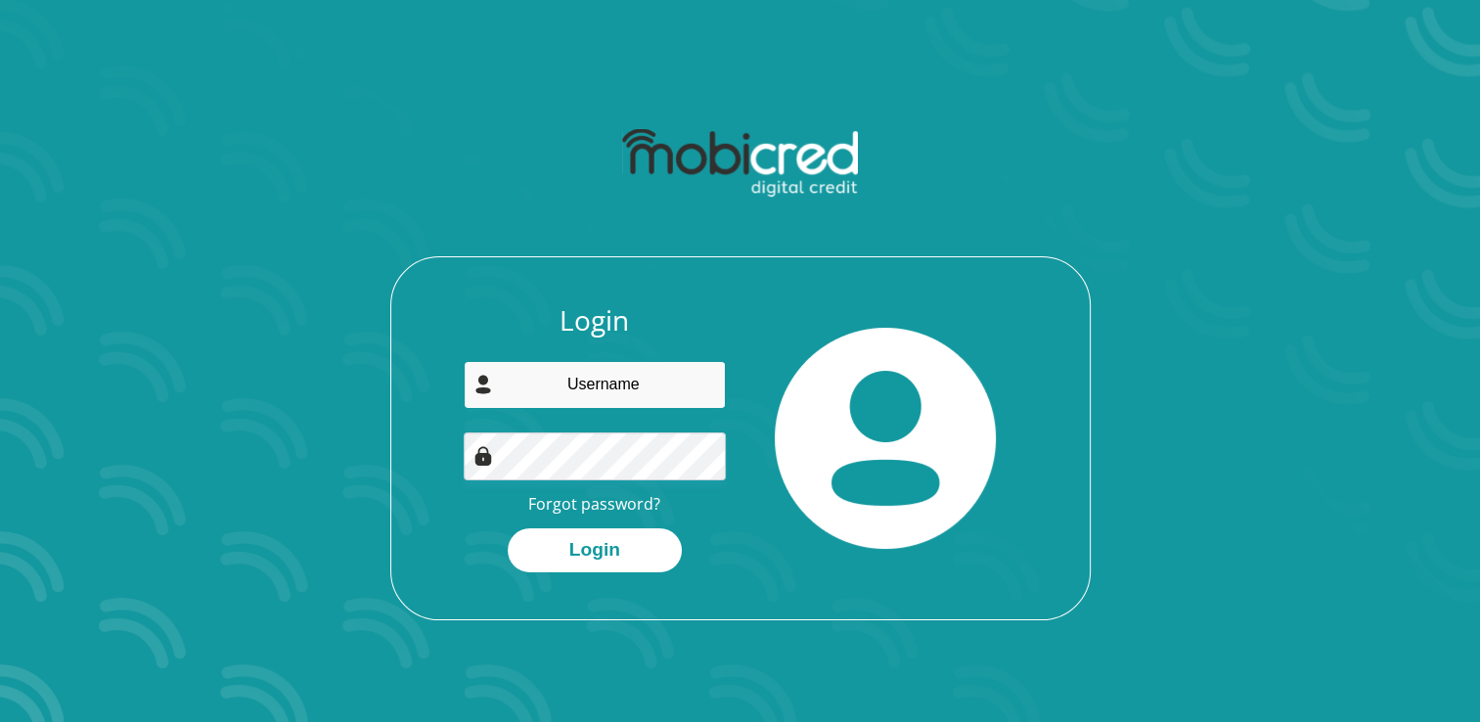
click at [566, 377] on input "email" at bounding box center [595, 385] width 262 height 48
type input "mwp.mulelu@gmail.com"
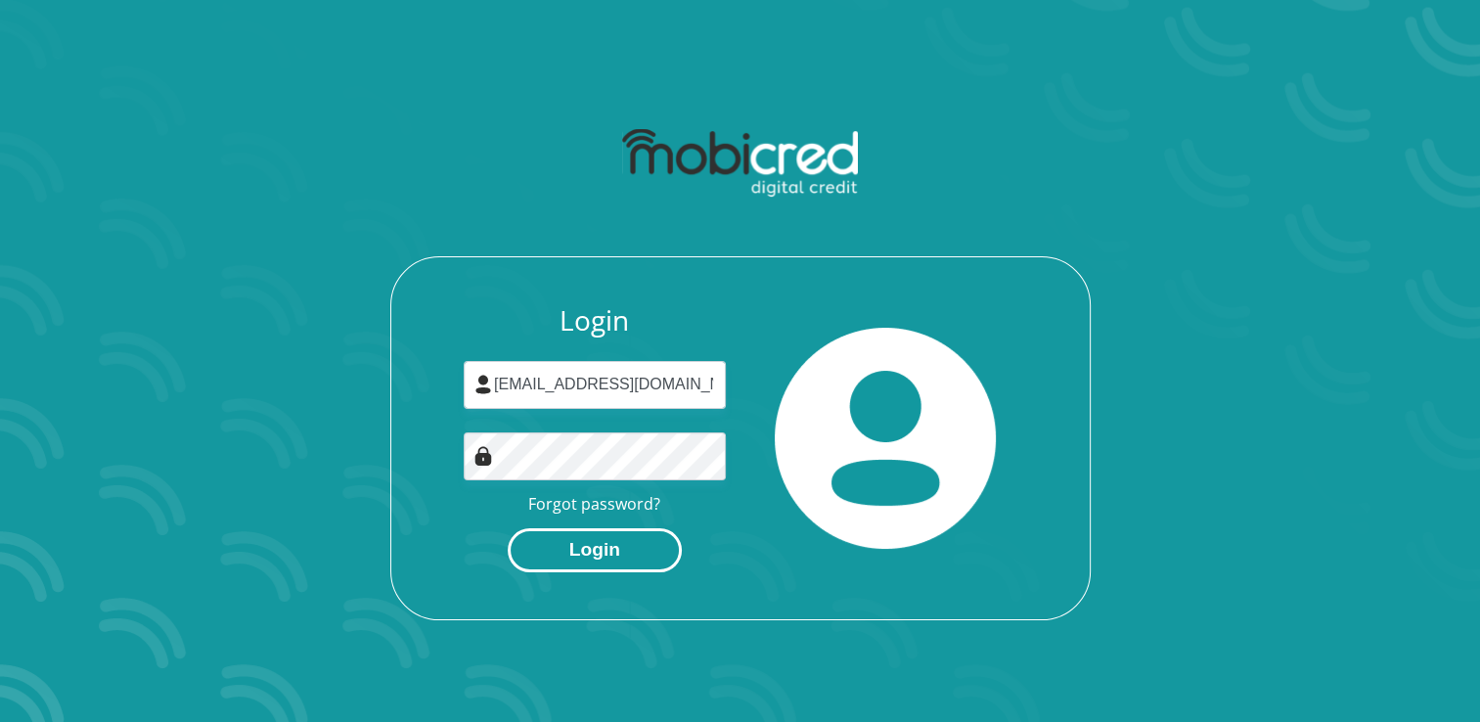
click at [611, 539] on button "Login" at bounding box center [595, 550] width 174 height 44
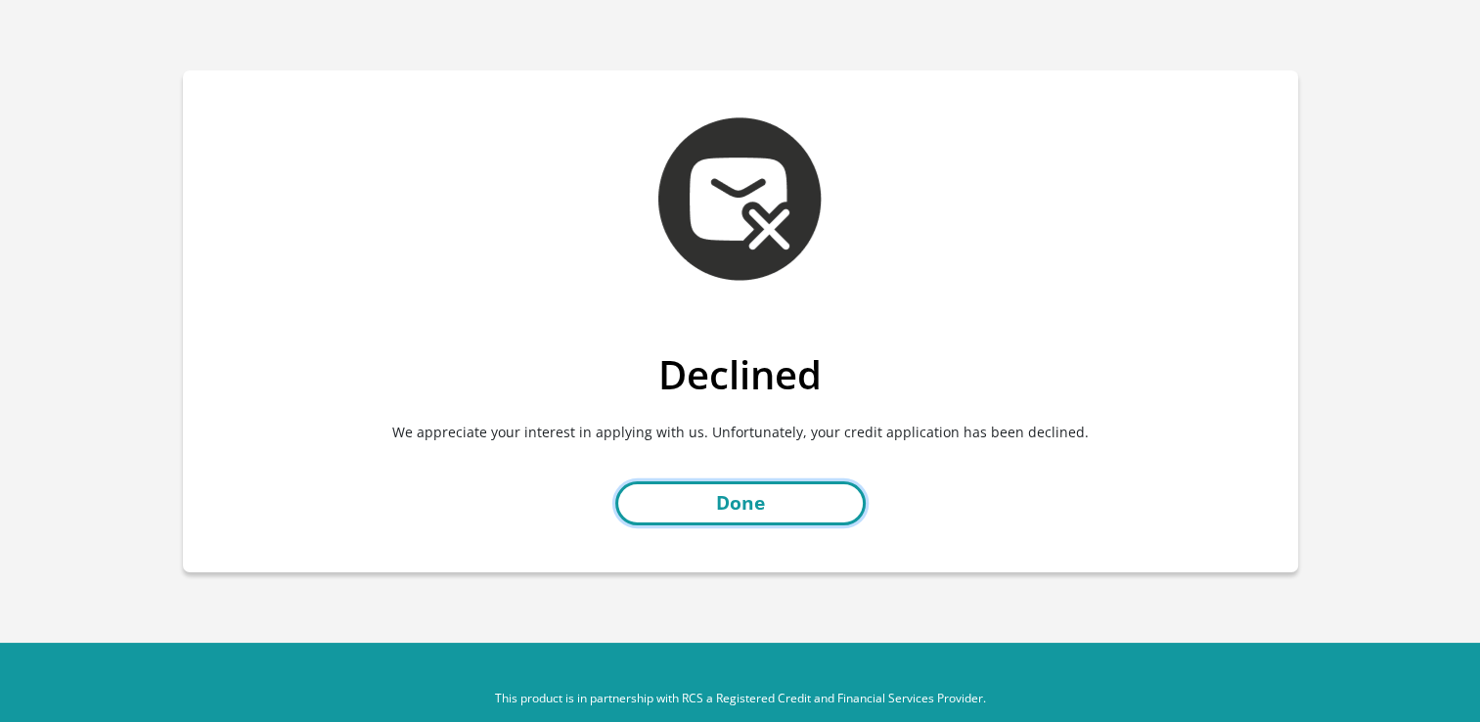
click at [755, 499] on link "Done" at bounding box center [740, 503] width 250 height 44
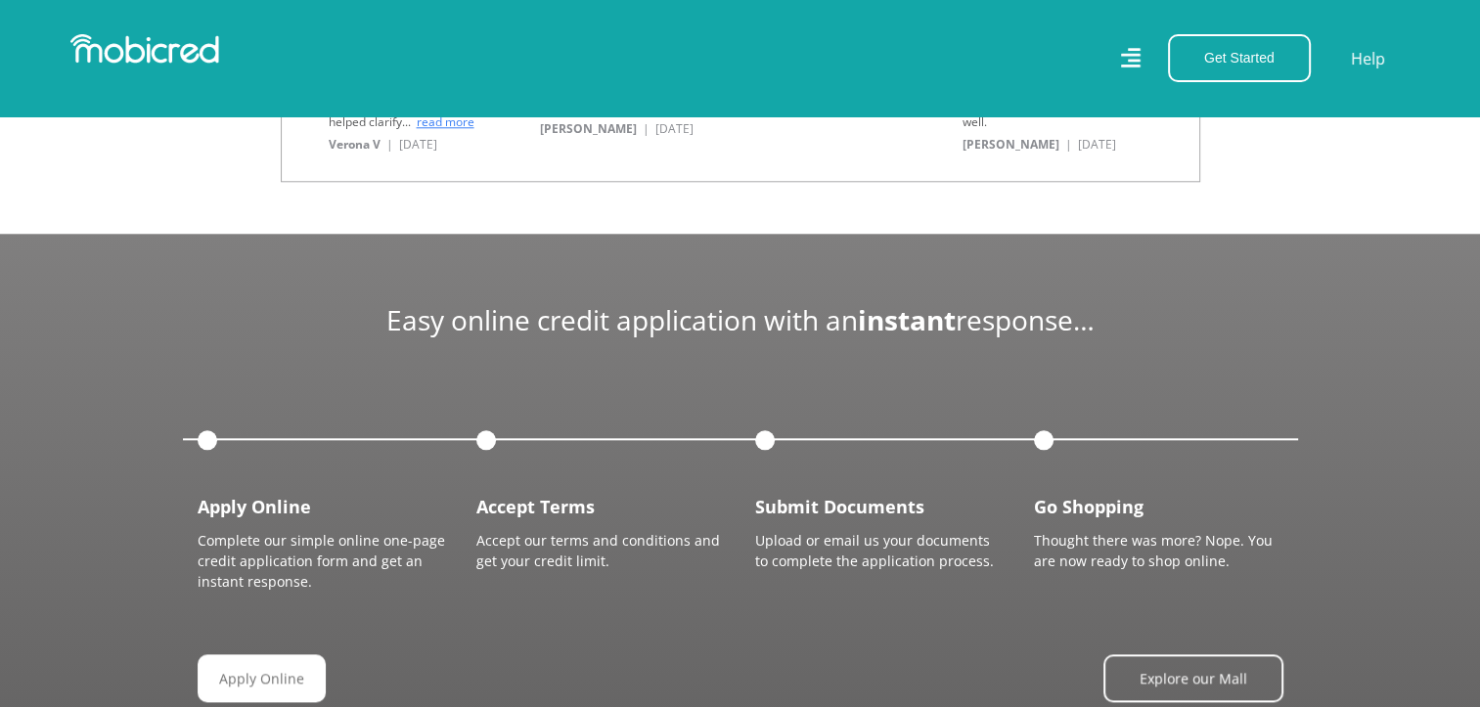
scroll to position [2054, 0]
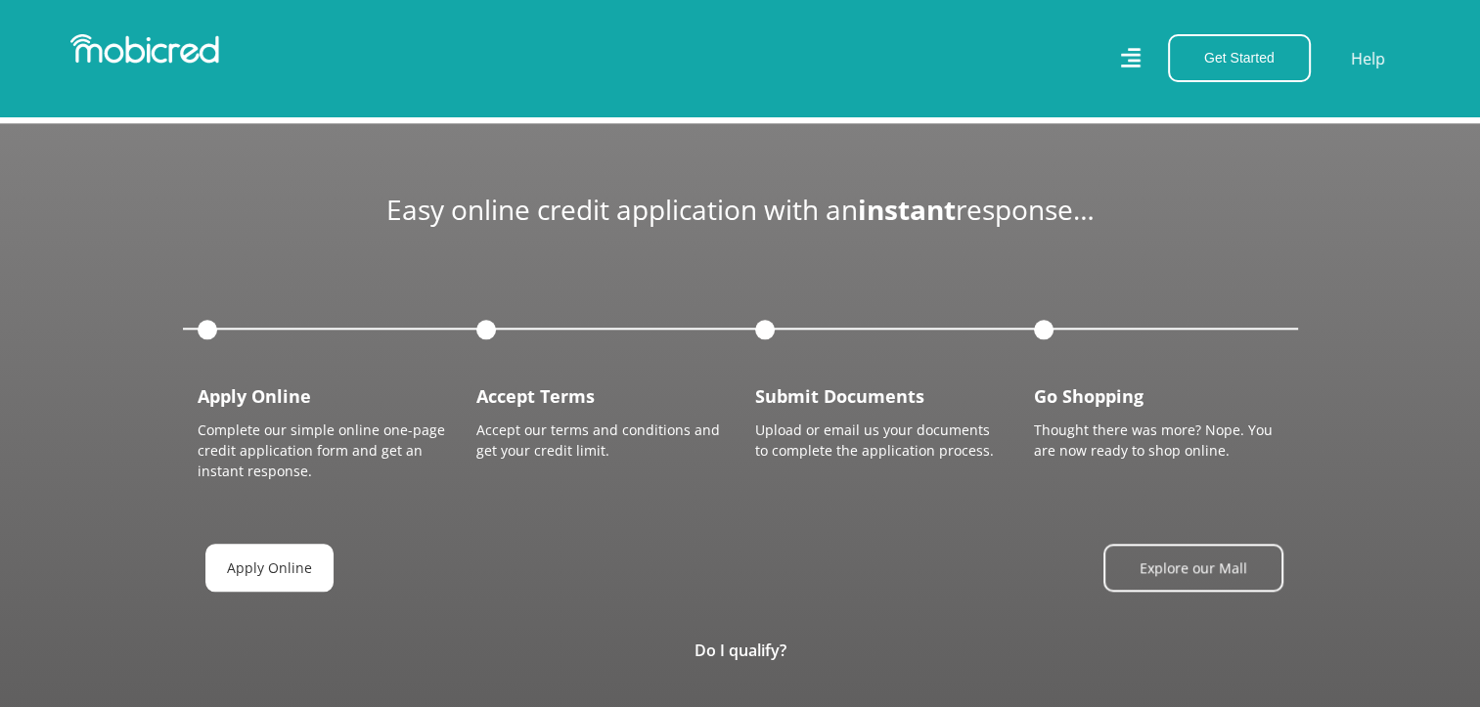
drag, startPoint x: 276, startPoint y: 565, endPoint x: 290, endPoint y: 556, distance: 16.8
click at [276, 564] on link "Apply Online" at bounding box center [269, 568] width 128 height 48
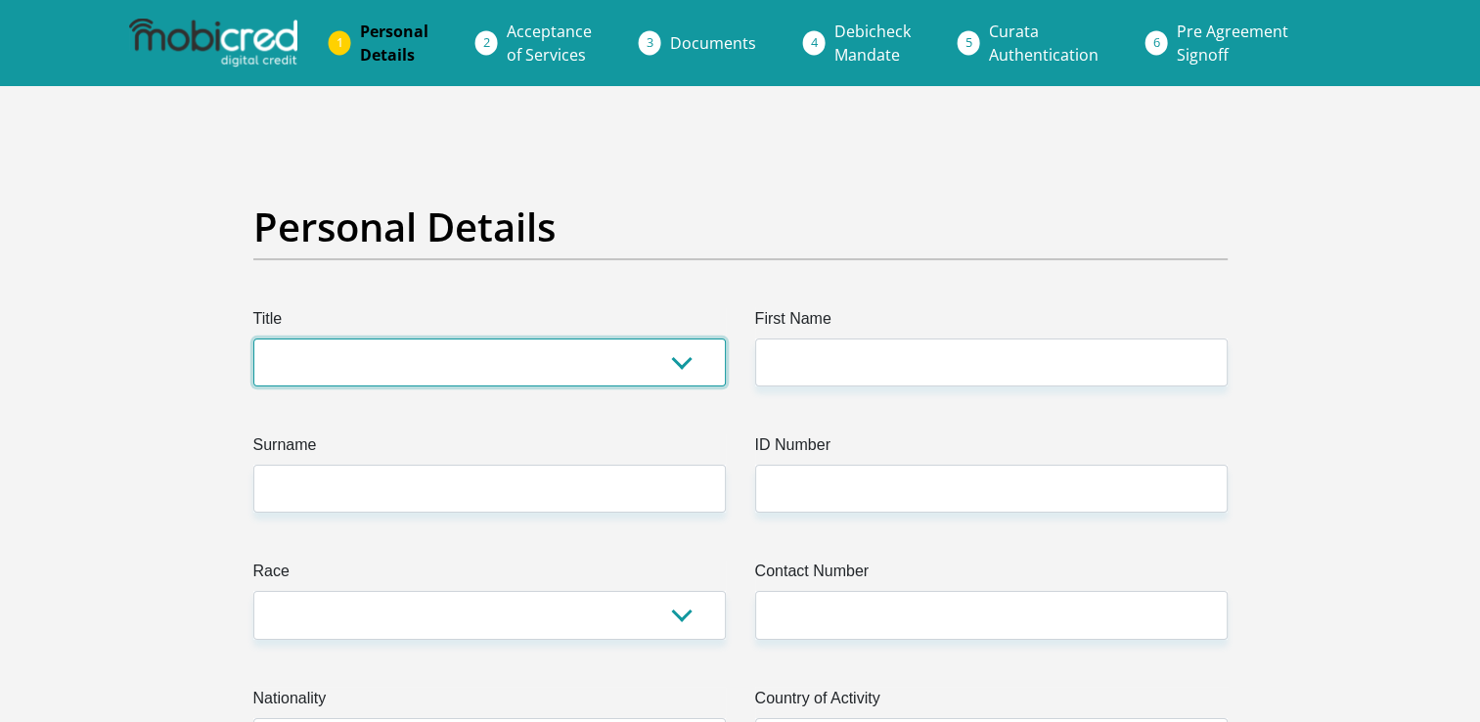
click at [677, 373] on select "Mr Ms Mrs Dr Other" at bounding box center [489, 362] width 472 height 48
select select "Ms"
click at [253, 338] on select "Mr Ms Mrs Dr Other" at bounding box center [489, 362] width 472 height 48
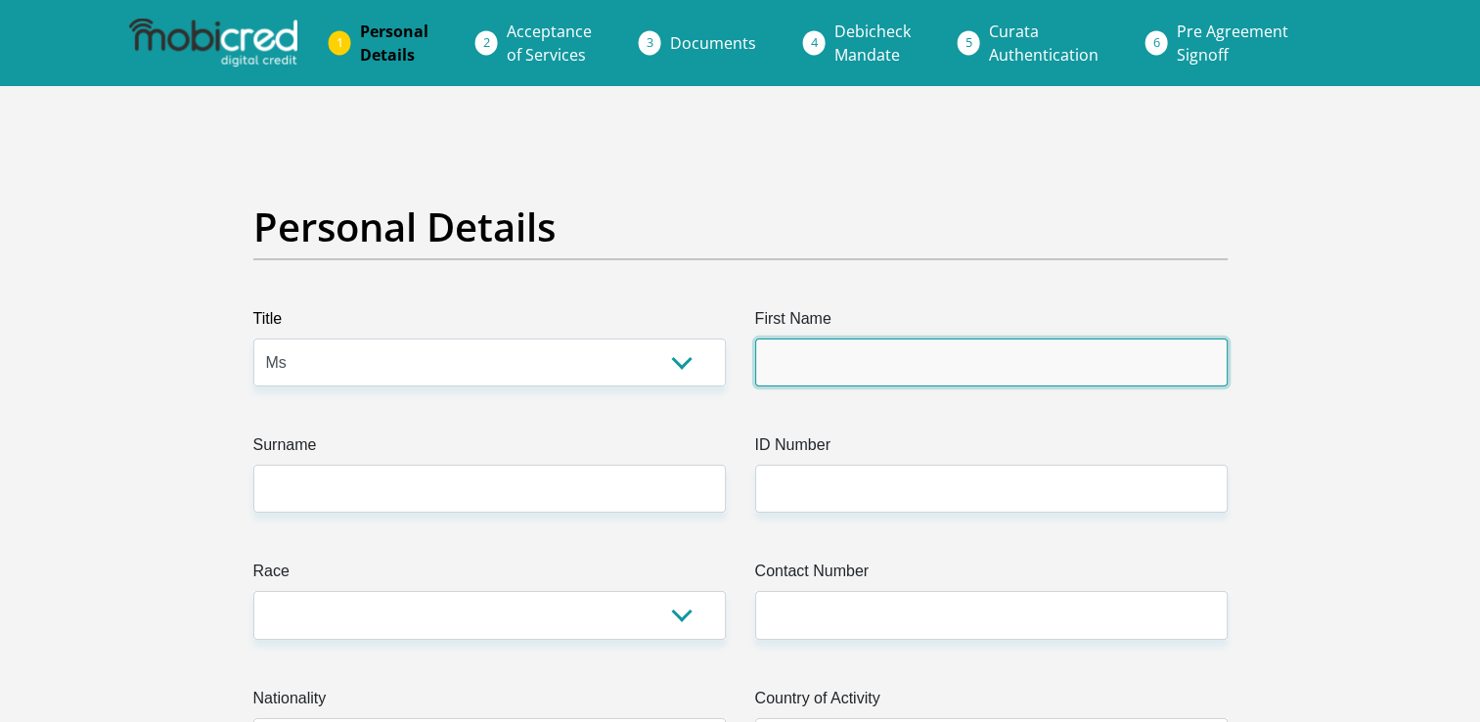
click at [1007, 363] on input "First Name" at bounding box center [991, 362] width 472 height 48
type input "Mutshidzi"
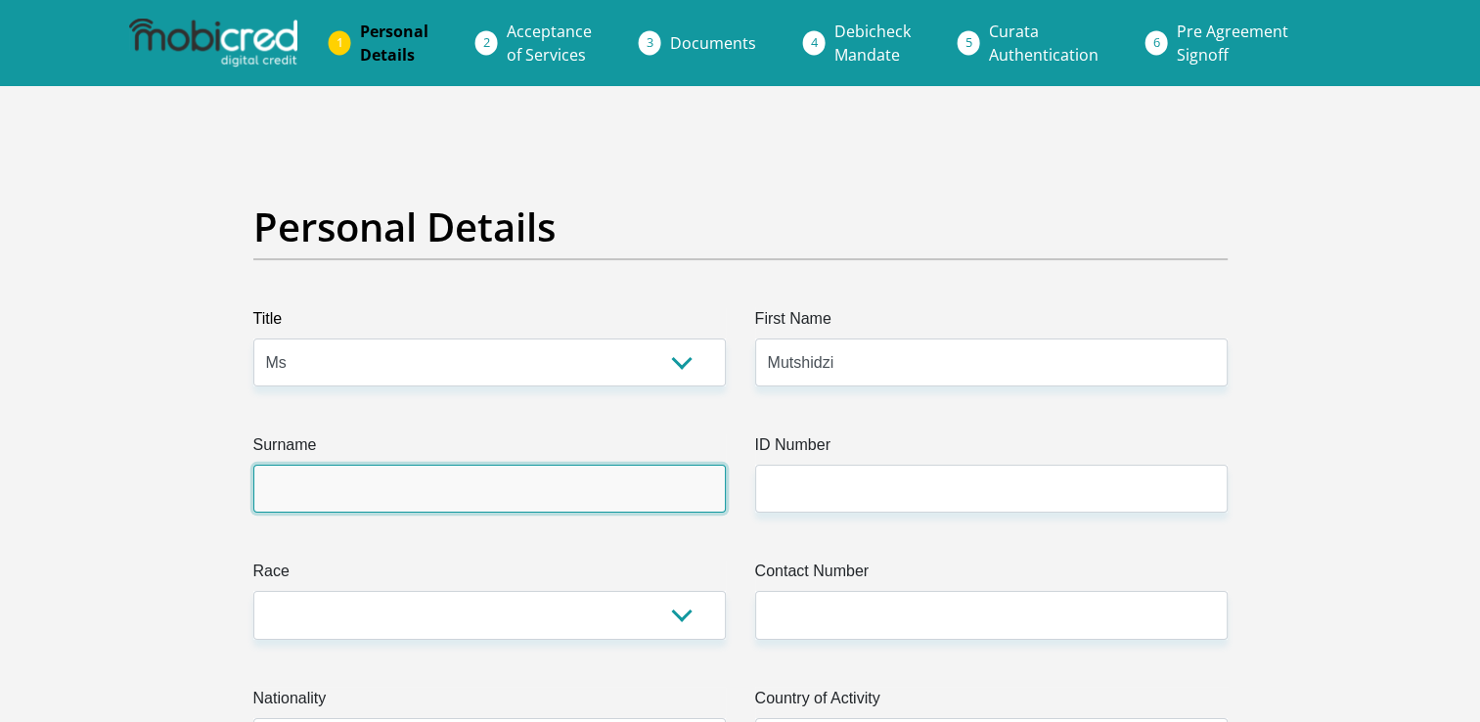
type input "Mulelu"
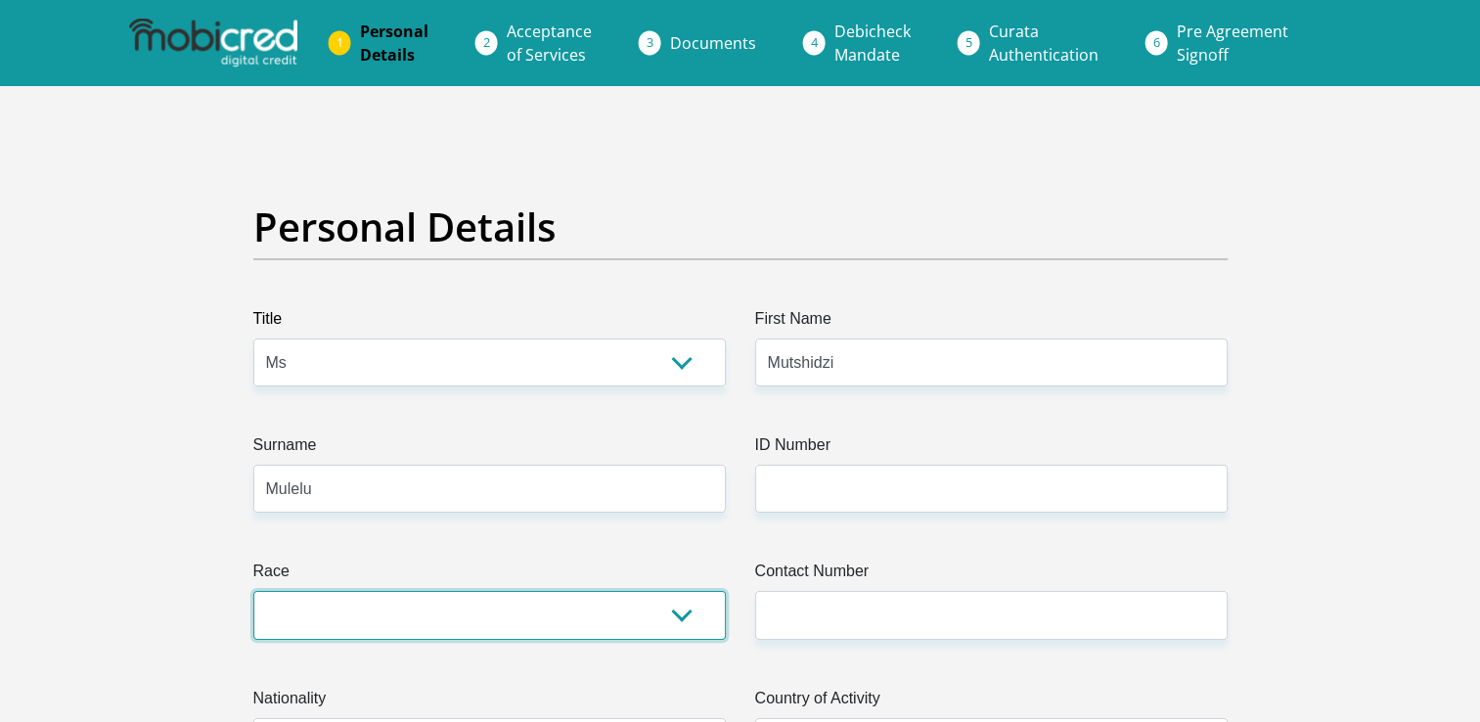
select select "1"
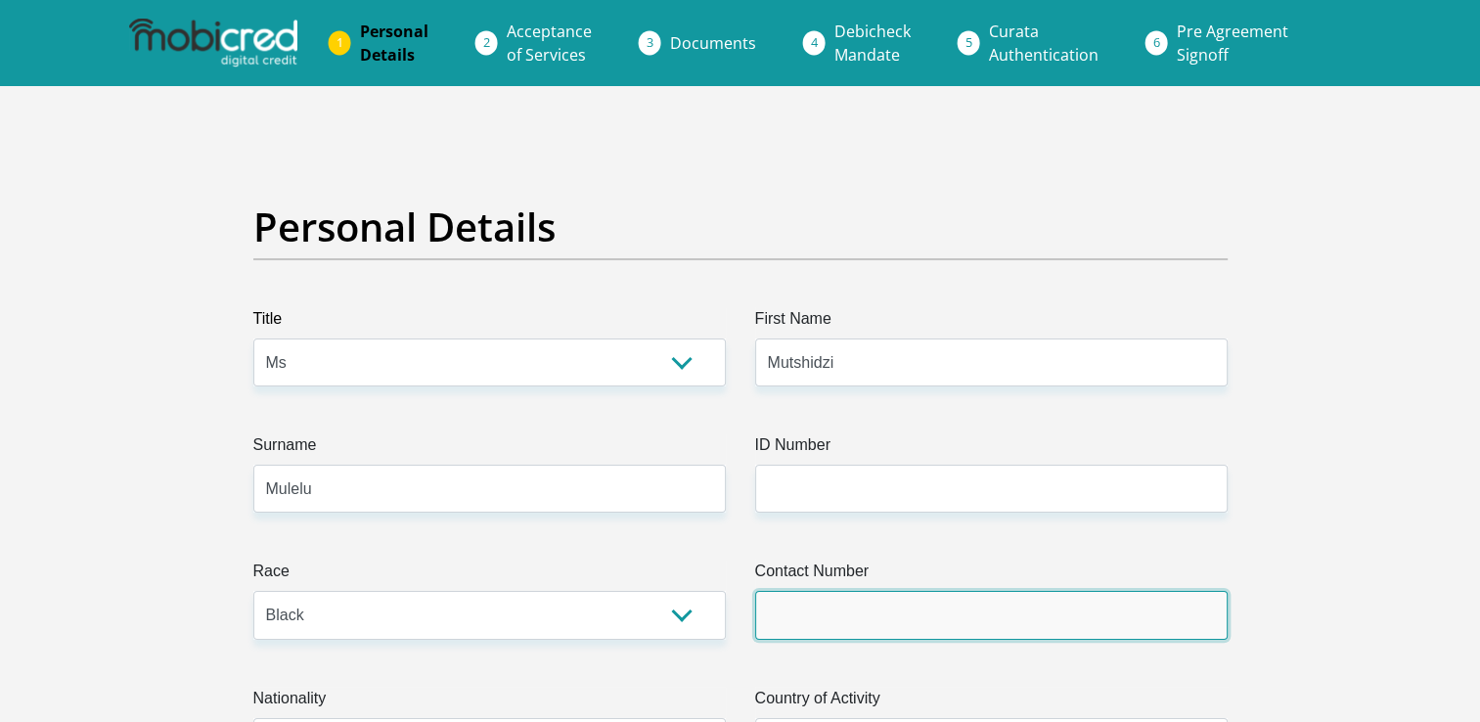
type input "0836051213"
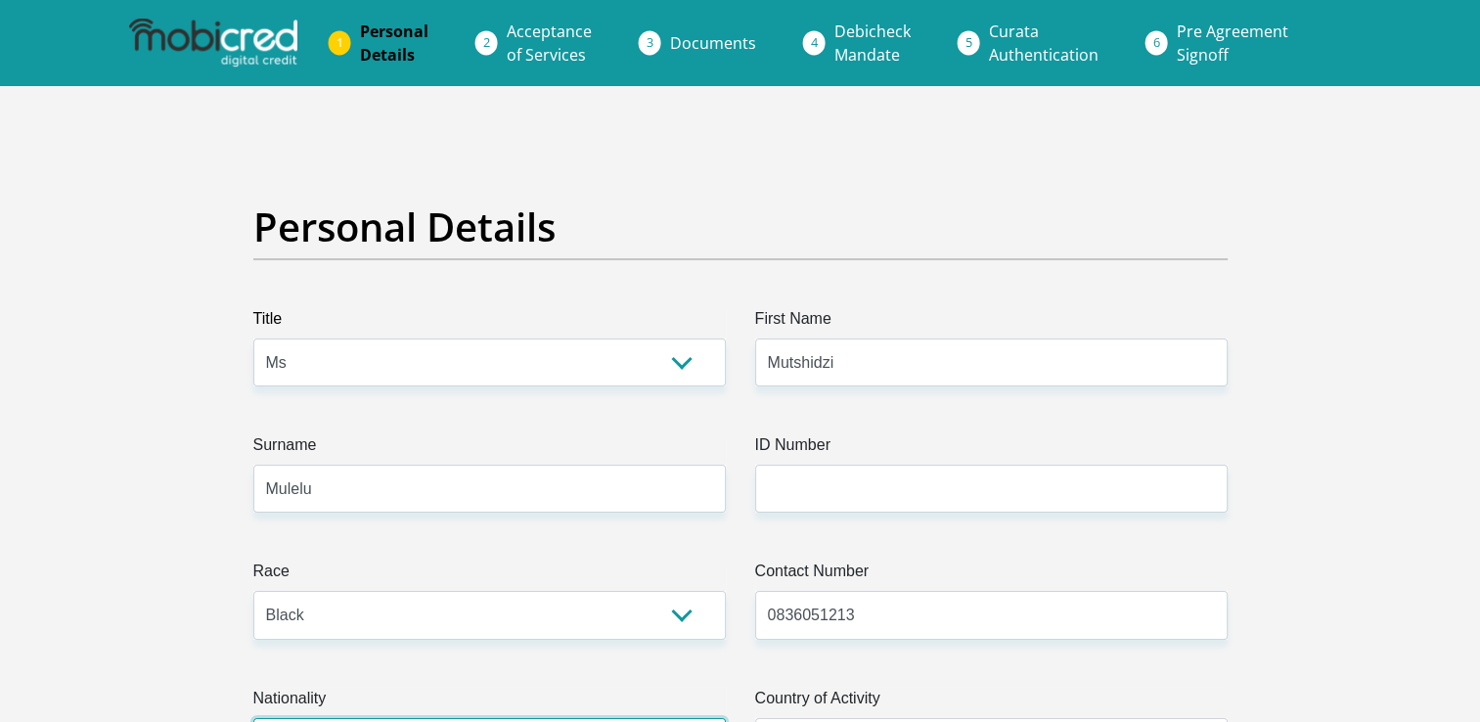
select select "ZAF"
type input "Unit 147 Candlewood Crescent"
type input "589 Trichardt Road"
type input "Ravenswood"
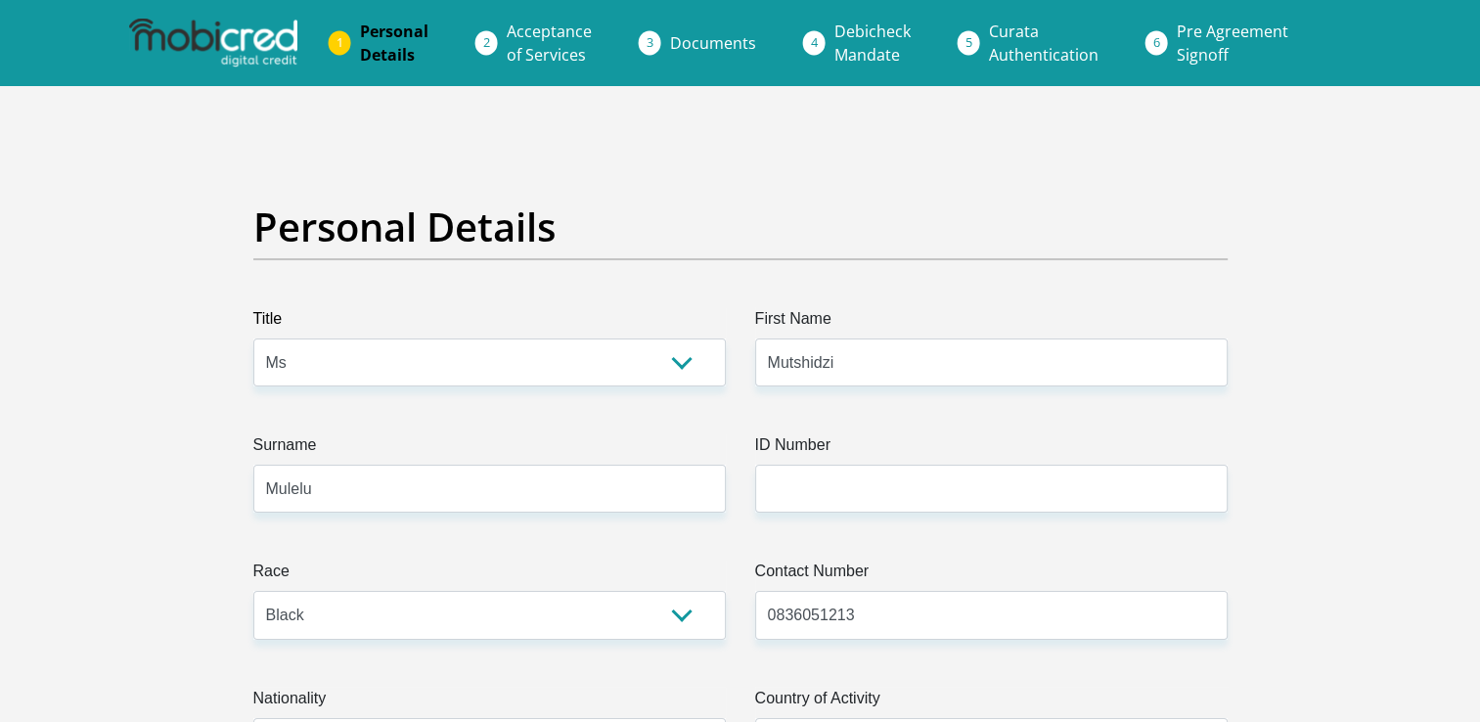
type input "Boksburg"
type input "1459"
select select "Gauteng"
type input "mwp.mulelu@gmail.com"
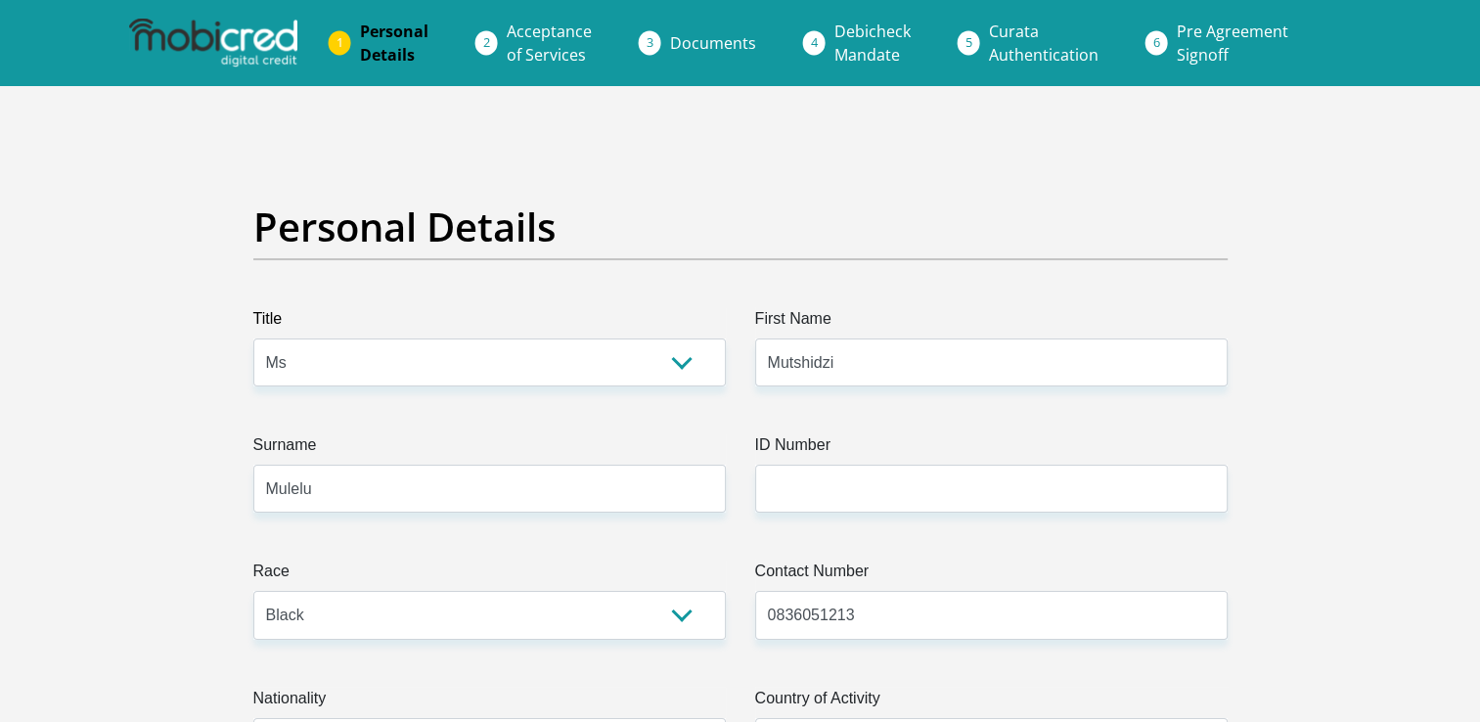
type input "Wangaphophi12"
type input "33000"
type input "27000"
type input "0"
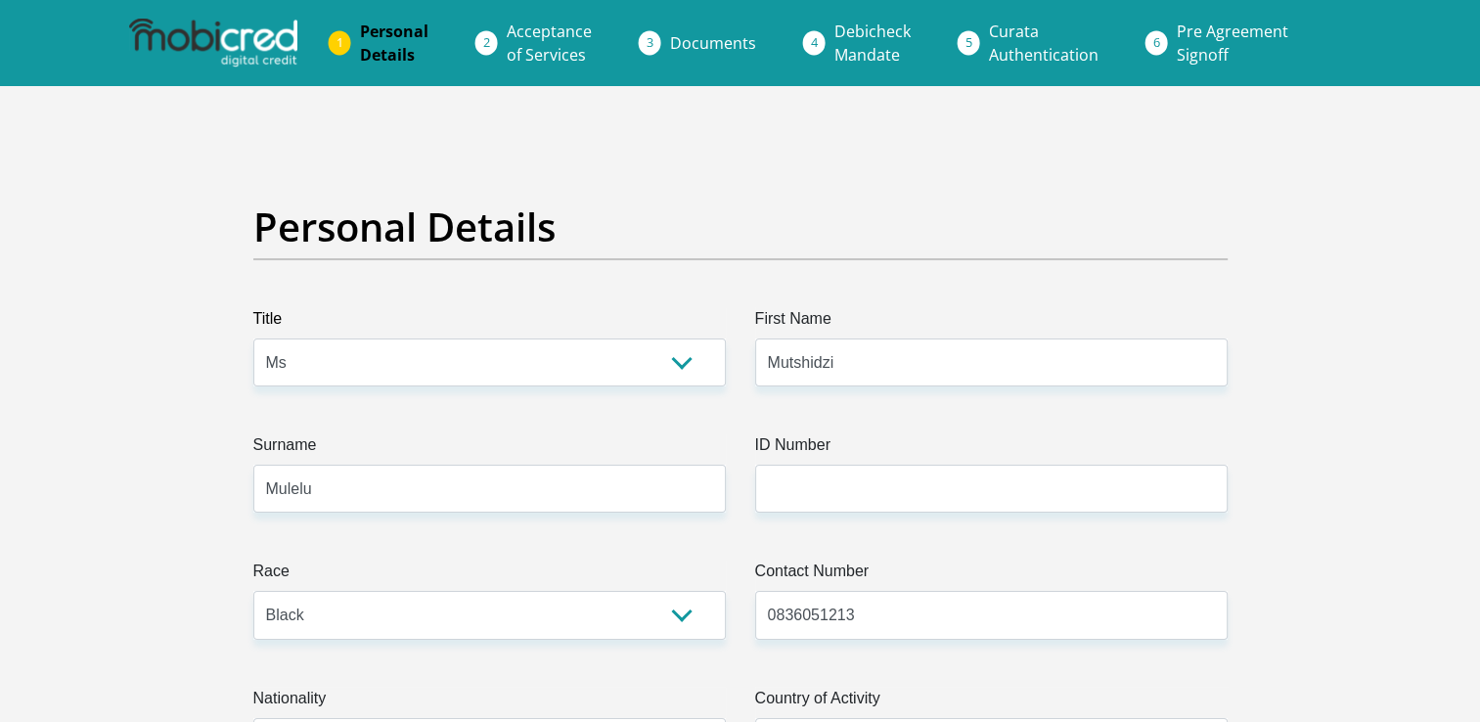
type input "6972"
type input "0"
type input "2000"
type input "0"
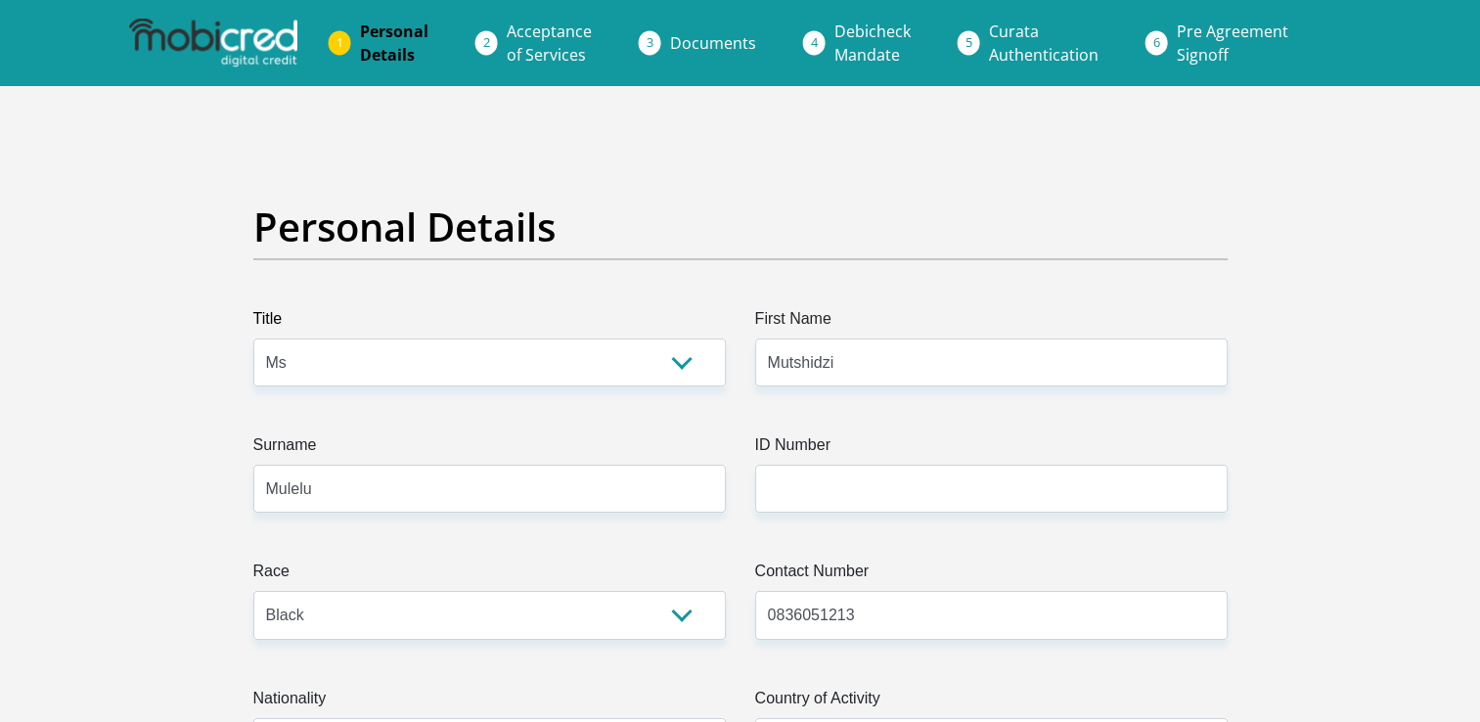
type input "0"
type input "PTLProducts"
type input "0116160150"
type input "Onicah"
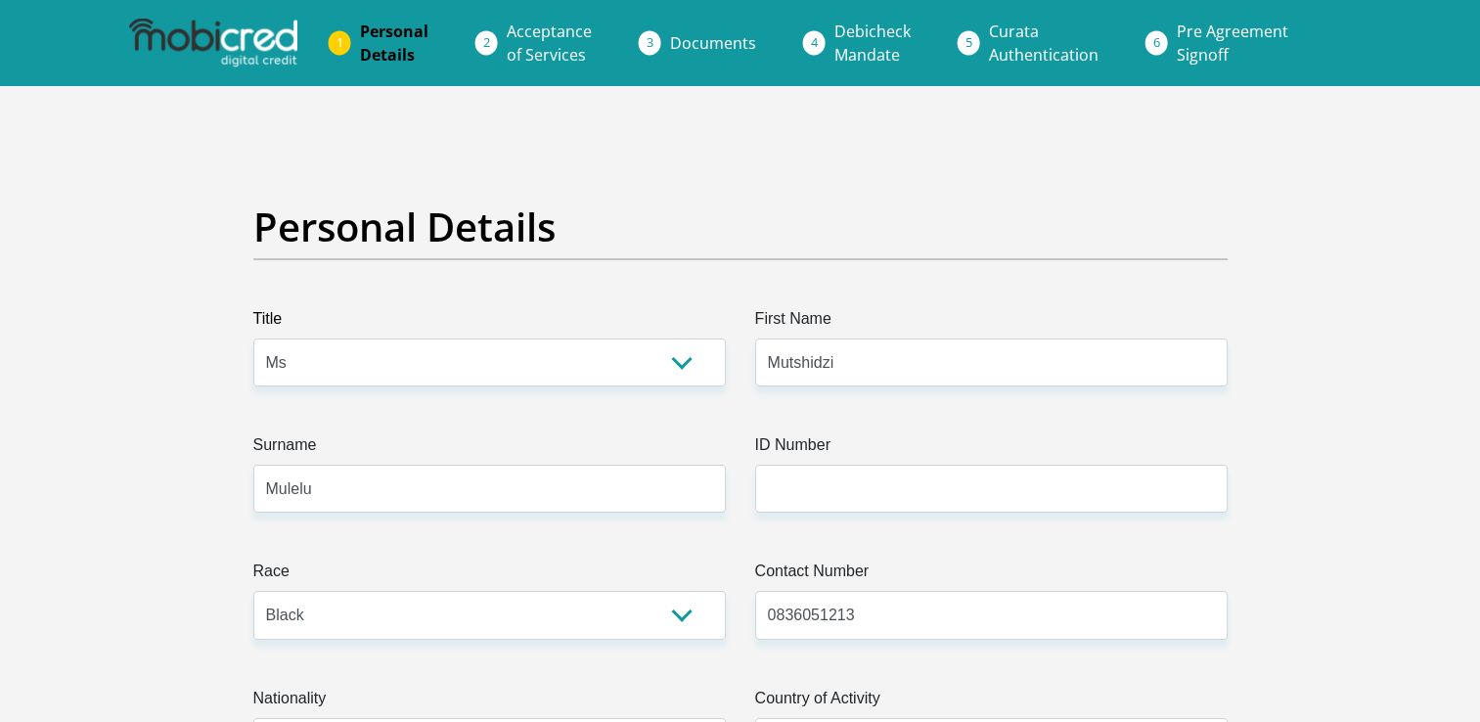
type input "Ledimo"
type input "051001"
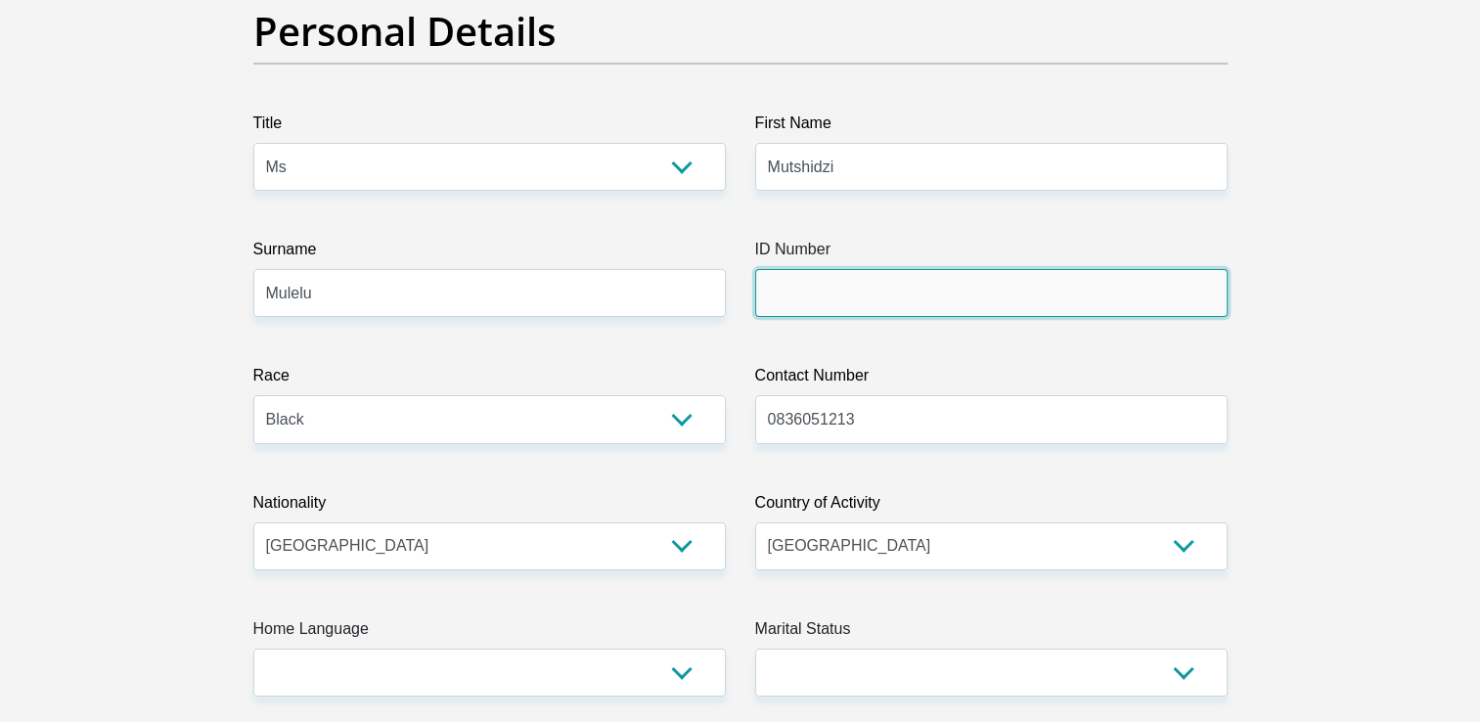
click at [833, 289] on input "ID Number" at bounding box center [991, 293] width 472 height 48
type input "8911190594085"
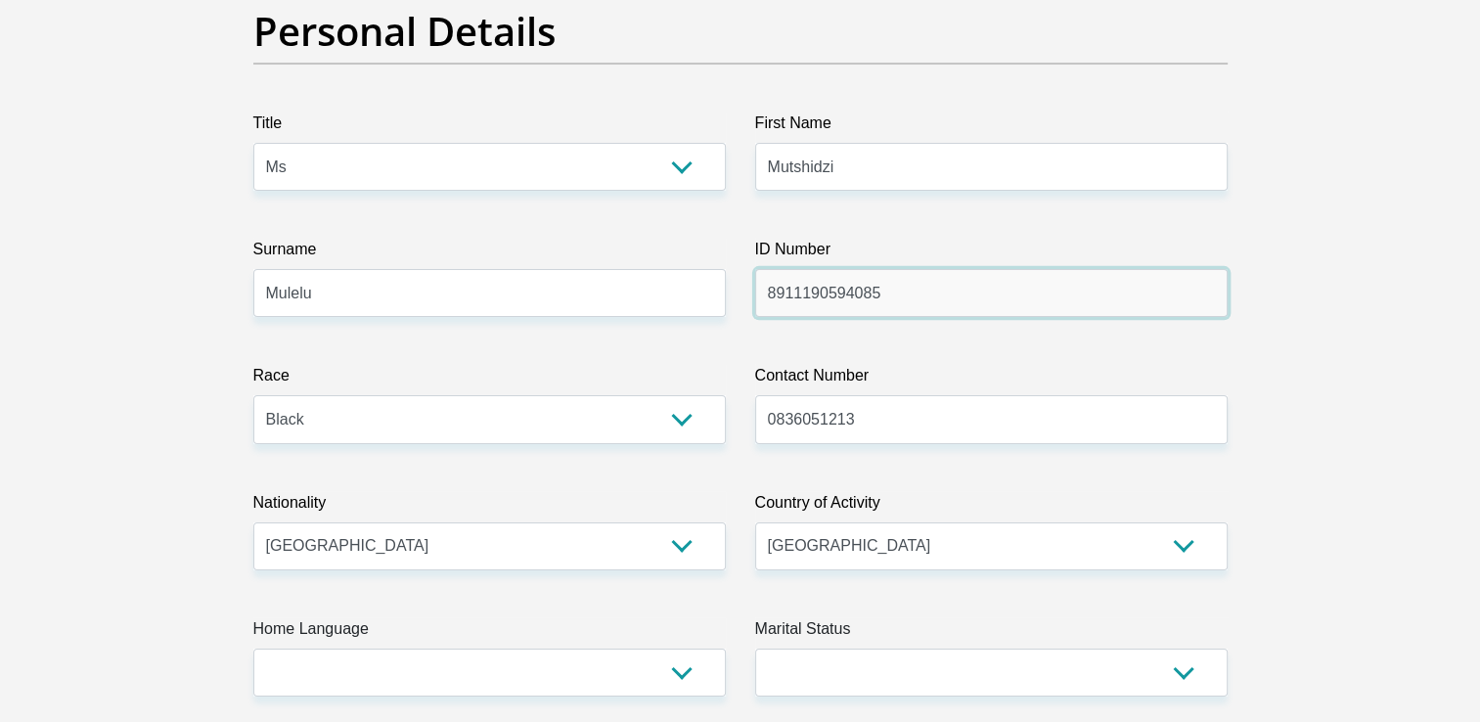
type input "STANDARD BANK"
type input "STANDARD BANK SOUTH AFRICA"
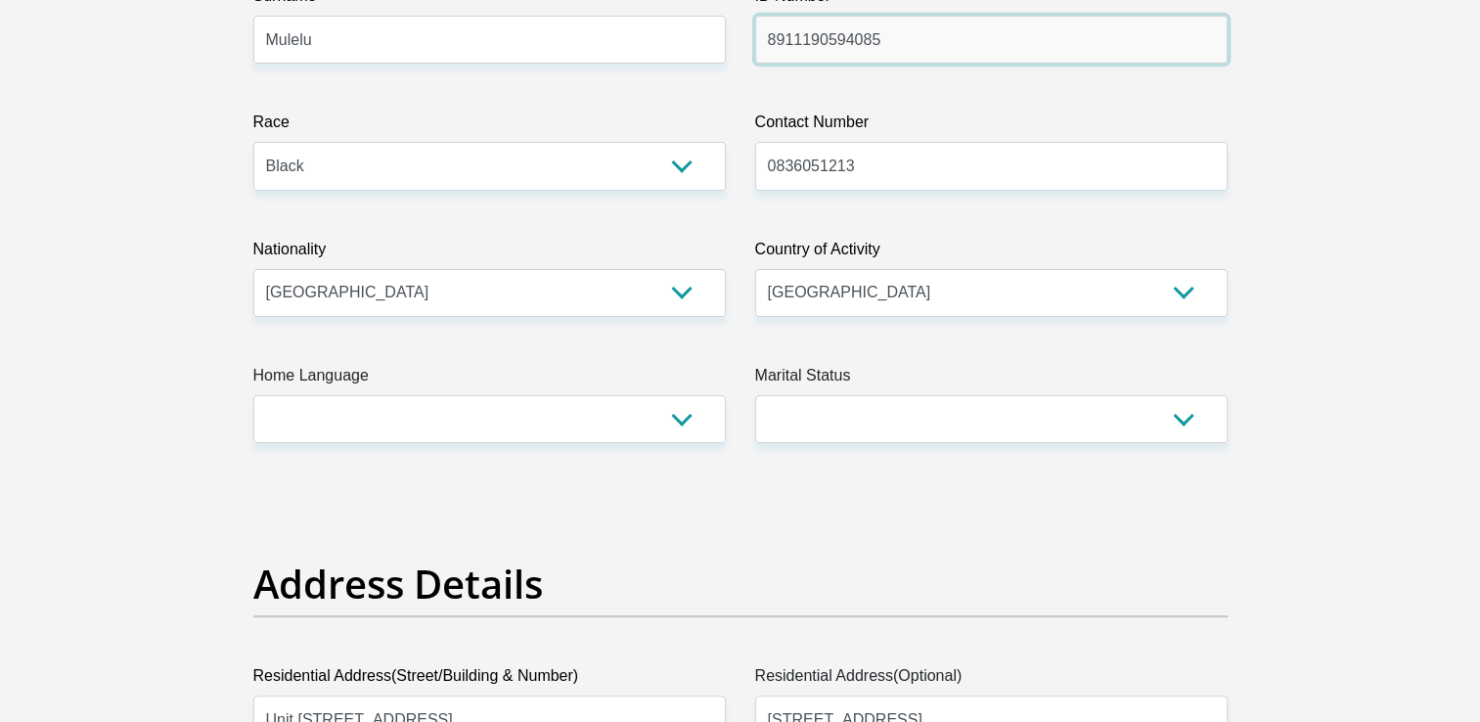
scroll to position [587, 0]
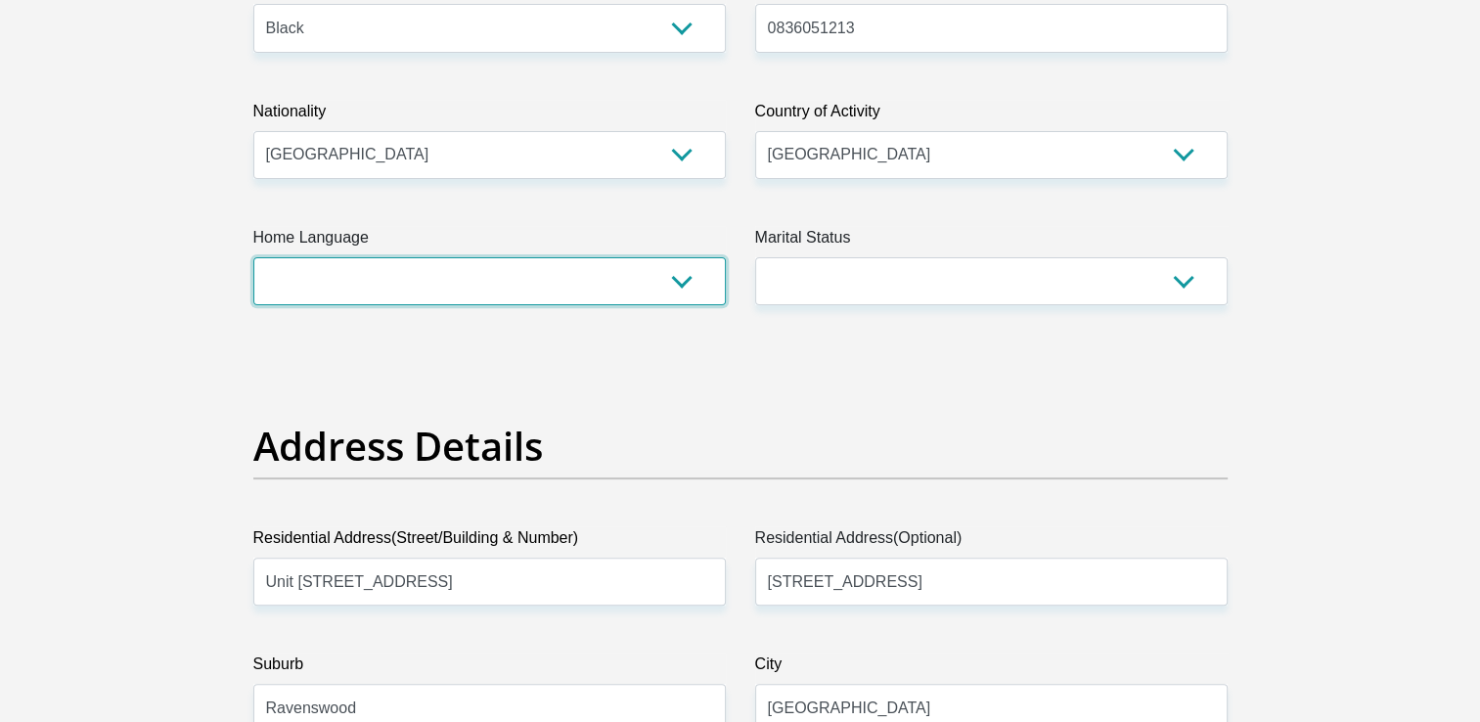
click at [685, 274] on select "Afrikaans English Sepedi South Ndebele Southern Sotho Swati Tsonga Tswana Venda…" at bounding box center [489, 281] width 472 height 48
select select "ven"
click at [253, 257] on select "Afrikaans English Sepedi South Ndebele Southern Sotho Swati Tsonga Tswana Venda…" at bounding box center [489, 281] width 472 height 48
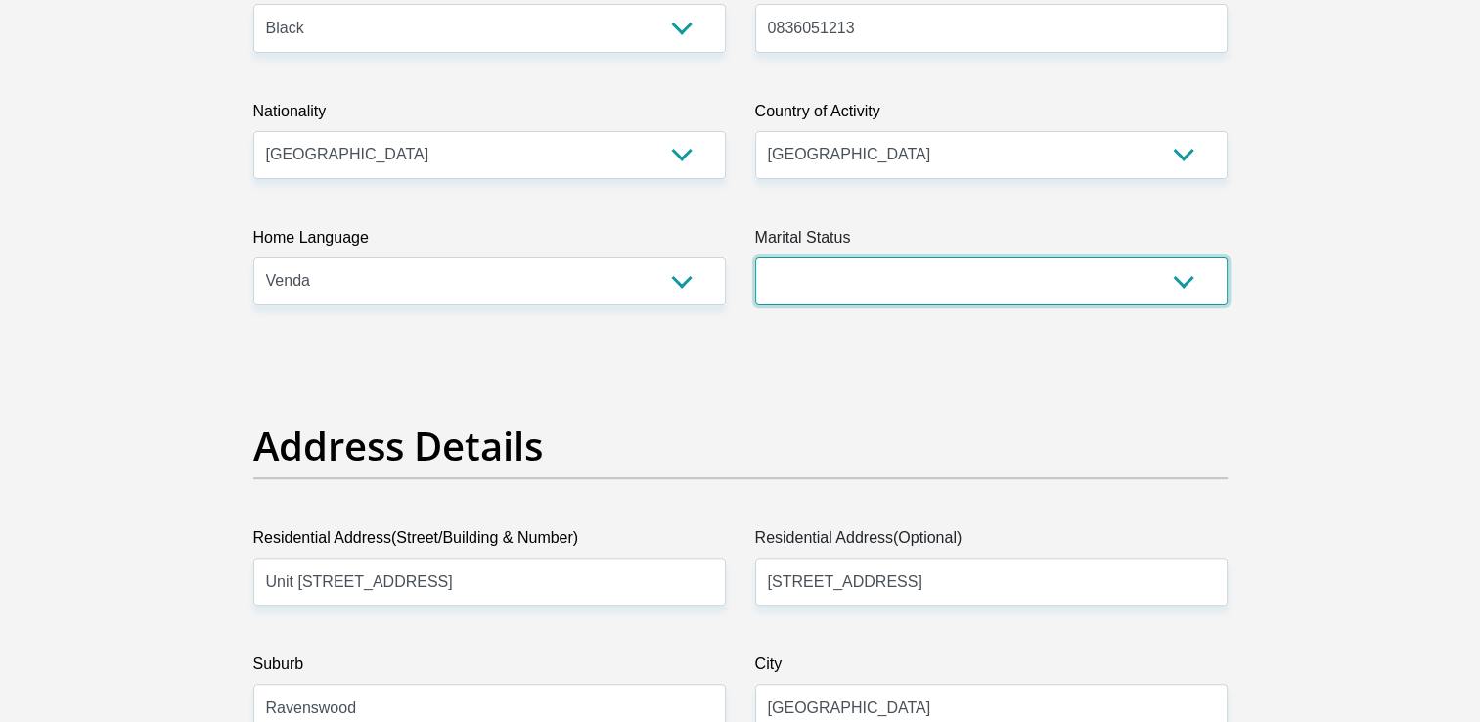
click at [1185, 270] on select "Married ANC Single Divorced Widowed Married COP or Customary Law" at bounding box center [991, 281] width 472 height 48
select select "2"
click at [755, 257] on select "Married ANC Single Divorced Widowed Married COP or Customary Law" at bounding box center [991, 281] width 472 height 48
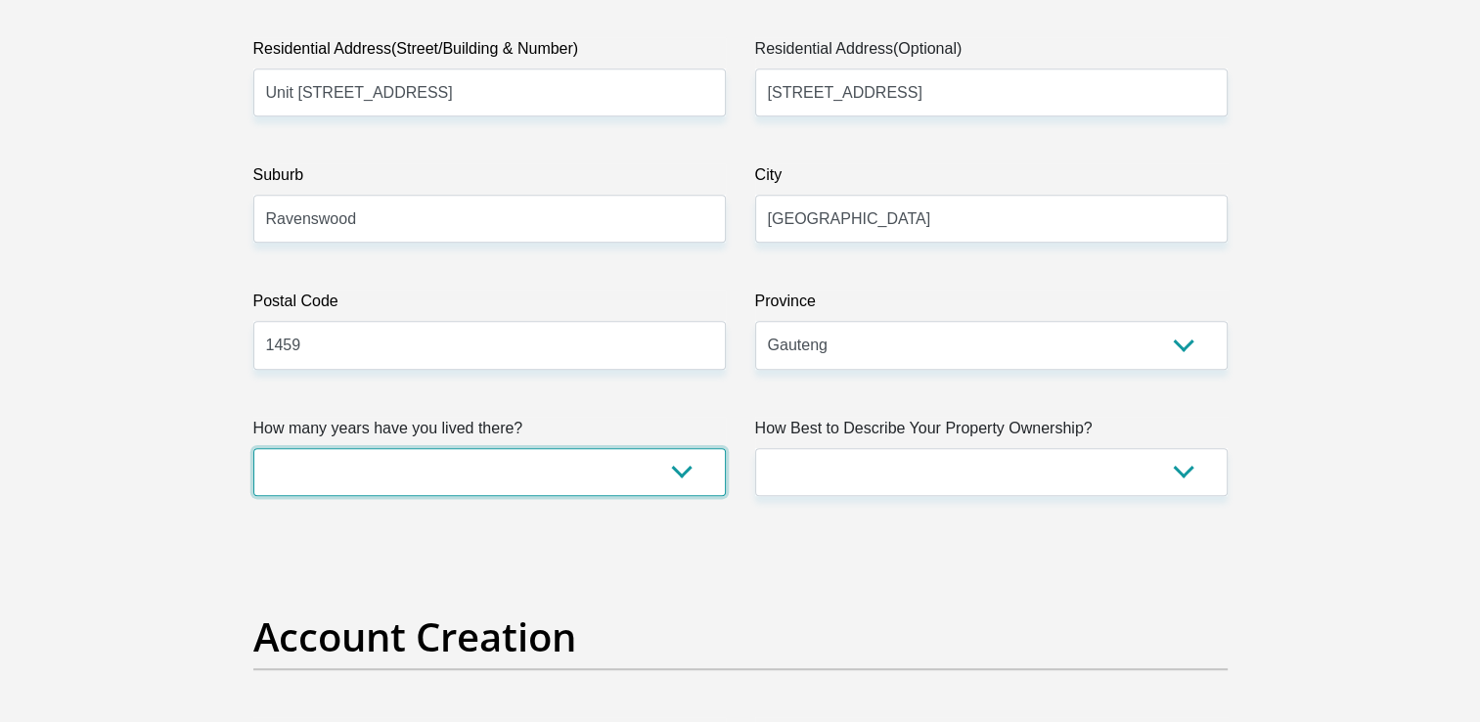
click at [699, 468] on select "less than 1 year 1-3 years 3-5 years 5+ years" at bounding box center [489, 472] width 472 height 48
click at [673, 458] on select "less than 1 year 1-3 years 3-5 years 5+ years" at bounding box center [489, 472] width 472 height 48
select select "4"
click at [253, 448] on select "less than 1 year 1-3 years 3-5 years 5+ years" at bounding box center [489, 472] width 472 height 48
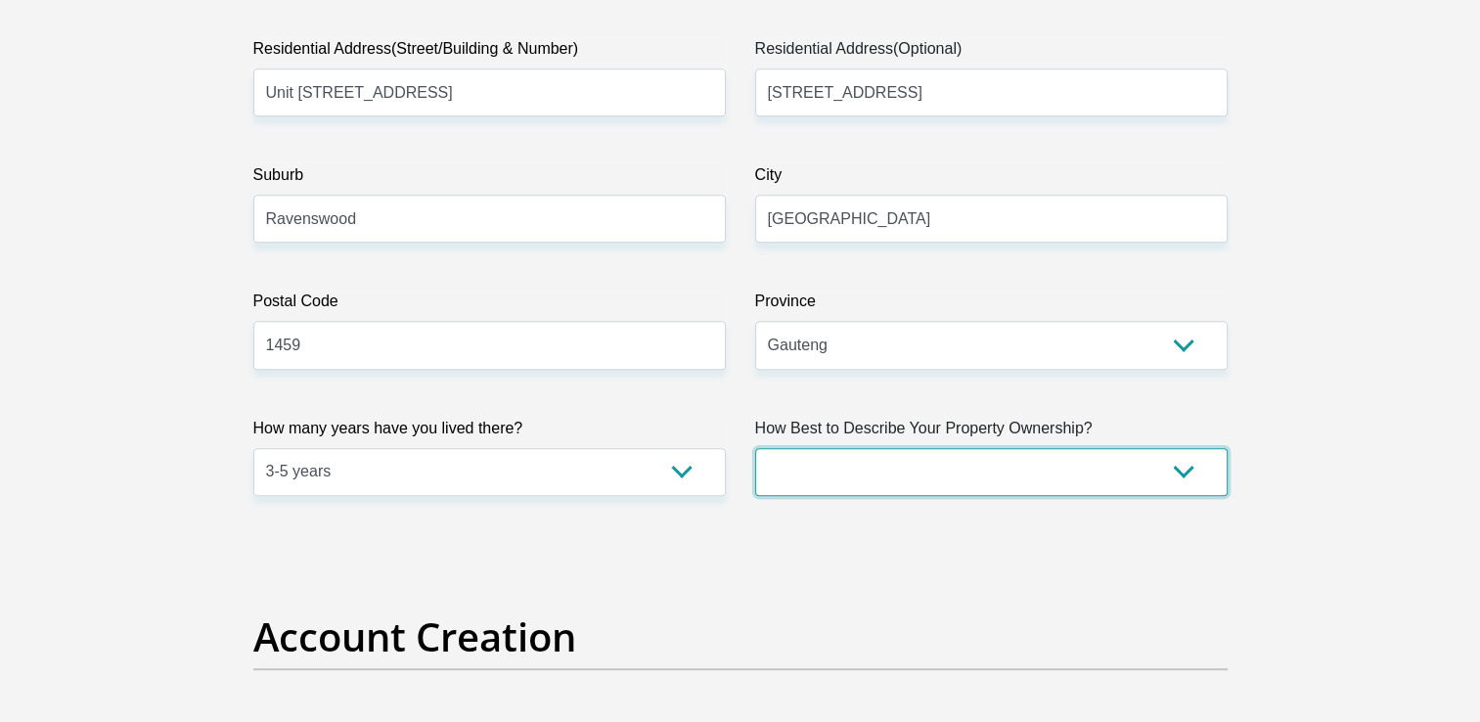
click at [1197, 466] on select "Owned Rented Family Owned Company Dwelling" at bounding box center [991, 472] width 472 height 48
select select "Rented"
click at [755, 448] on select "Owned Rented Family Owned Company Dwelling" at bounding box center [991, 472] width 472 height 48
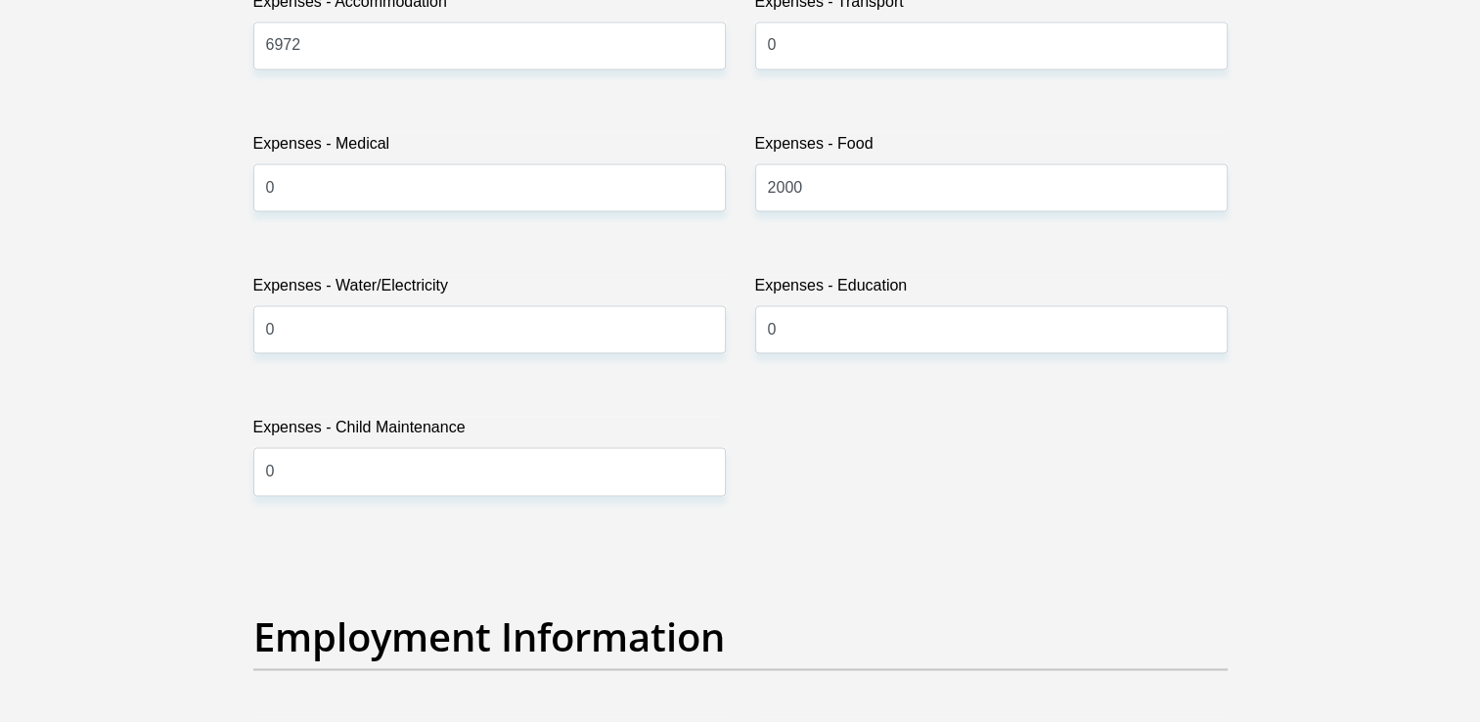
scroll to position [3228, 0]
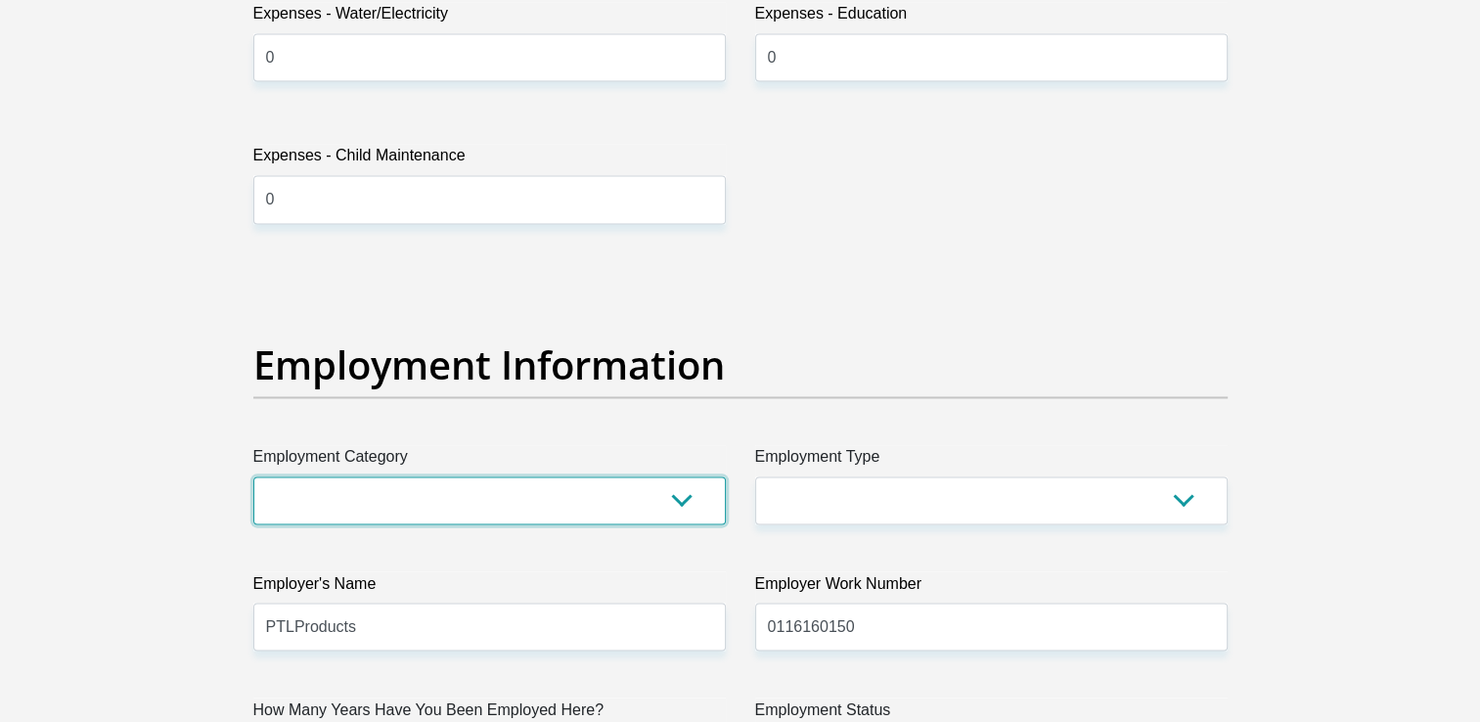
click at [649, 501] on select "AGRICULTURE ALCOHOL & TOBACCO CONSTRUCTION MATERIALS METALLURGY EQUIPMENT FOR R…" at bounding box center [489, 500] width 472 height 48
select select "7"
click at [253, 476] on select "AGRICULTURE ALCOHOL & TOBACCO CONSTRUCTION MATERIALS METALLURGY EQUIPMENT FOR R…" at bounding box center [489, 500] width 472 height 48
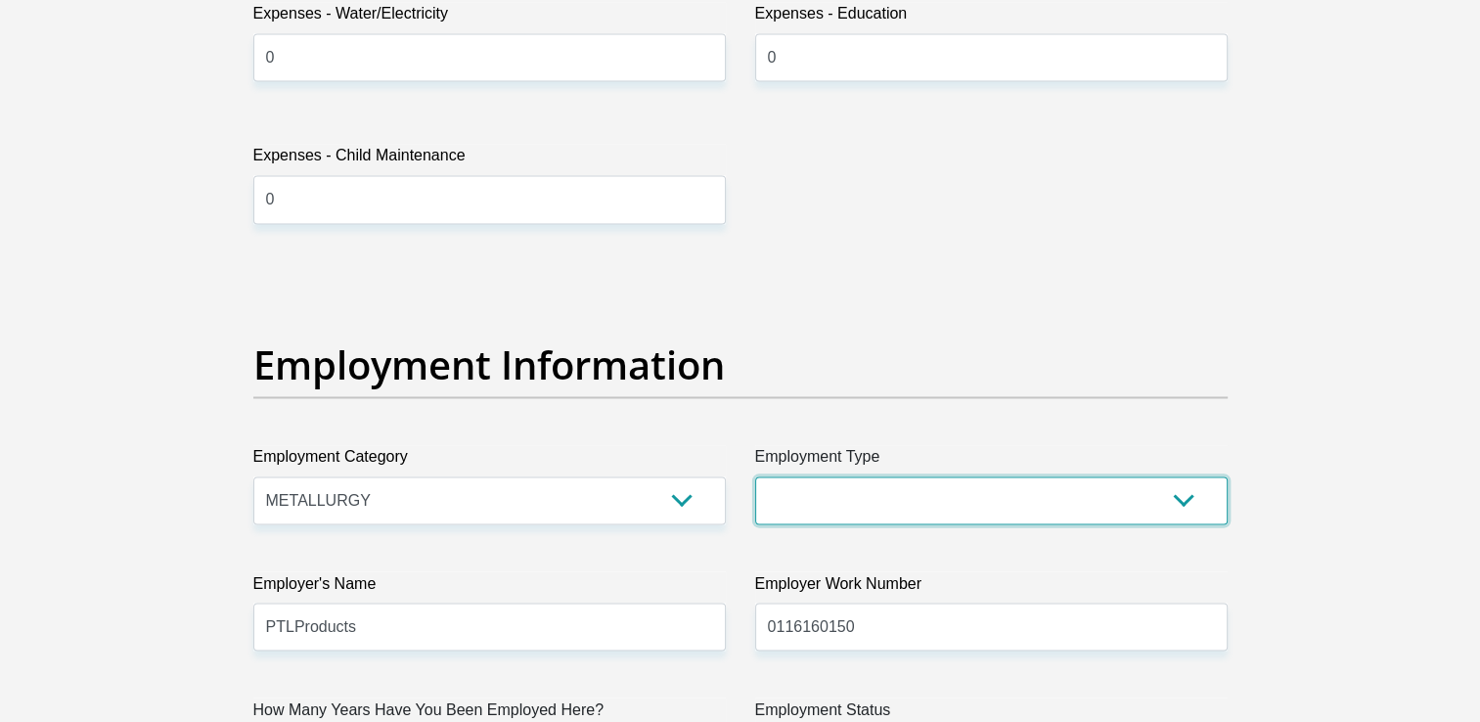
click at [1193, 496] on select "College/Lecturer Craft Seller Creative Driver Executive Farmer Forces - Non Com…" at bounding box center [991, 500] width 472 height 48
select select "Manager"
click at [755, 476] on select "College/Lecturer Craft Seller Creative Driver Executive Farmer Forces - Non Com…" at bounding box center [991, 500] width 472 height 48
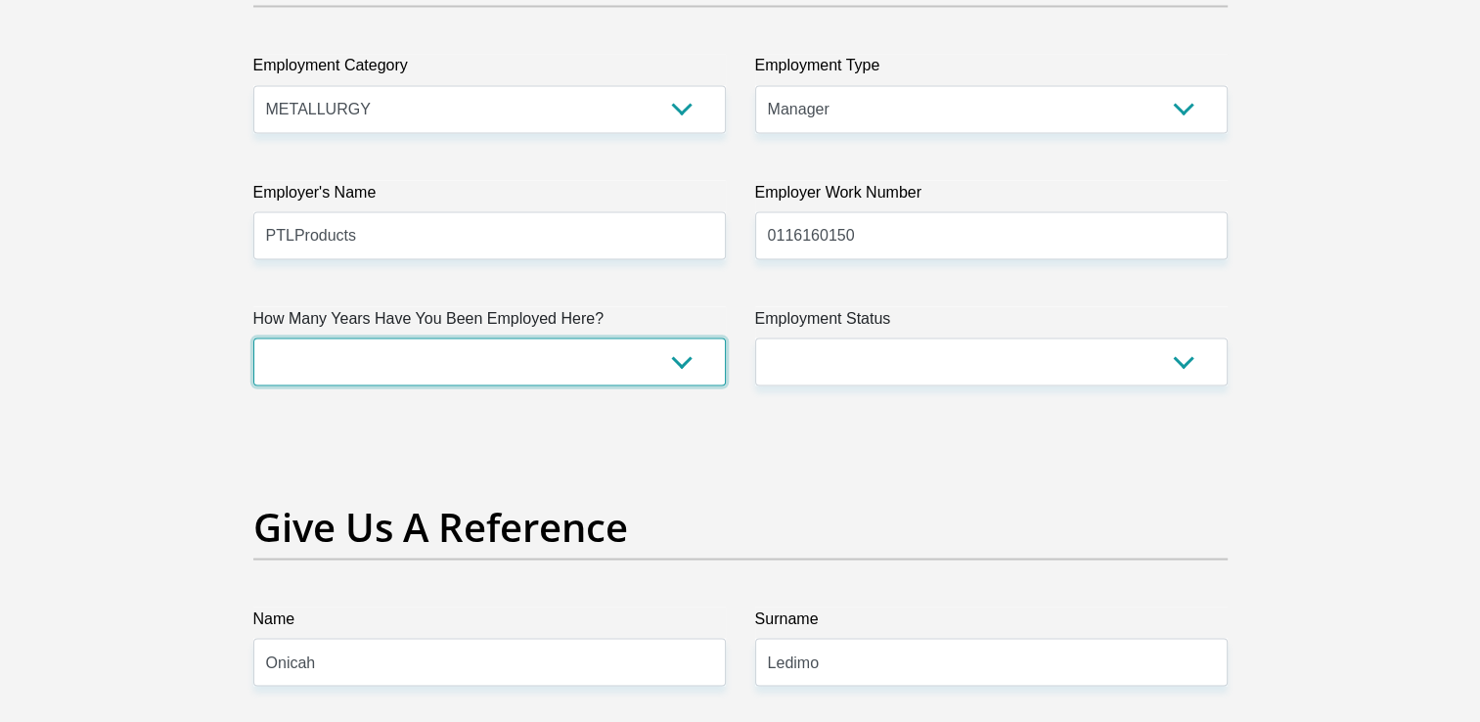
click at [689, 370] on select "less than 1 year 1-3 years 3-5 years 5+ years" at bounding box center [489, 361] width 472 height 48
select select "60"
click at [253, 337] on select "less than 1 year 1-3 years 3-5 years 5+ years" at bounding box center [489, 361] width 472 height 48
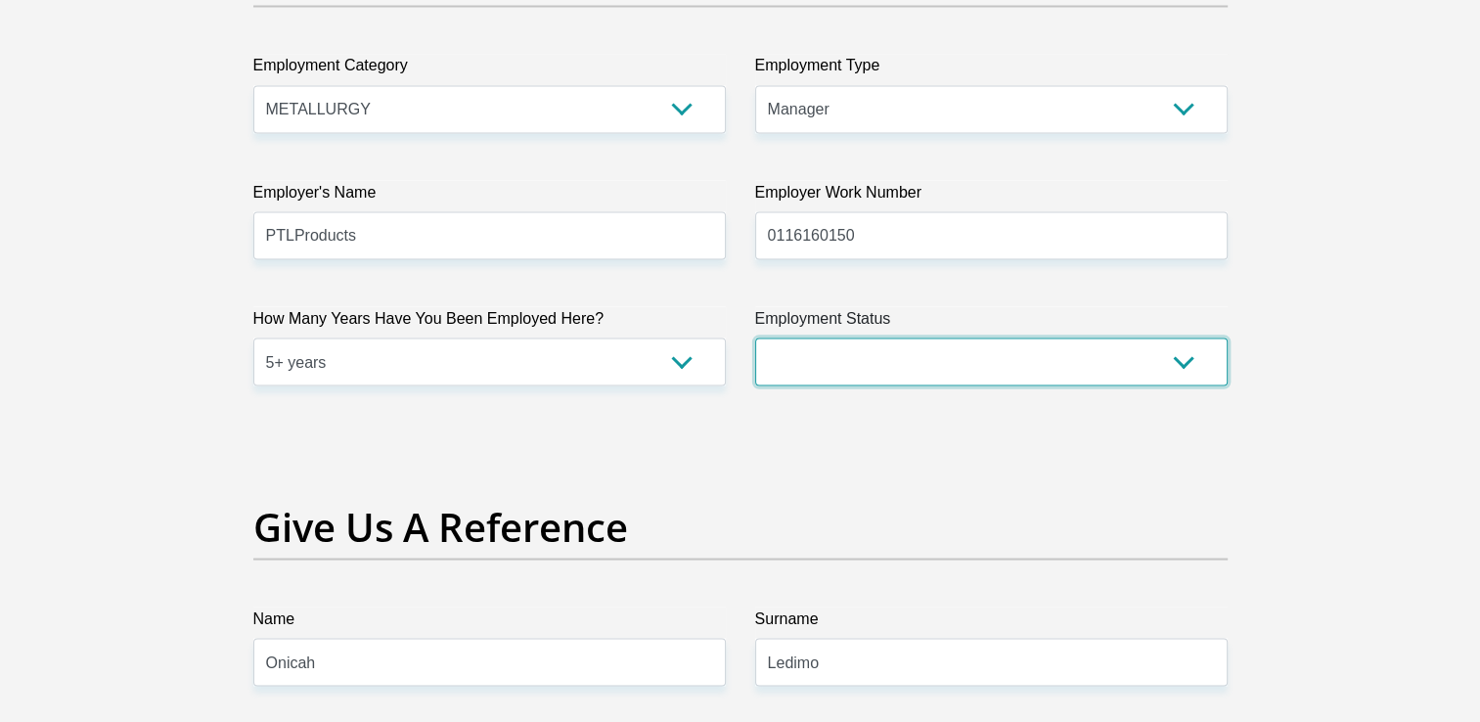
click at [1167, 364] on select "Permanent/Full-time Part-time/Casual Contract Worker Self-Employed Housewife Re…" at bounding box center [991, 361] width 472 height 48
select select "1"
click at [755, 337] on select "Permanent/Full-time Part-time/Casual Contract Worker Self-Employed Housewife Re…" at bounding box center [991, 361] width 472 height 48
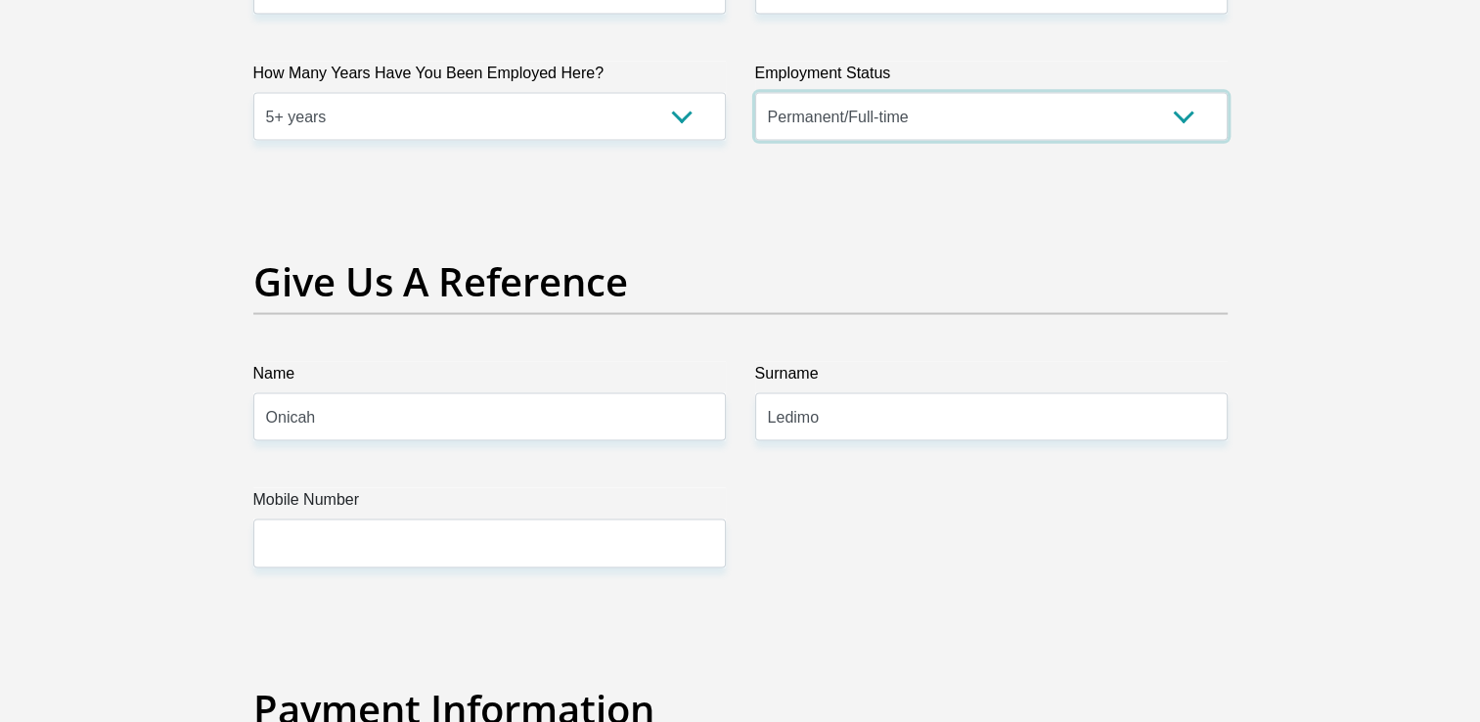
scroll to position [4108, 0]
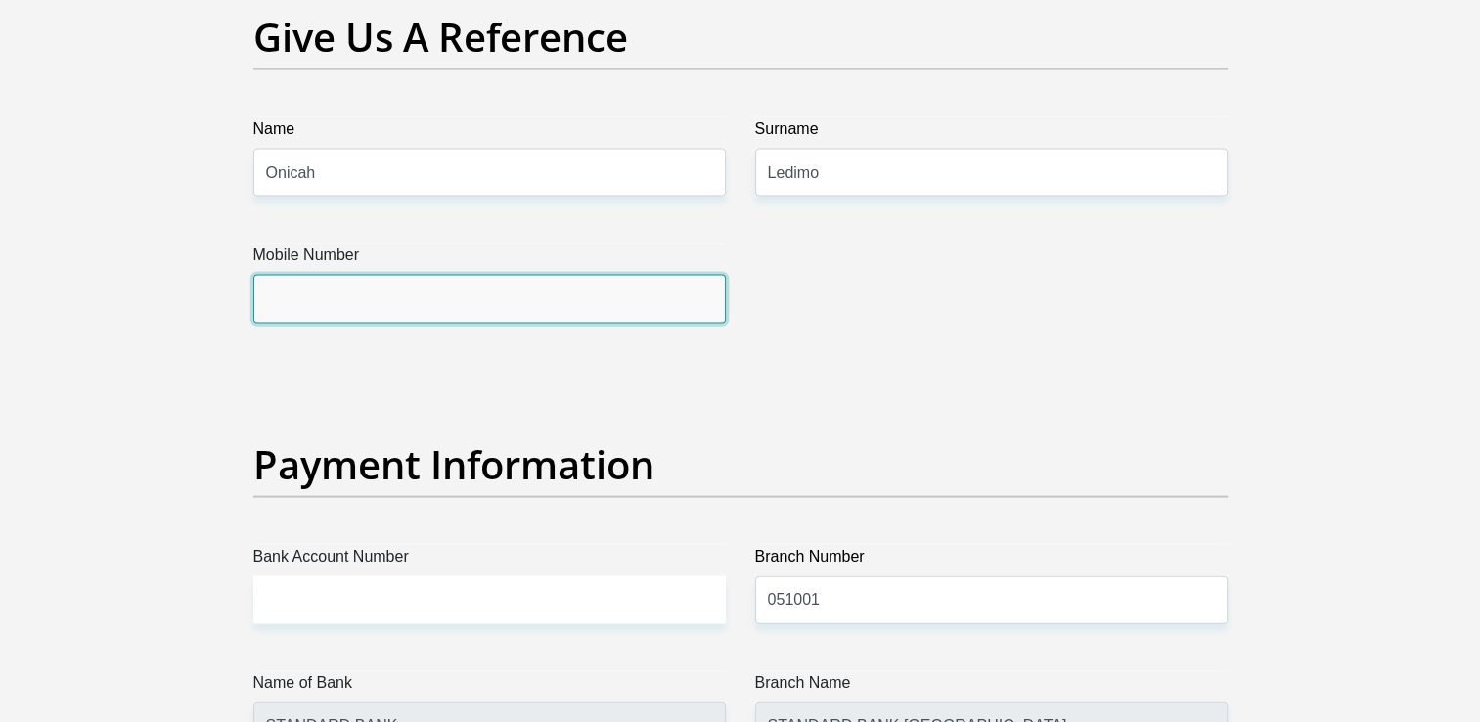
click at [606, 318] on input "Mobile Number" at bounding box center [489, 299] width 472 height 48
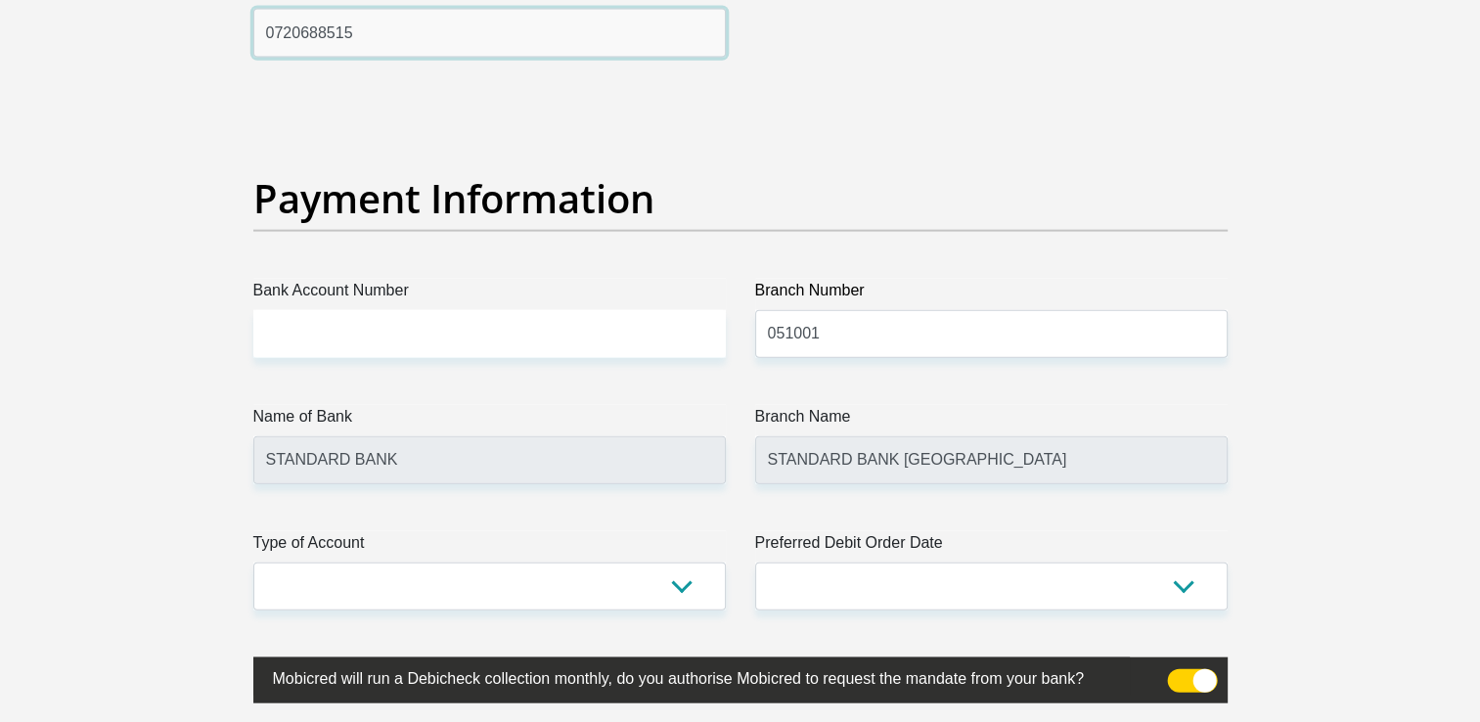
scroll to position [4597, 0]
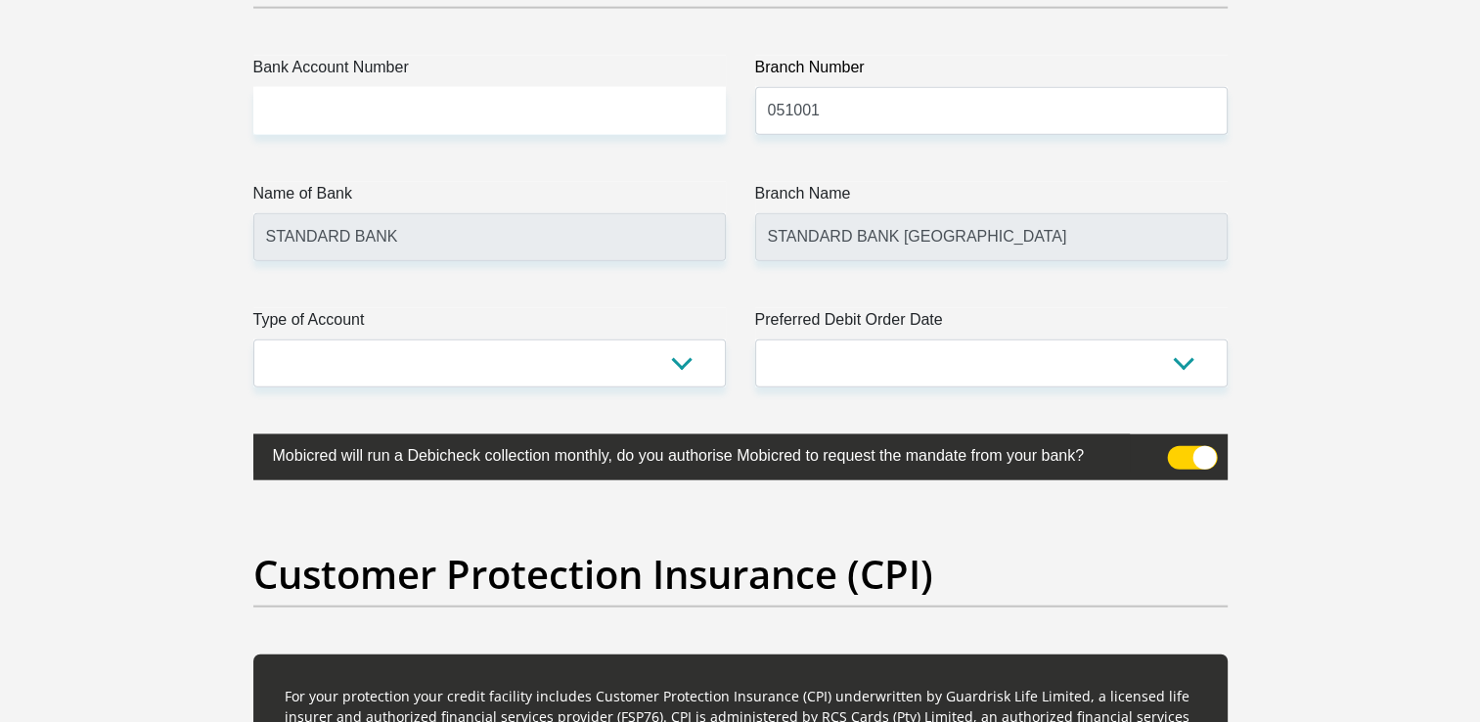
type input "0720688515"
click at [441, 123] on input "Bank Account Number" at bounding box center [489, 111] width 472 height 48
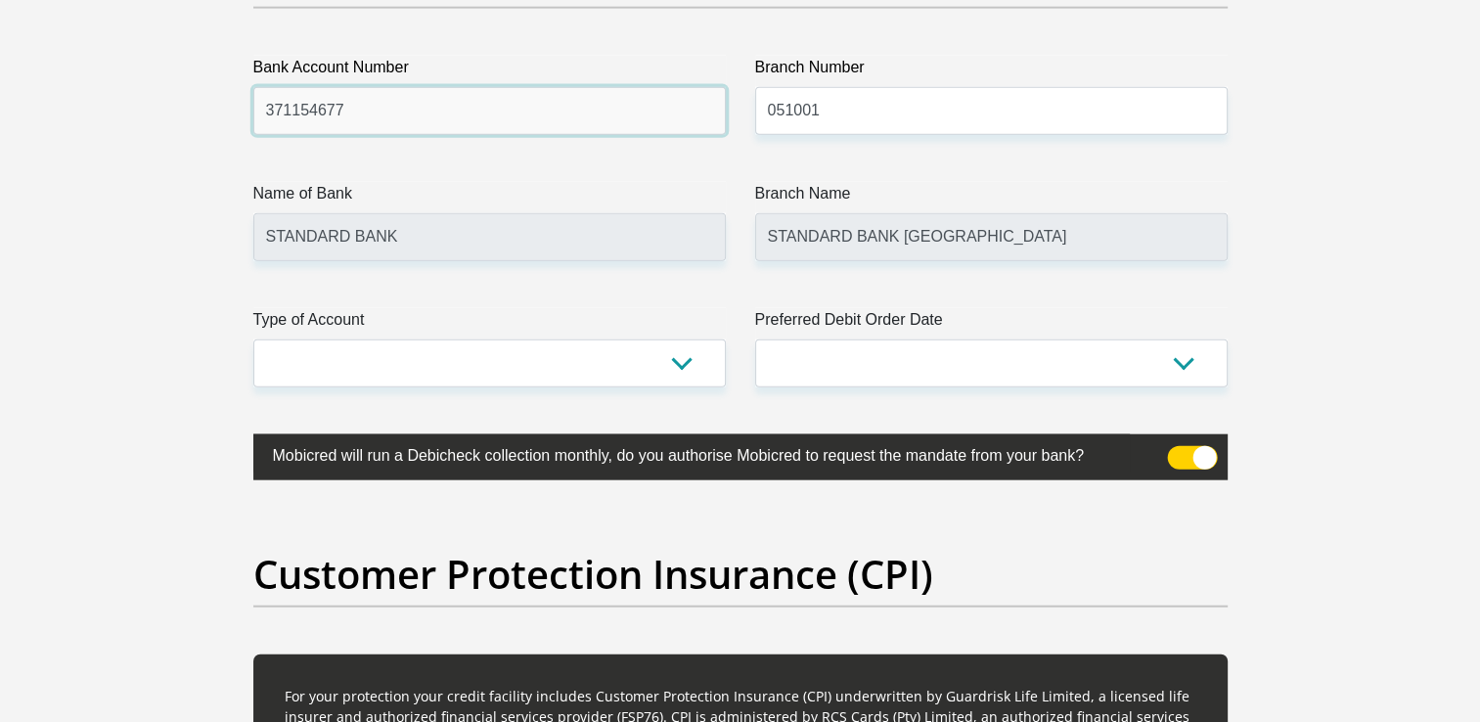
type input "371154677"
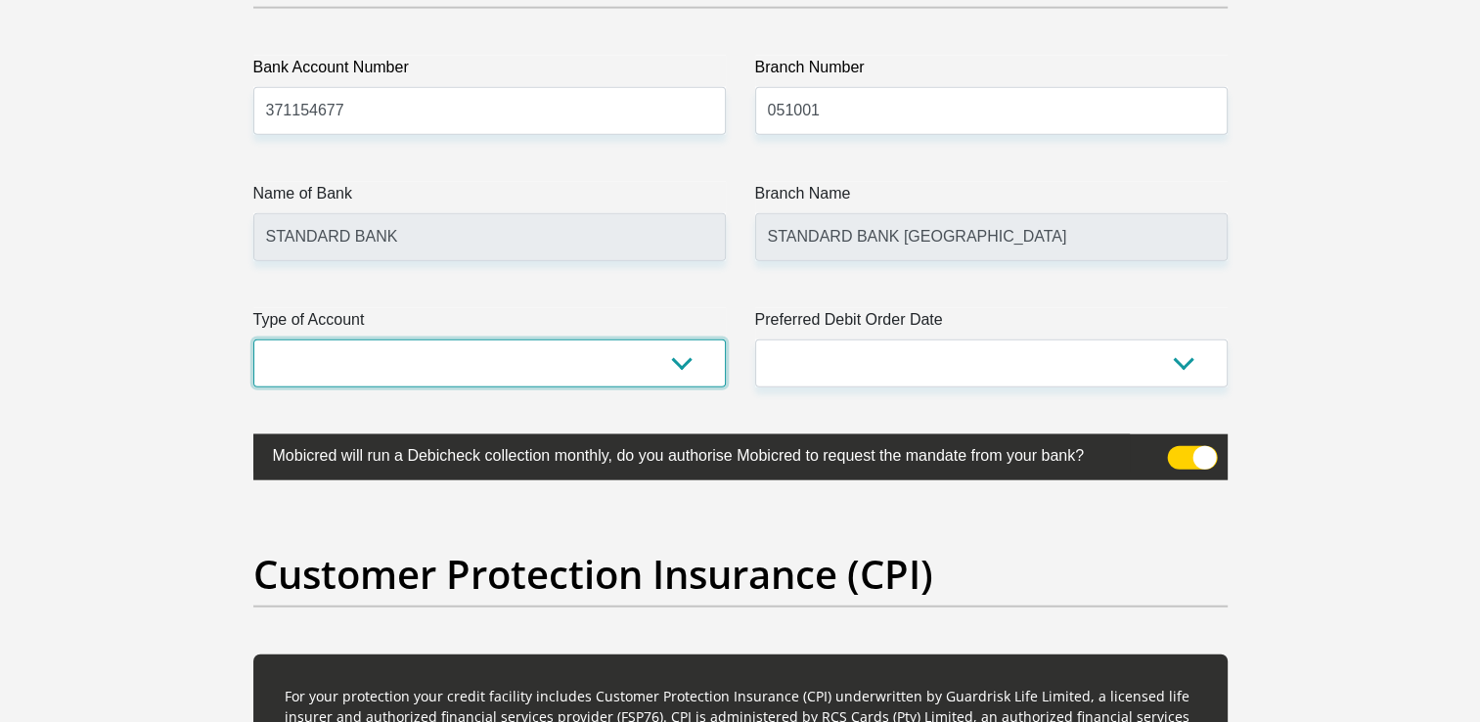
click at [654, 361] on select "Cheque Savings" at bounding box center [489, 363] width 472 height 48
select select "CUR"
click at [253, 339] on select "Cheque Savings" at bounding box center [489, 363] width 472 height 48
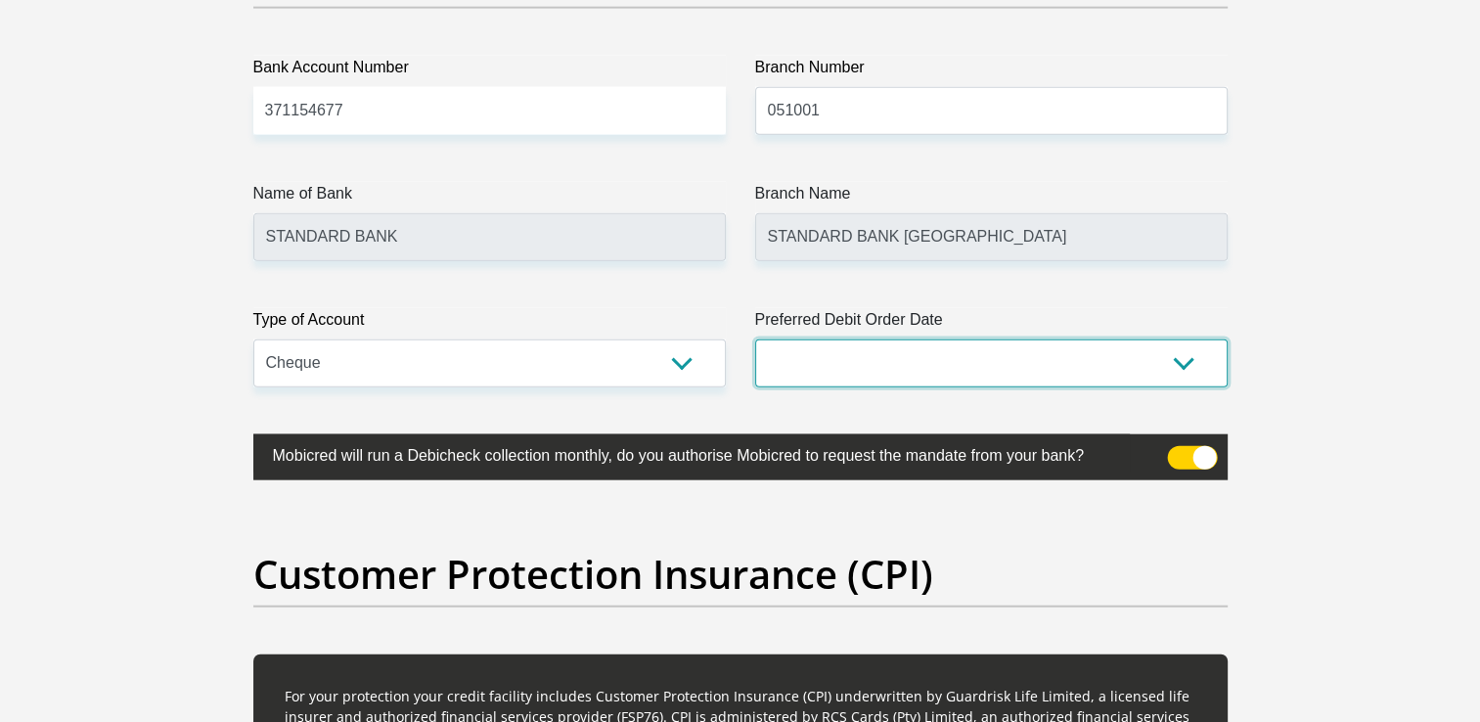
click at [1170, 355] on select "1st 2nd 3rd 4th 5th 7th 18th 19th 20th 21st 22nd 23rd 24th 25th 26th 27th 28th …" at bounding box center [991, 363] width 472 height 48
select select "1"
click at [755, 339] on select "1st 2nd 3rd 4th 5th 7th 18th 19th 20th 21st 22nd 23rd 24th 25th 26th 27th 28th …" at bounding box center [991, 363] width 472 height 48
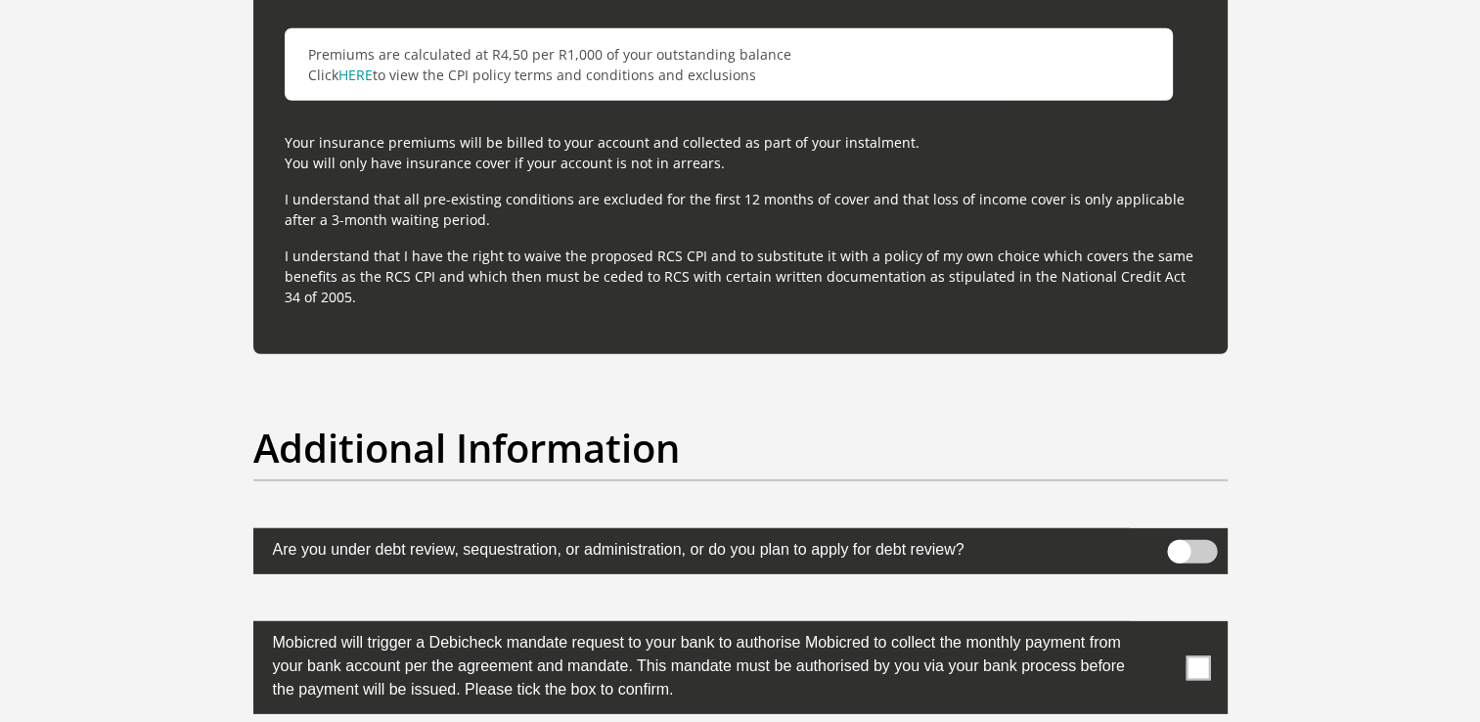
scroll to position [5967, 0]
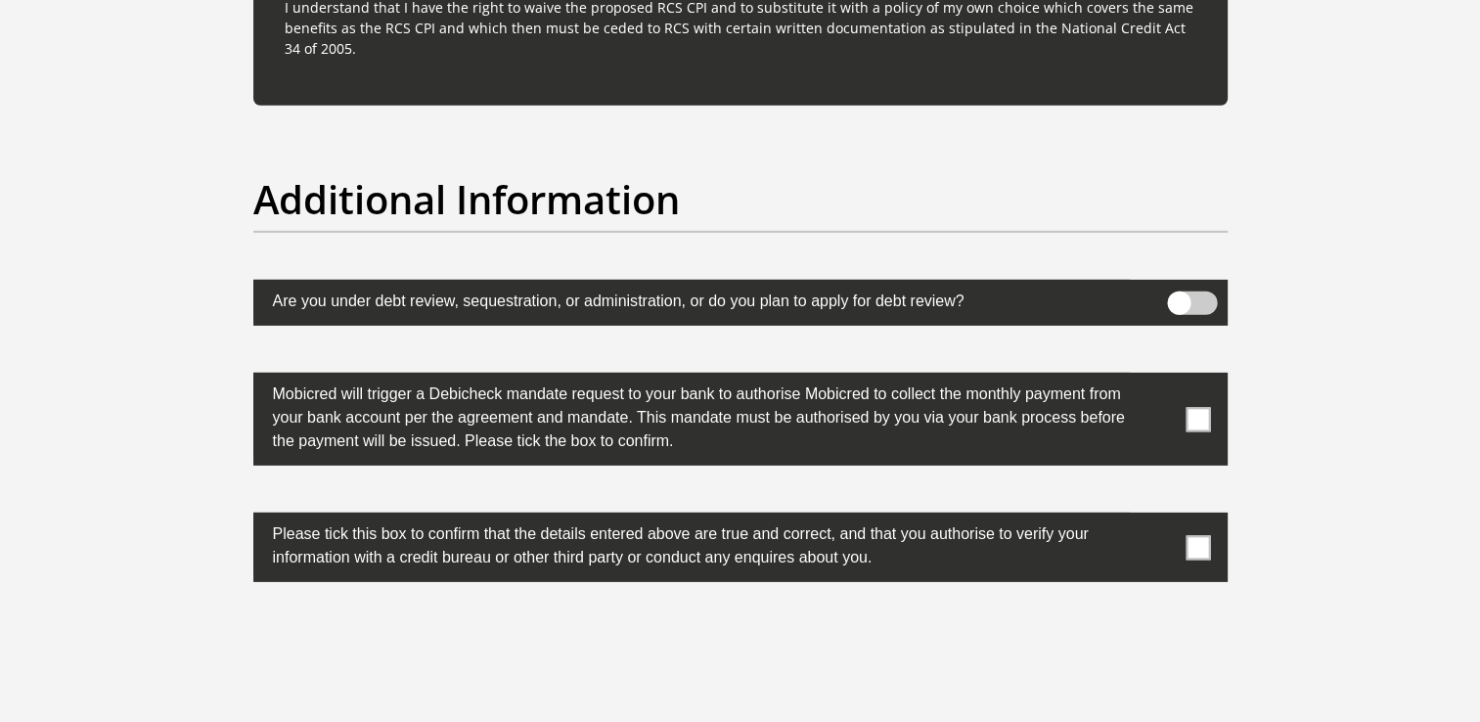
click at [1194, 407] on span at bounding box center [1198, 419] width 24 height 24
click at [1159, 378] on input "checkbox" at bounding box center [1159, 378] width 0 height 0
click at [1189, 538] on span at bounding box center [1198, 547] width 24 height 24
click at [1159, 517] on input "checkbox" at bounding box center [1159, 517] width 0 height 0
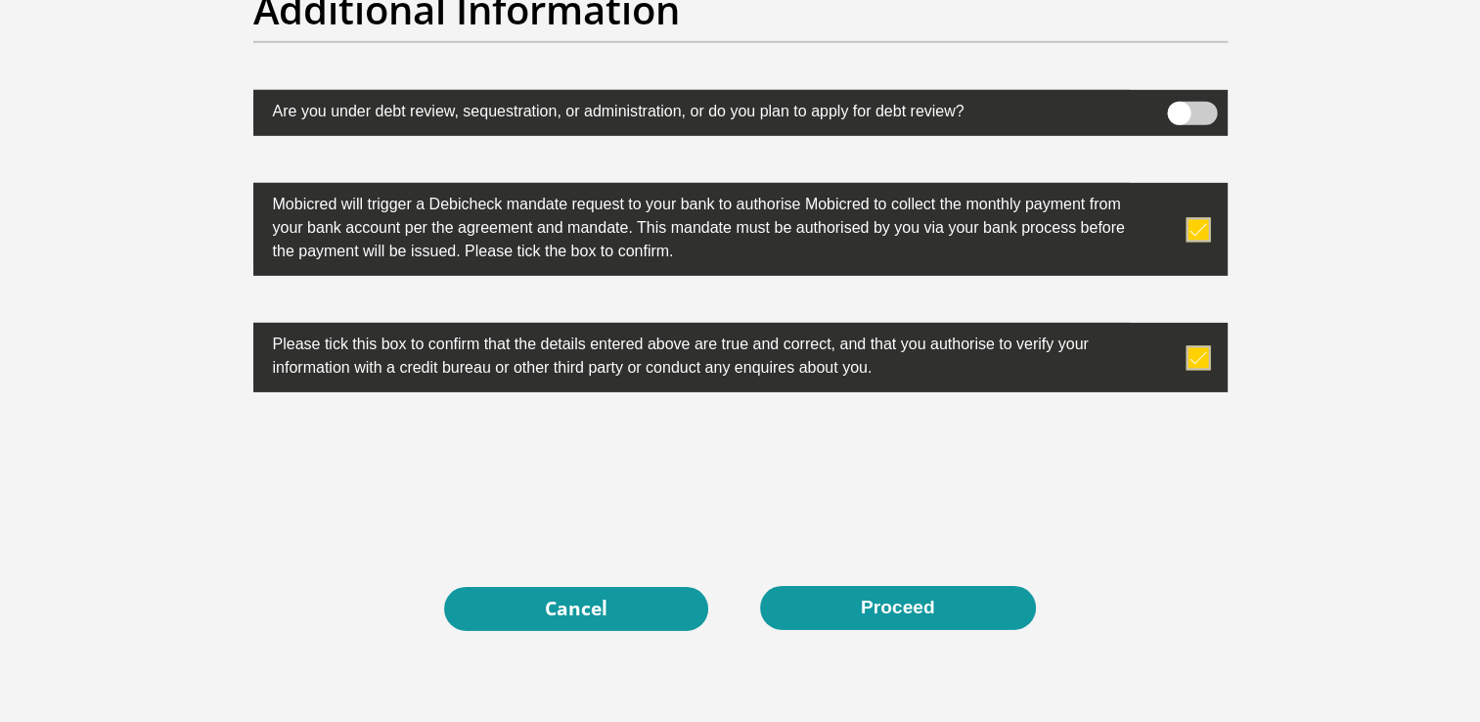
scroll to position [6292, 0]
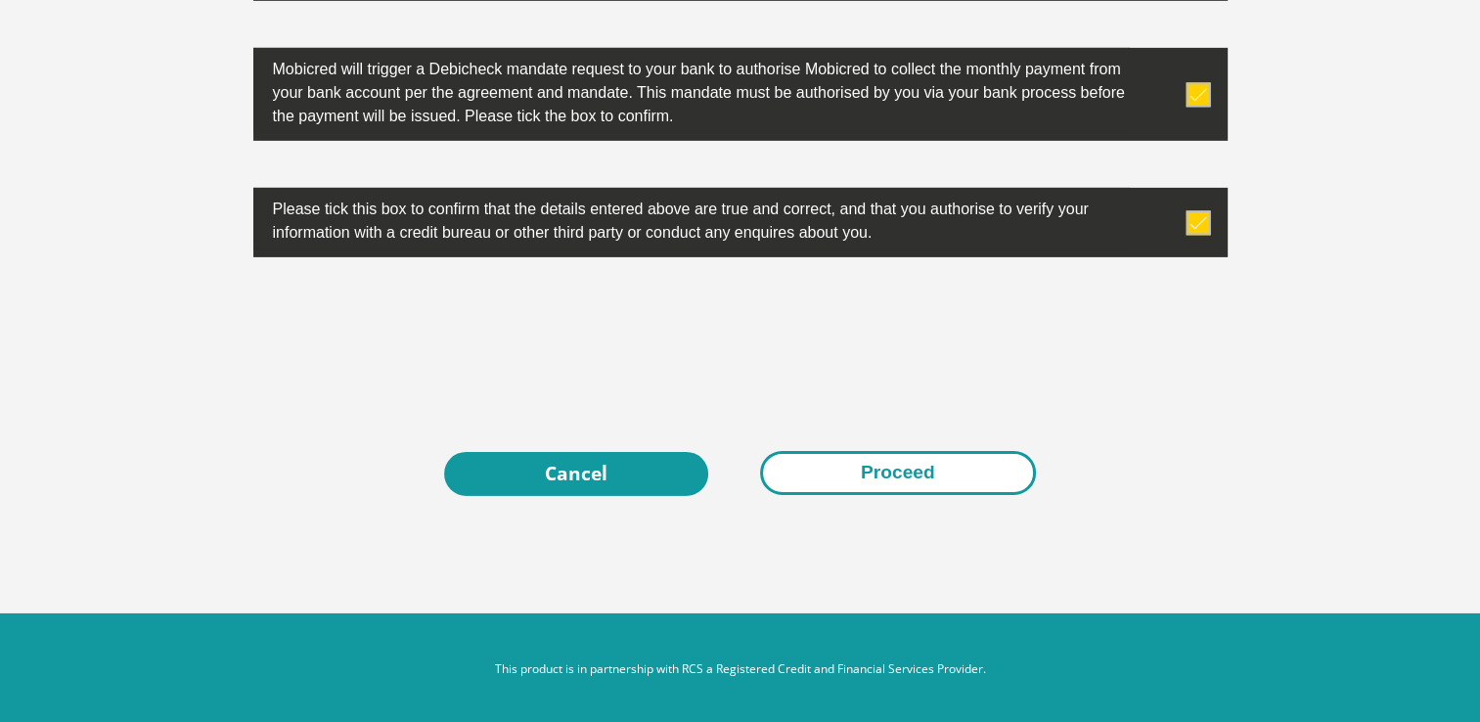
click at [904, 477] on button "Proceed" at bounding box center [898, 473] width 276 height 44
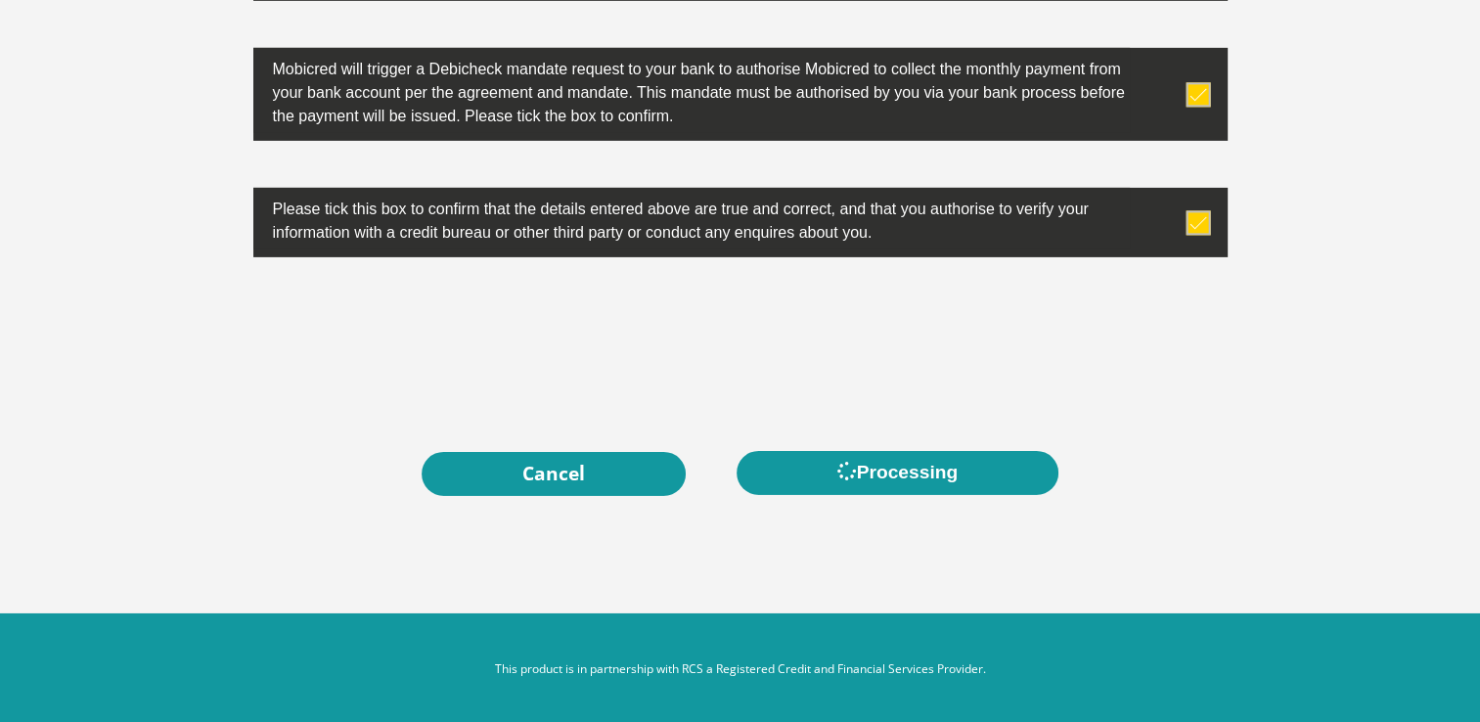
scroll to position [0, 0]
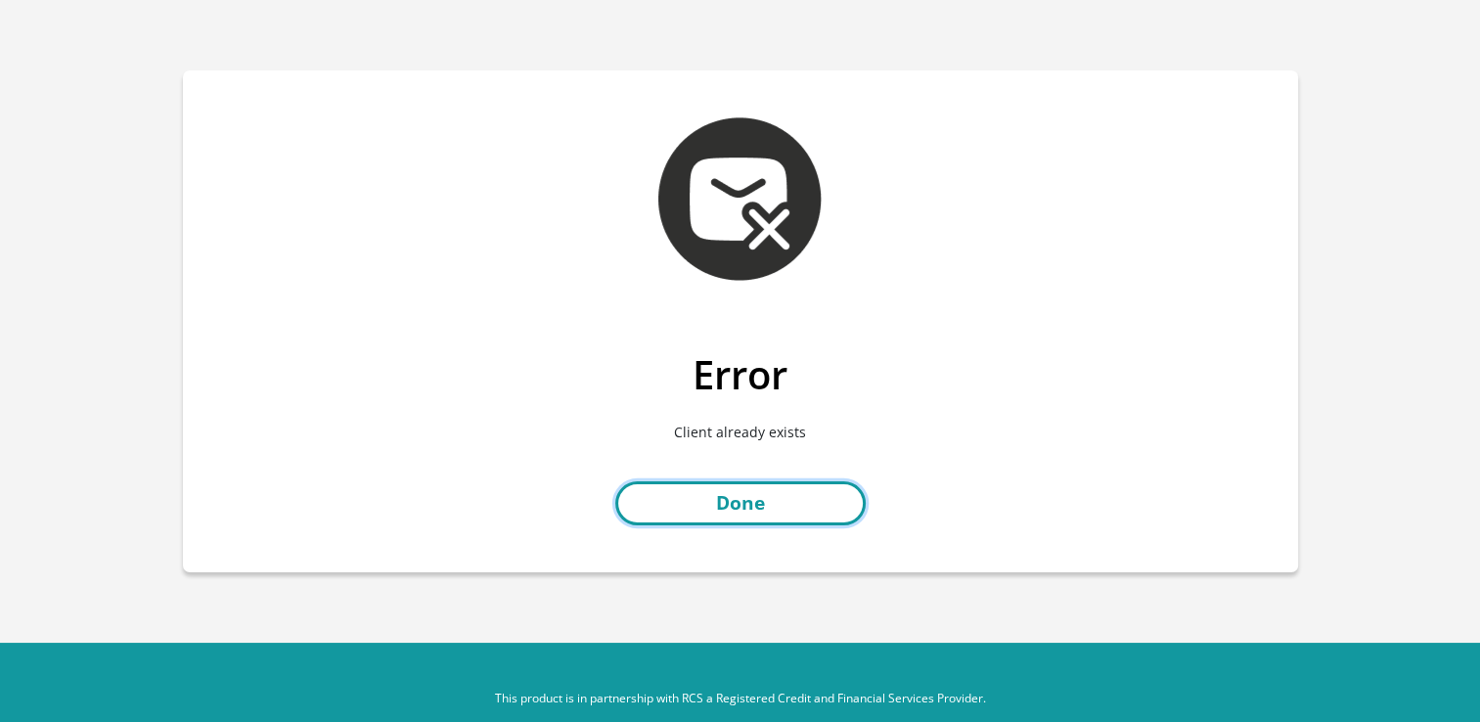
click at [712, 507] on link "Done" at bounding box center [740, 503] width 250 height 44
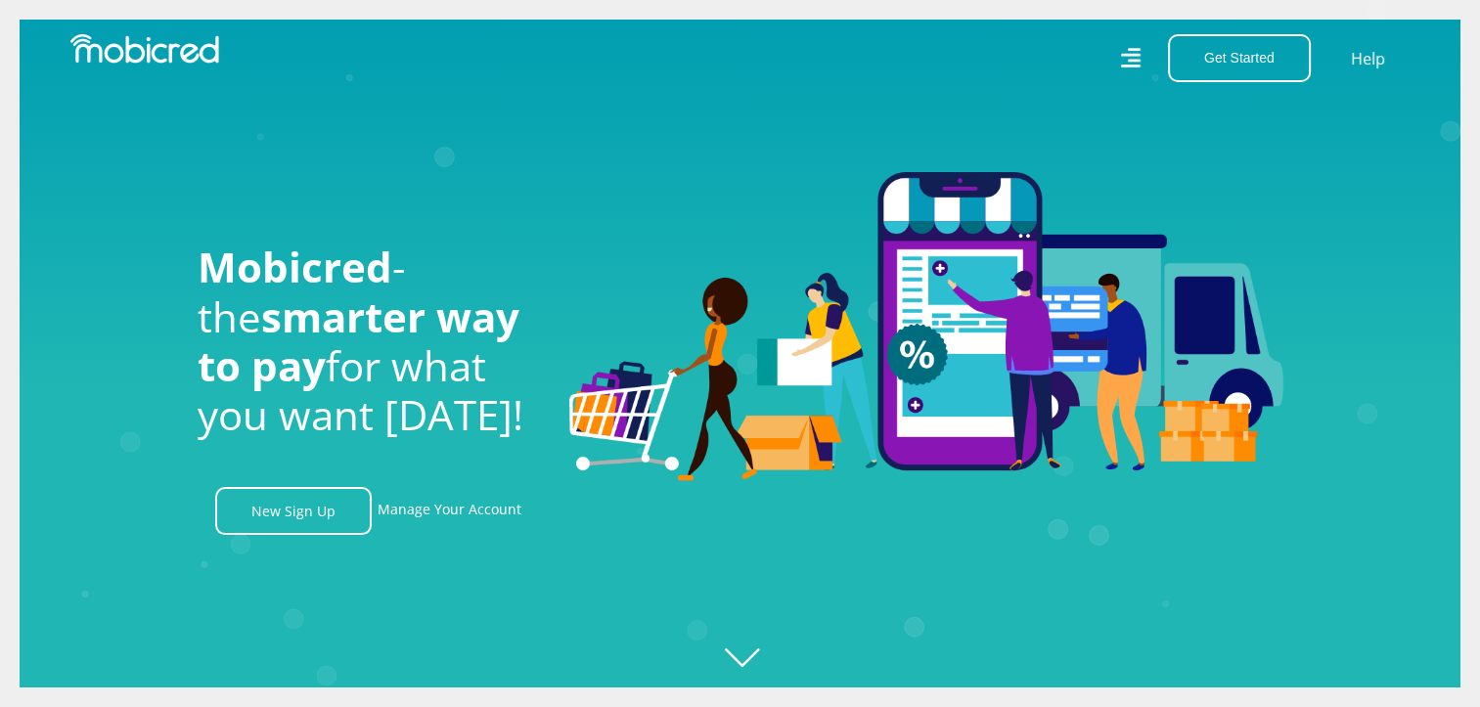
click at [1122, 49] on div "Get Started Open an Account Account Holder Login Help" at bounding box center [1082, 58] width 685 height 48
click at [1127, 58] on icon at bounding box center [1130, 58] width 21 height 29
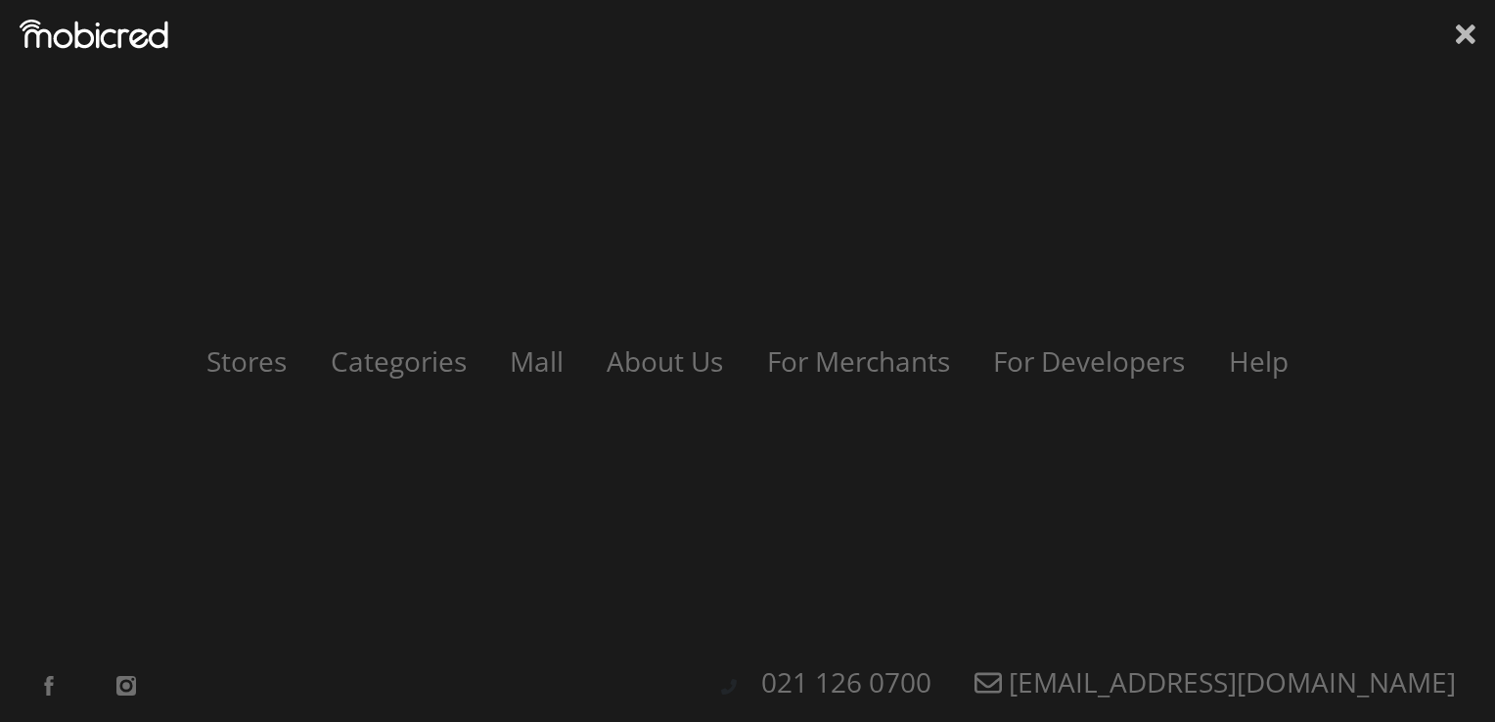
click at [1467, 30] on icon at bounding box center [1466, 34] width 20 height 20
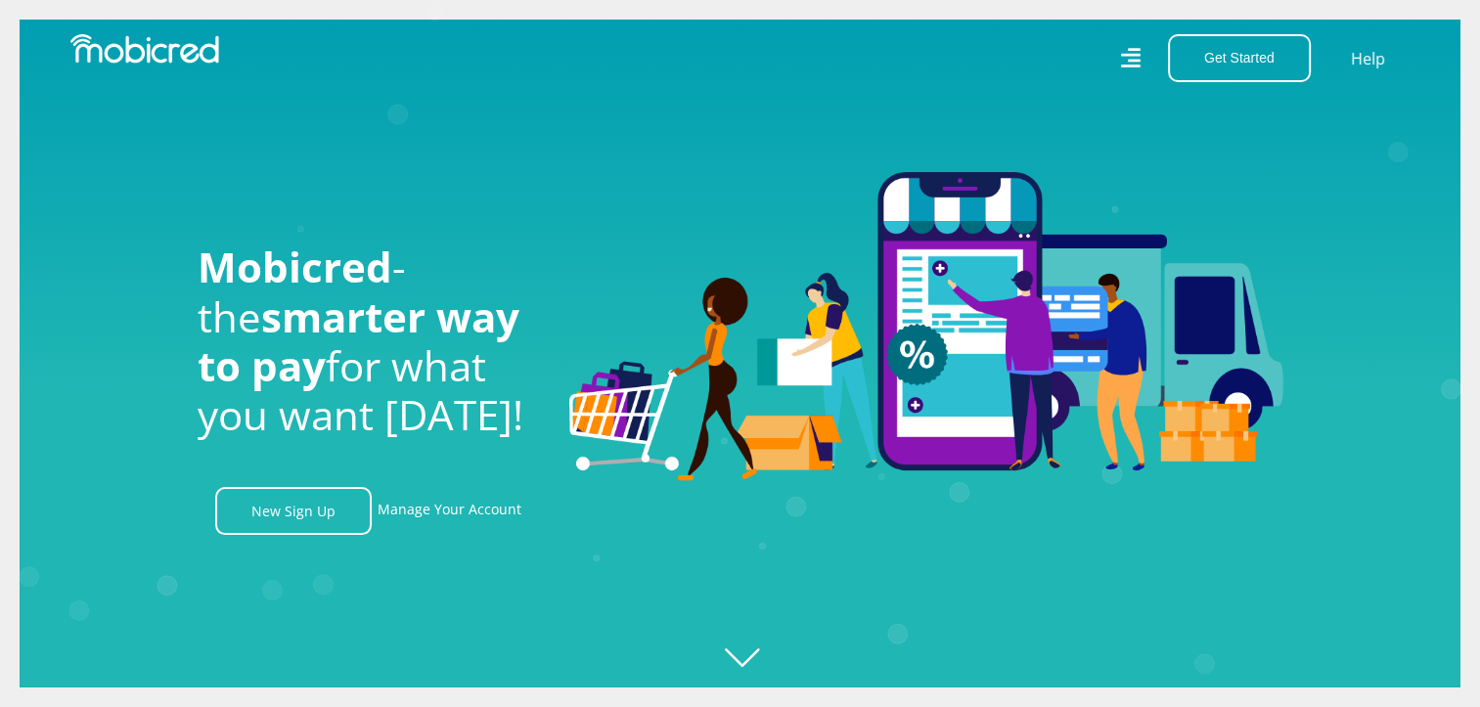
scroll to position [0, 1115]
click at [438, 522] on link "Manage Your Account" at bounding box center [450, 511] width 144 height 48
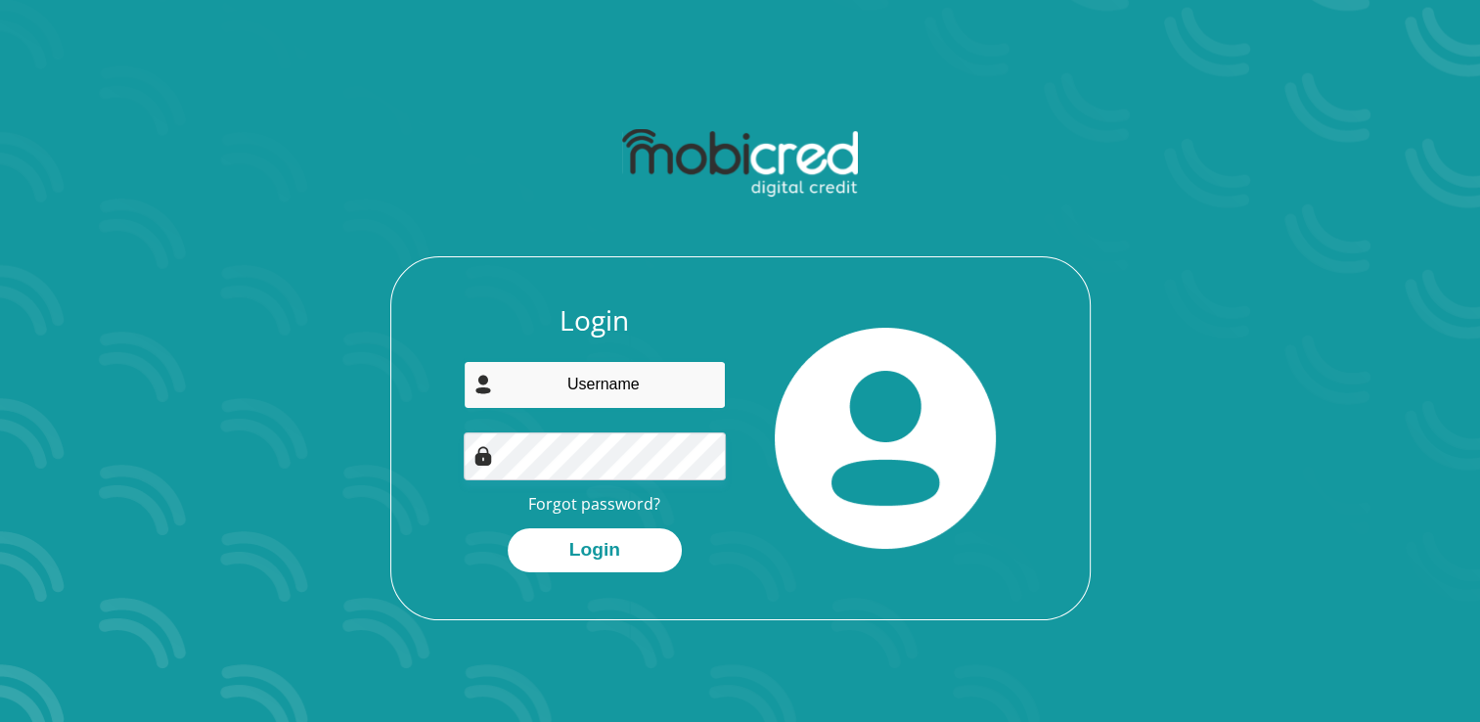
click at [624, 378] on input "email" at bounding box center [595, 385] width 262 height 48
type input "[EMAIL_ADDRESS][DOMAIN_NAME]"
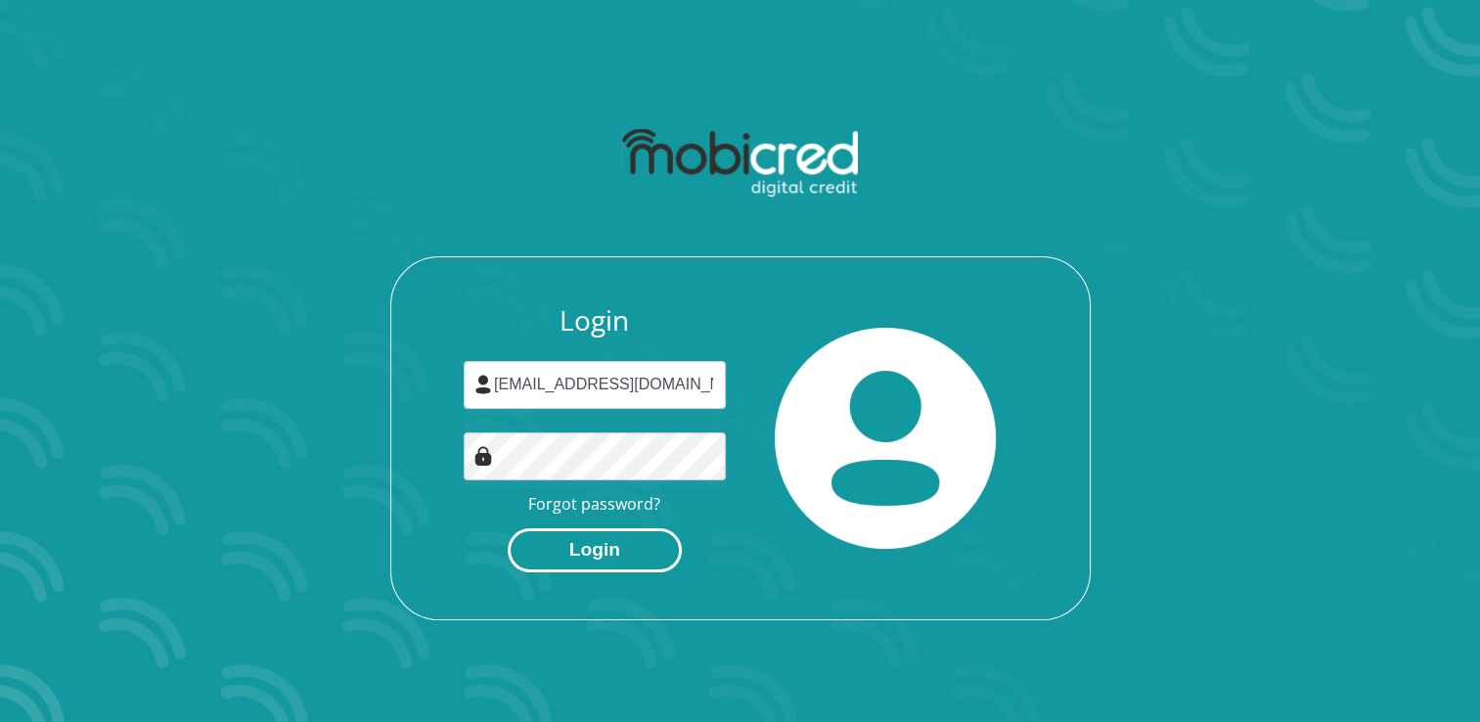
click at [614, 544] on button "Login" at bounding box center [595, 550] width 174 height 44
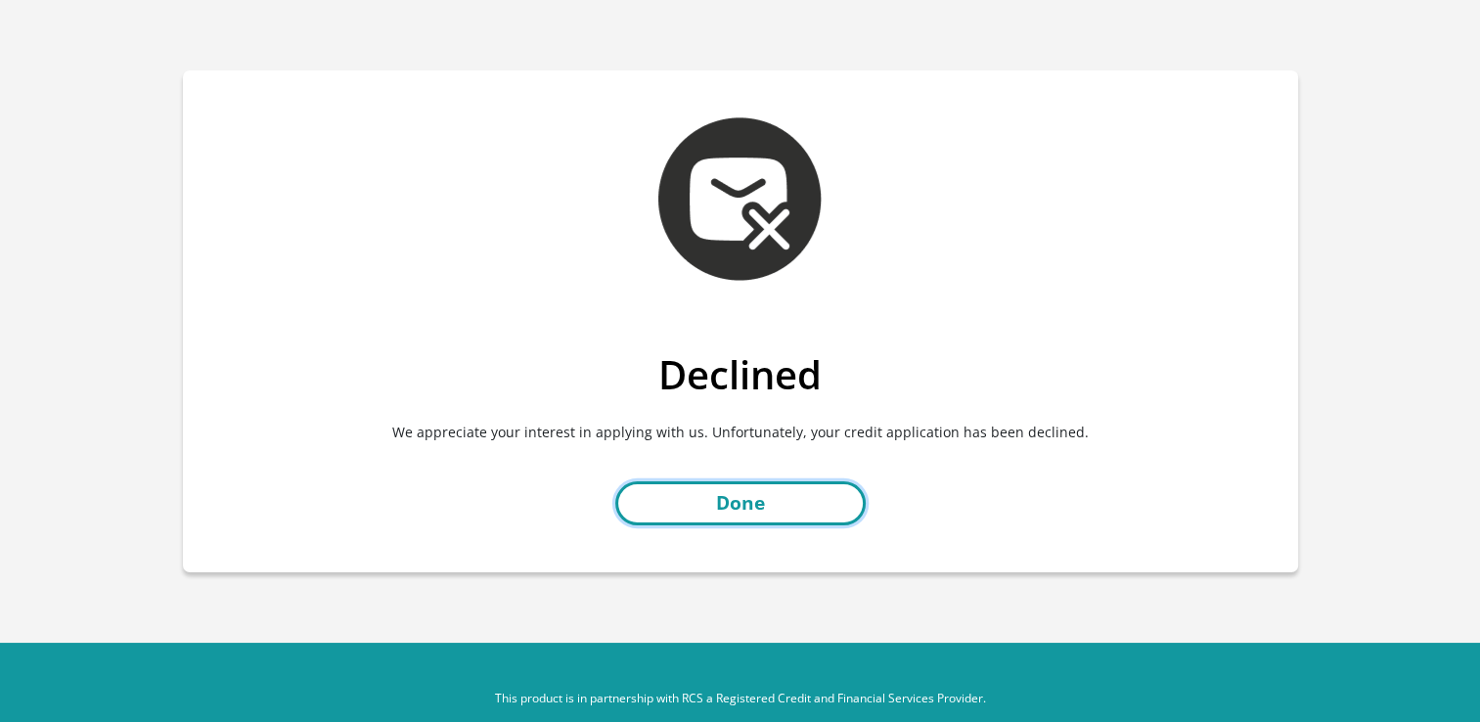
click at [802, 502] on link "Done" at bounding box center [740, 503] width 250 height 44
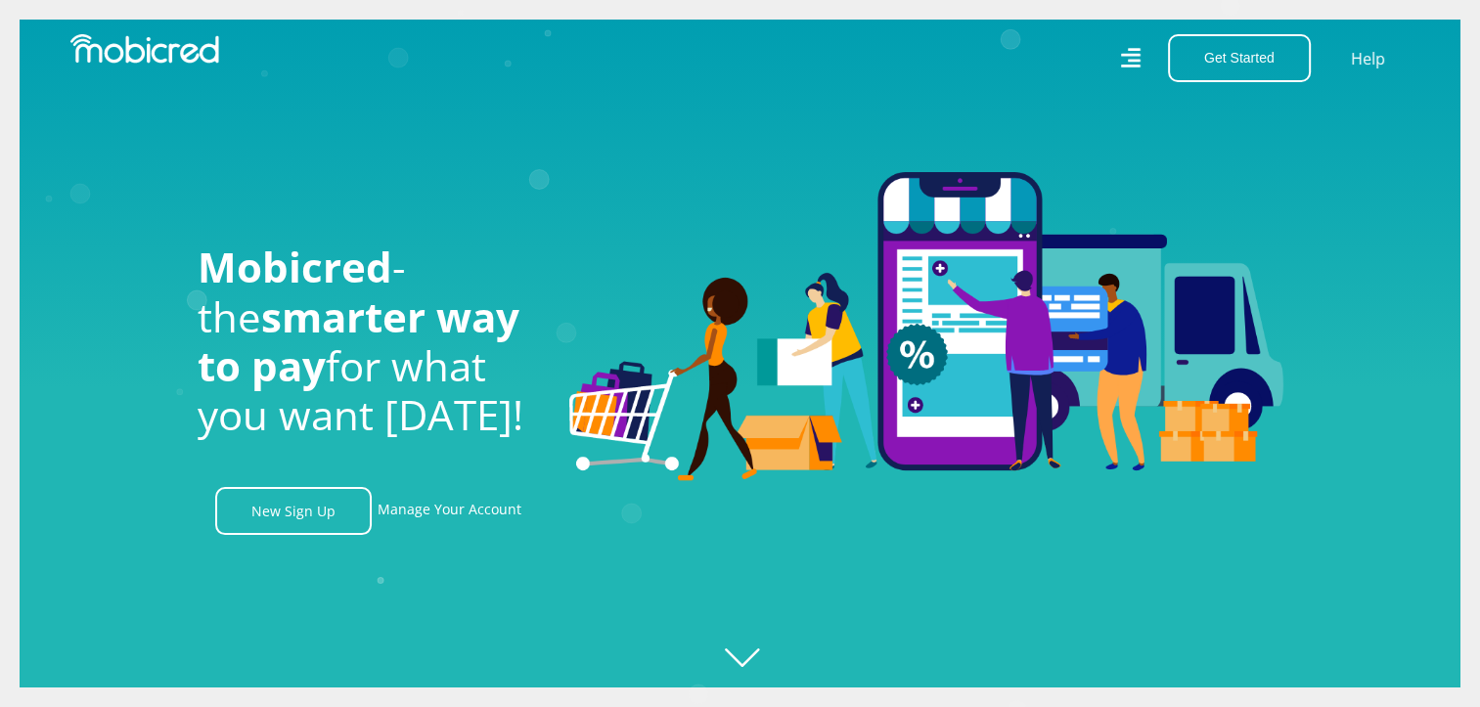
scroll to position [0, 1275]
